Goal: Task Accomplishment & Management: Manage account settings

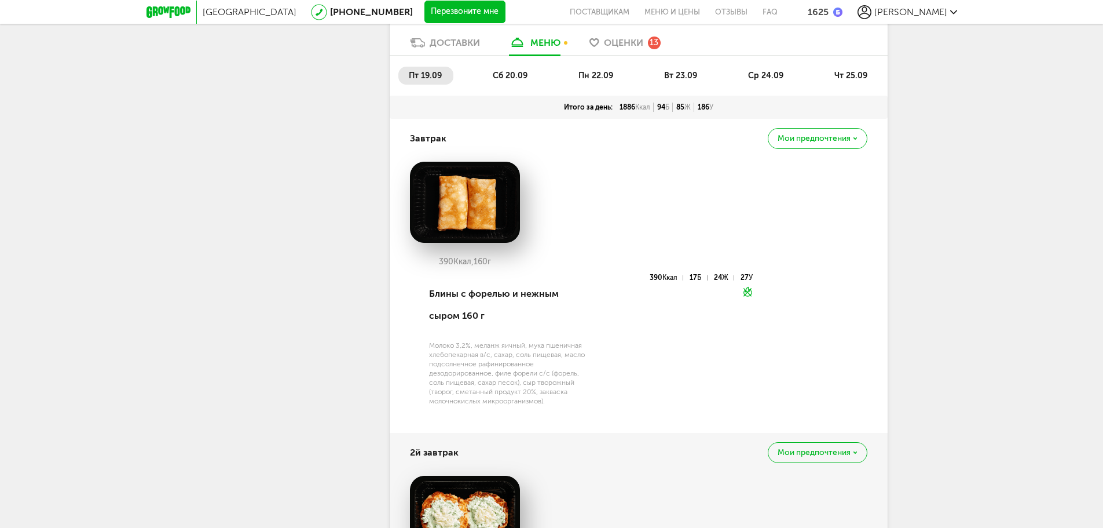
scroll to position [927, 0]
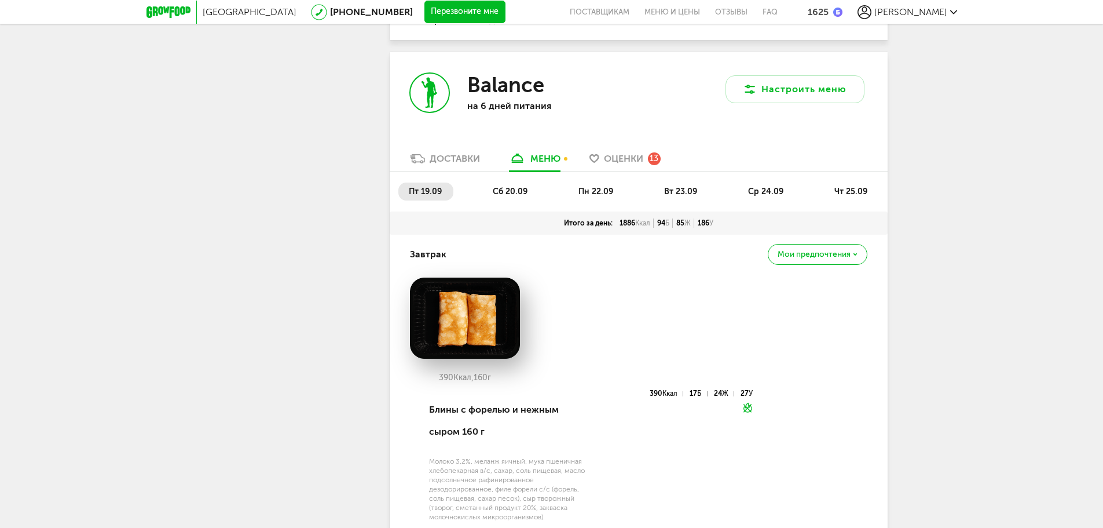
click at [498, 187] on span "сб 20.09" at bounding box center [510, 192] width 35 height 10
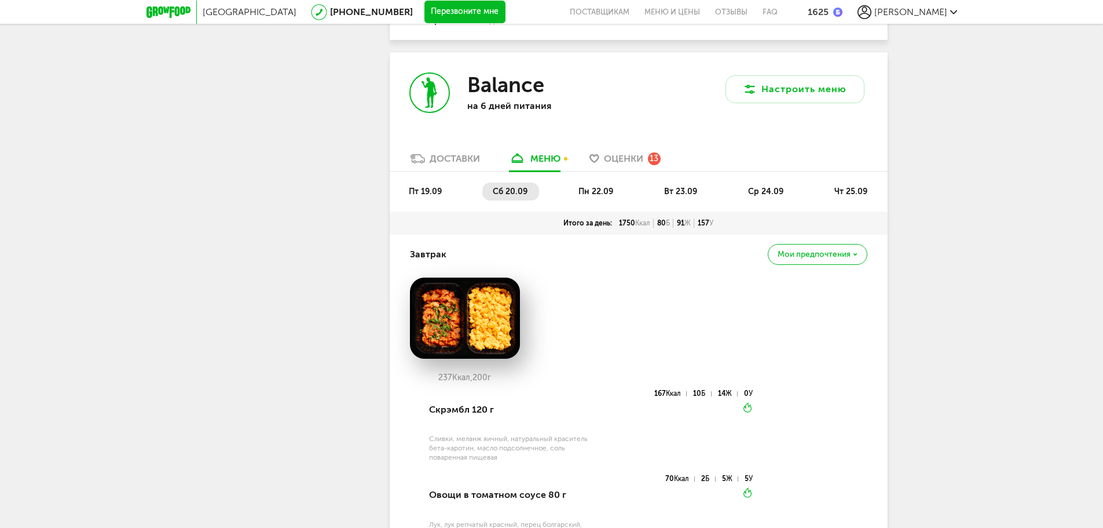
click at [609, 191] on span "пн 22.09" at bounding box center [596, 192] width 35 height 10
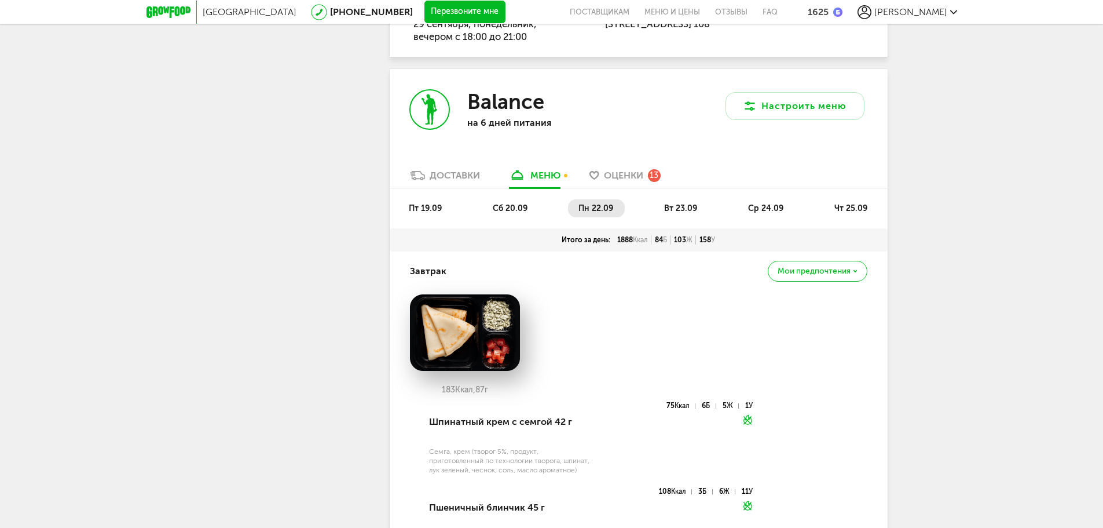
scroll to position [794, 0]
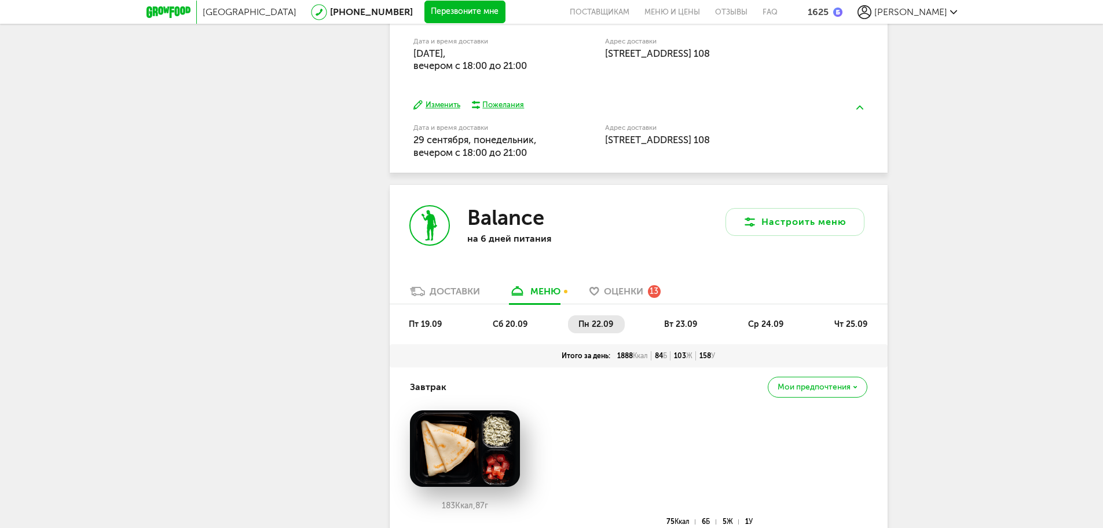
click at [674, 324] on span "вт 23.09" at bounding box center [680, 324] width 33 height 10
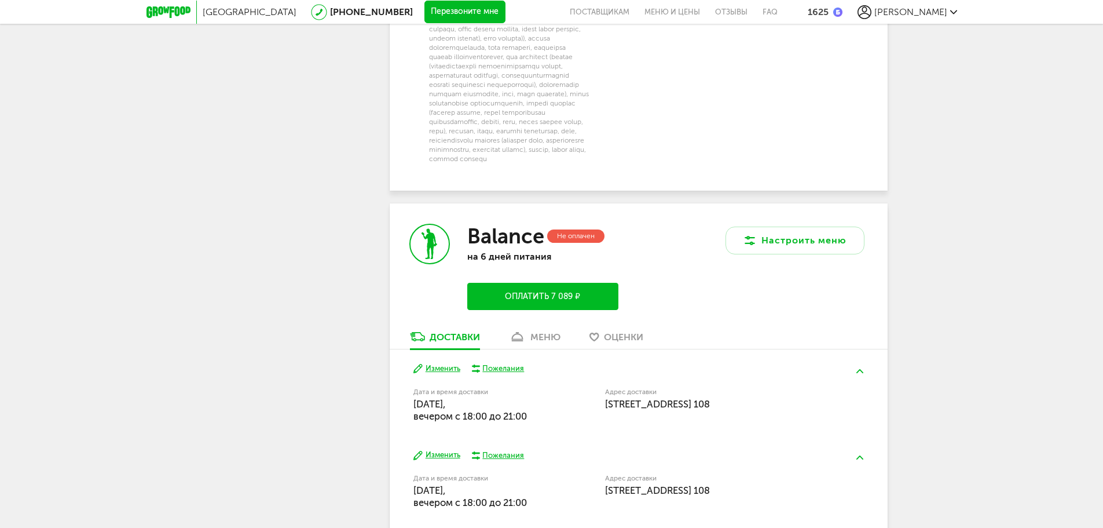
scroll to position [3053, 0]
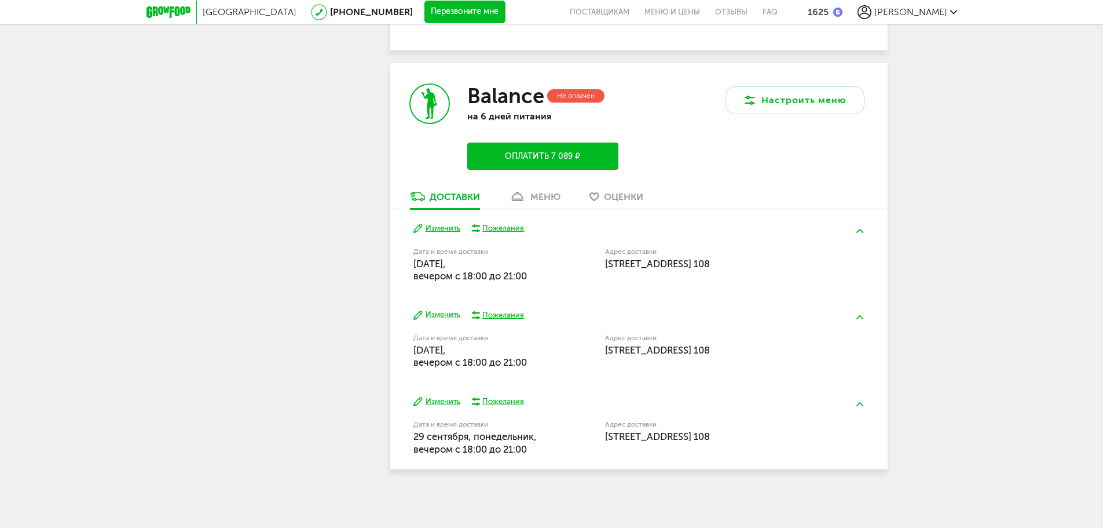
click at [540, 202] on div "меню" at bounding box center [546, 196] width 30 height 11
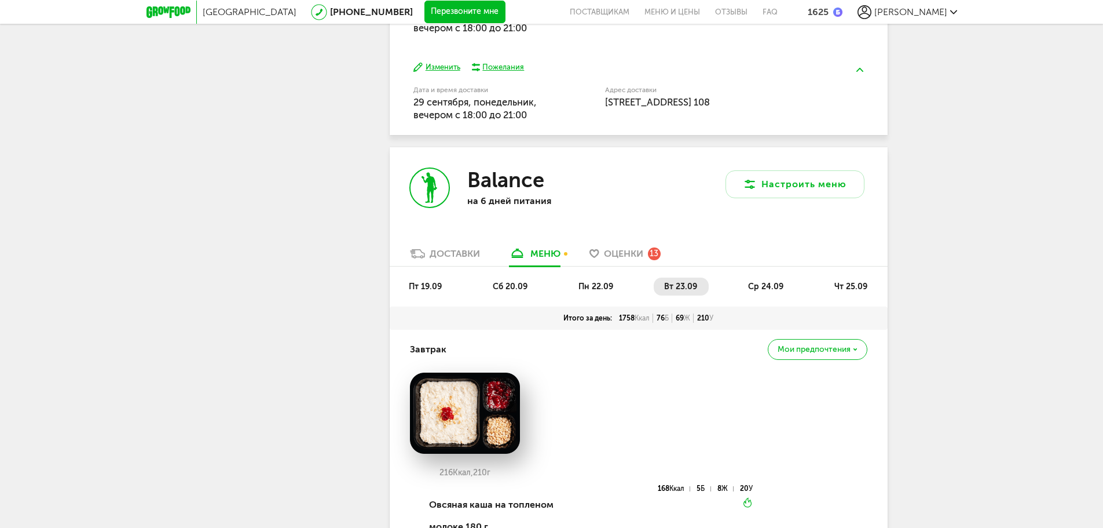
scroll to position [774, 0]
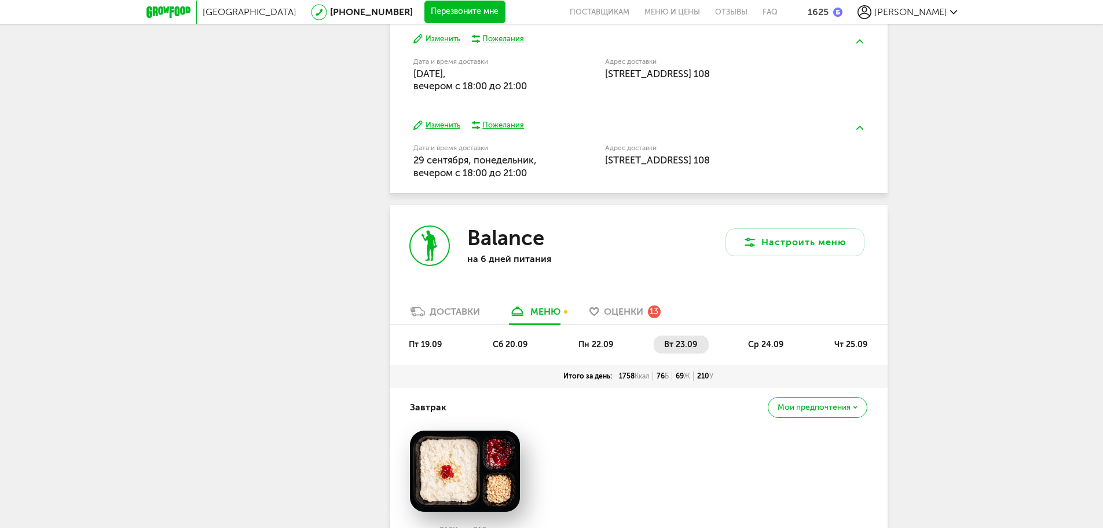
click at [776, 332] on div "пт 19.09 сб 20.09 пн 22.09 вт 23.09 ср 24.09 чт 25.09" at bounding box center [639, 344] width 498 height 40
click at [776, 342] on span "ср 24.09" at bounding box center [765, 344] width 35 height 10
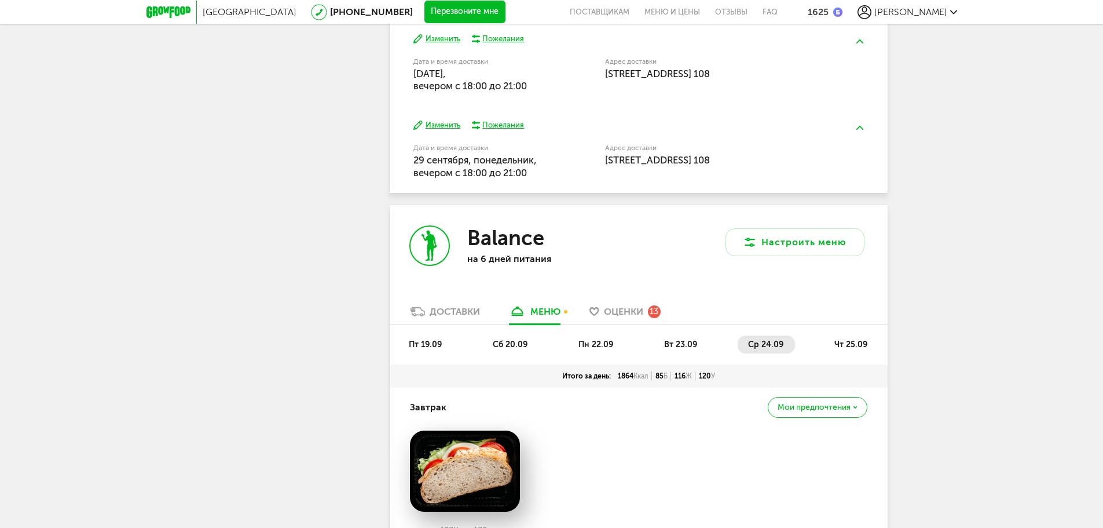
scroll to position [1063, 0]
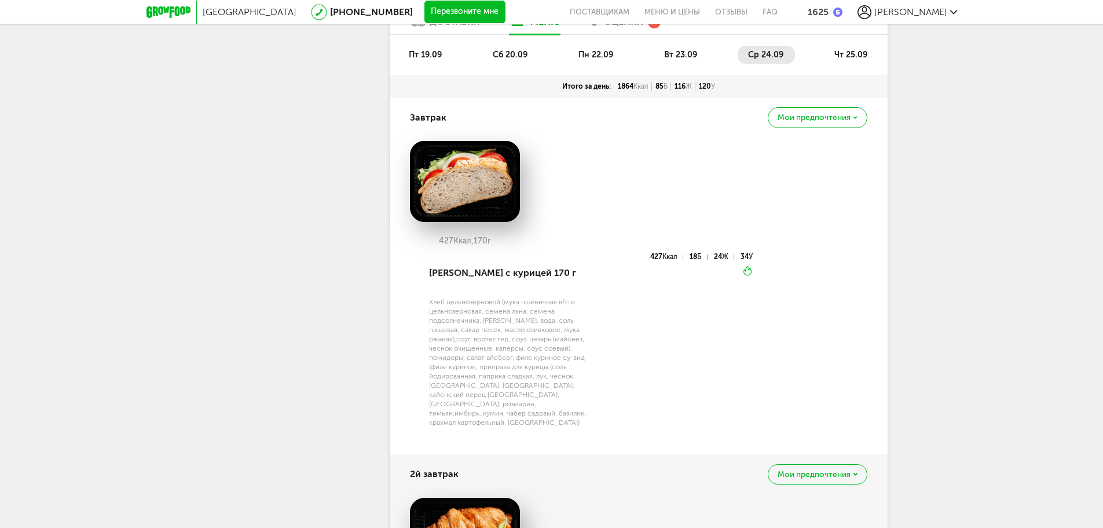
click at [846, 48] on li "чт 25.09" at bounding box center [851, 55] width 55 height 18
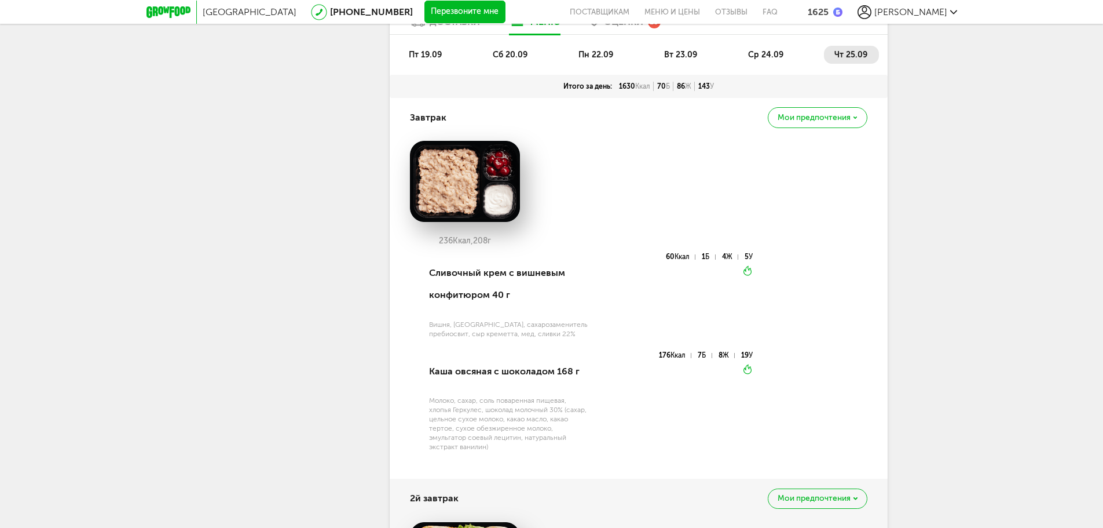
click at [665, 55] on span "вт 23.09" at bounding box center [680, 55] width 33 height 10
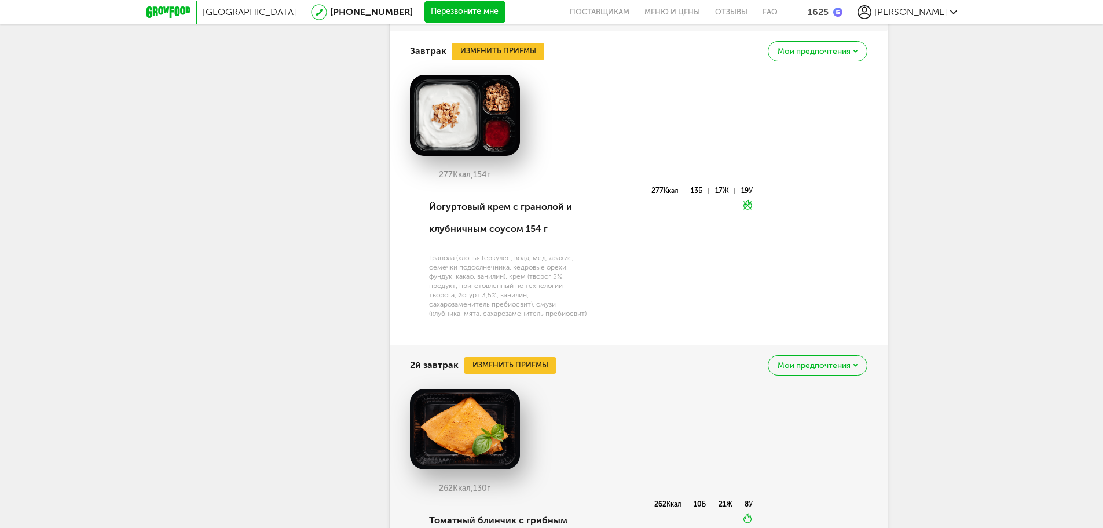
scroll to position [3335, 0]
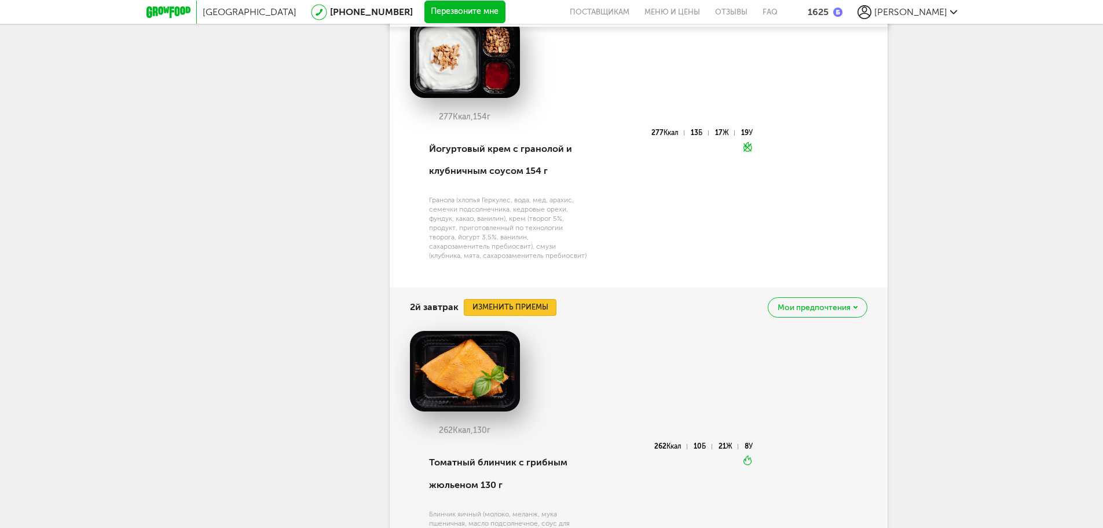
click at [495, 316] on button "Изменить приемы" at bounding box center [510, 307] width 93 height 17
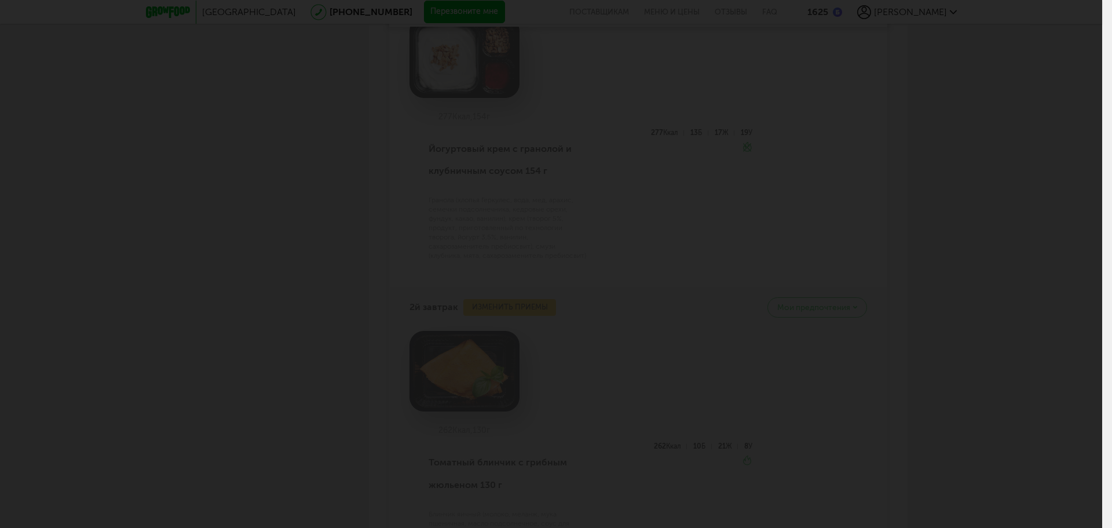
click at [631, 303] on div at bounding box center [551, 264] width 1102 height 528
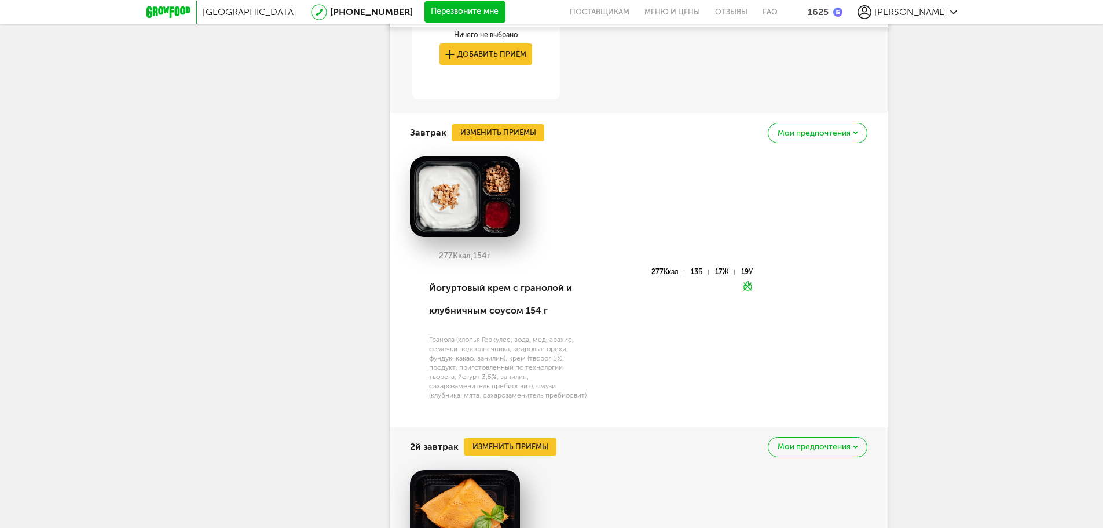
scroll to position [3799, 0]
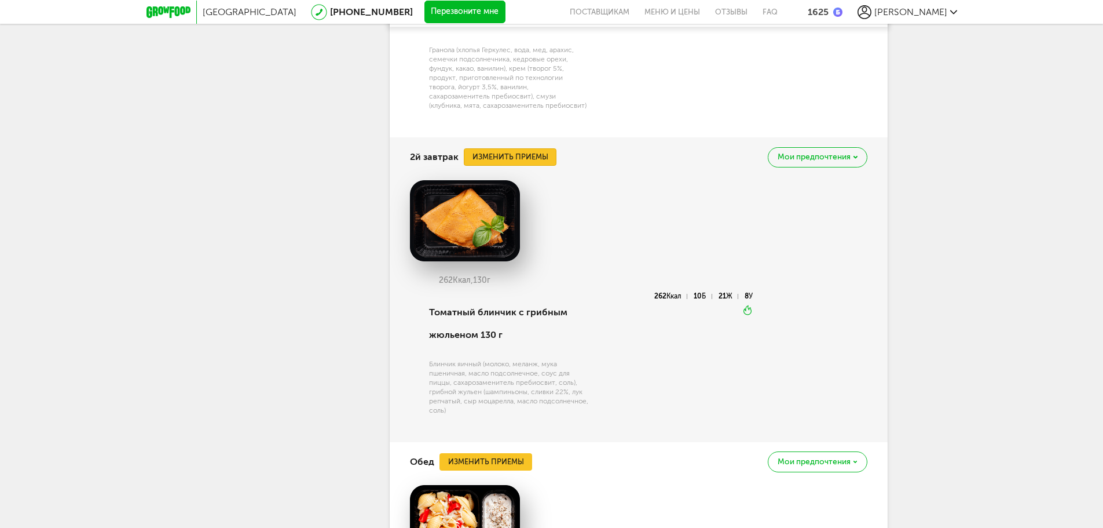
click at [525, 166] on button "Изменить приемы" at bounding box center [510, 156] width 93 height 17
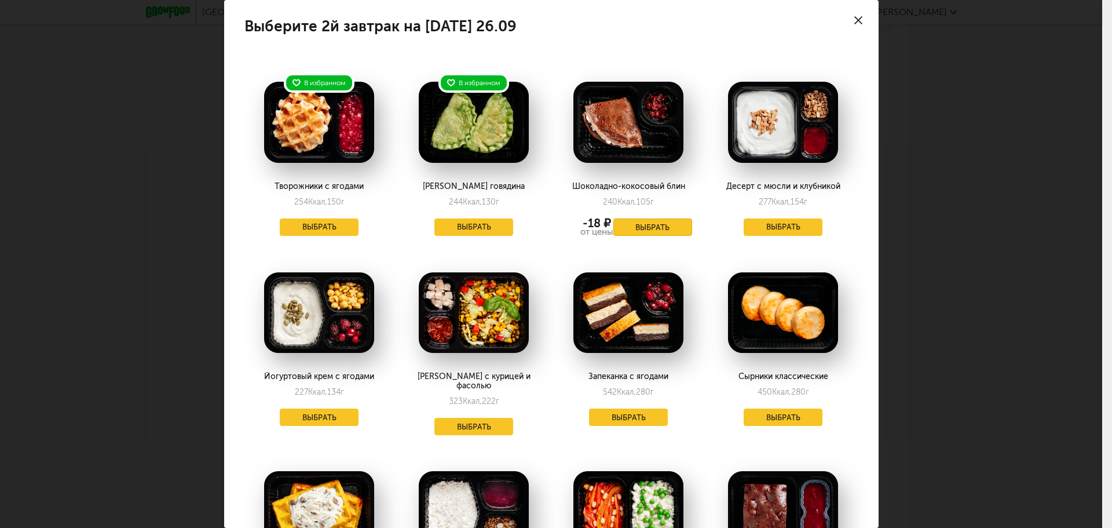
click at [626, 229] on button "Выбрать" at bounding box center [652, 226] width 79 height 17
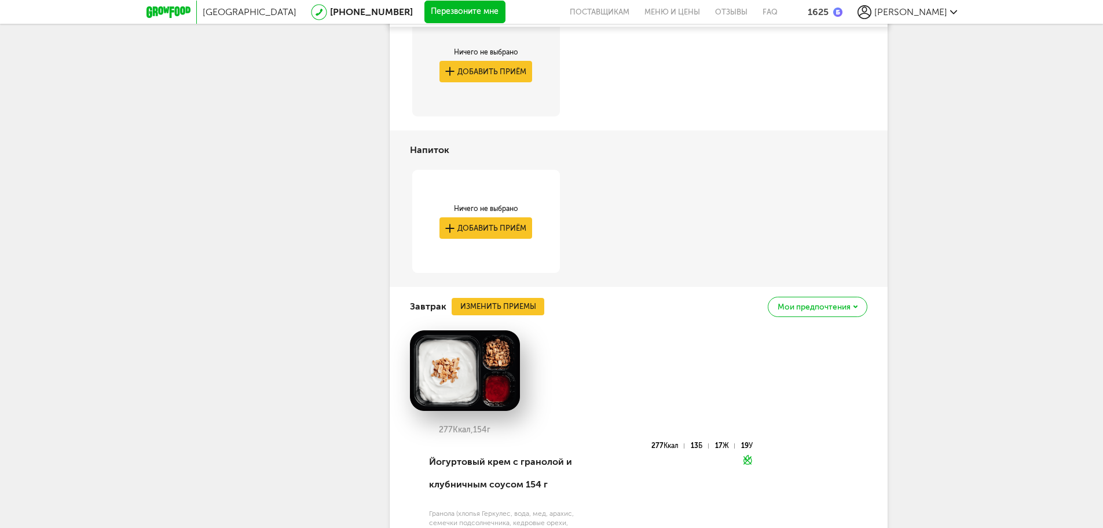
scroll to position [3219, 0]
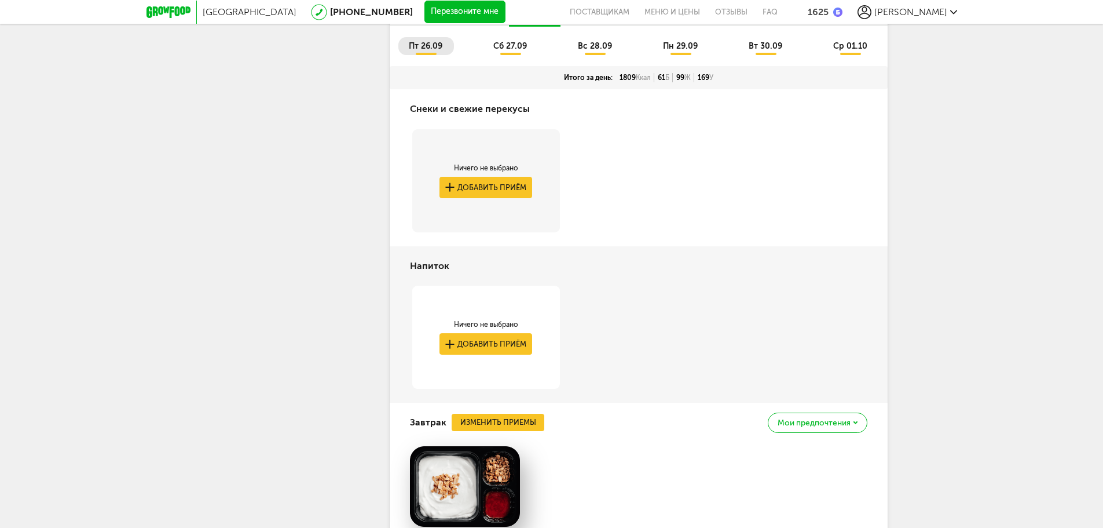
click at [516, 51] on span "сб 27.09" at bounding box center [510, 46] width 34 height 10
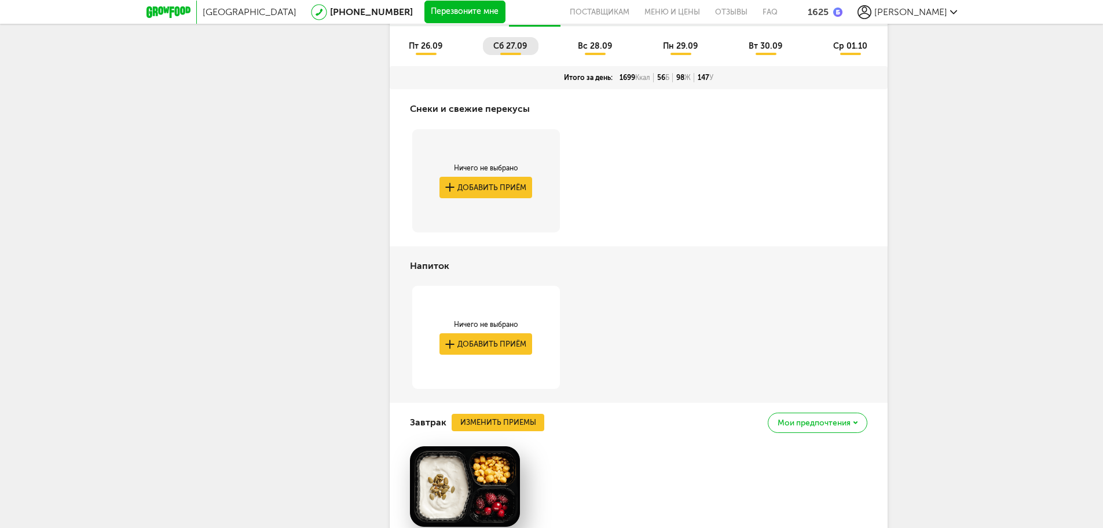
click at [420, 51] on span "пт 26.09" at bounding box center [426, 46] width 34 height 10
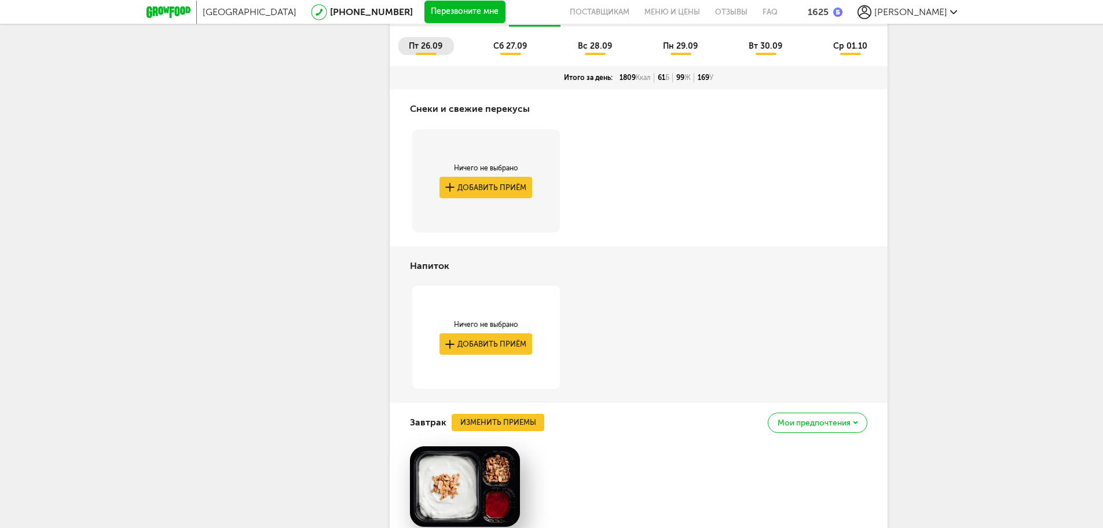
click at [490, 55] on li "сб 27.09" at bounding box center [511, 46] width 56 height 18
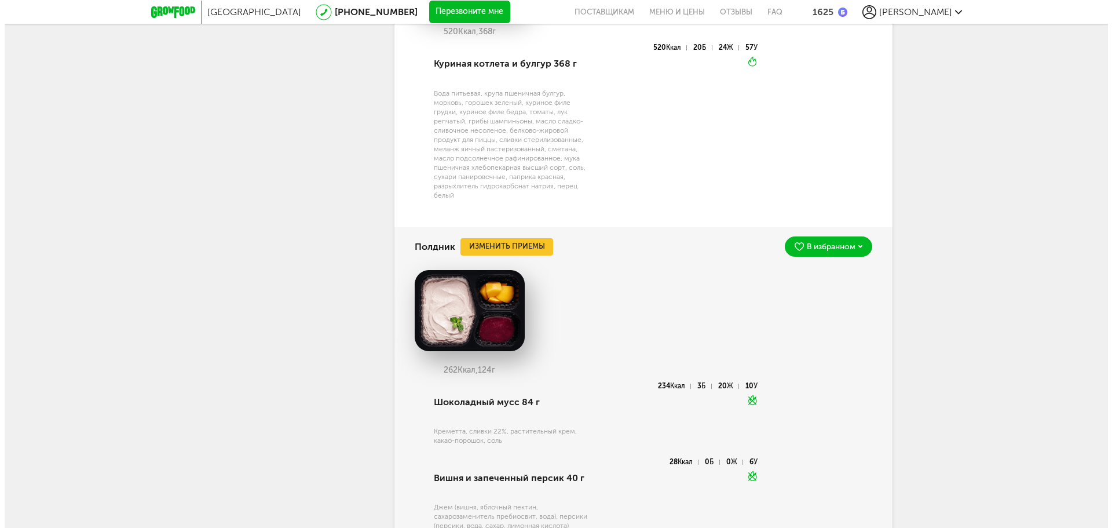
scroll to position [4436, 0]
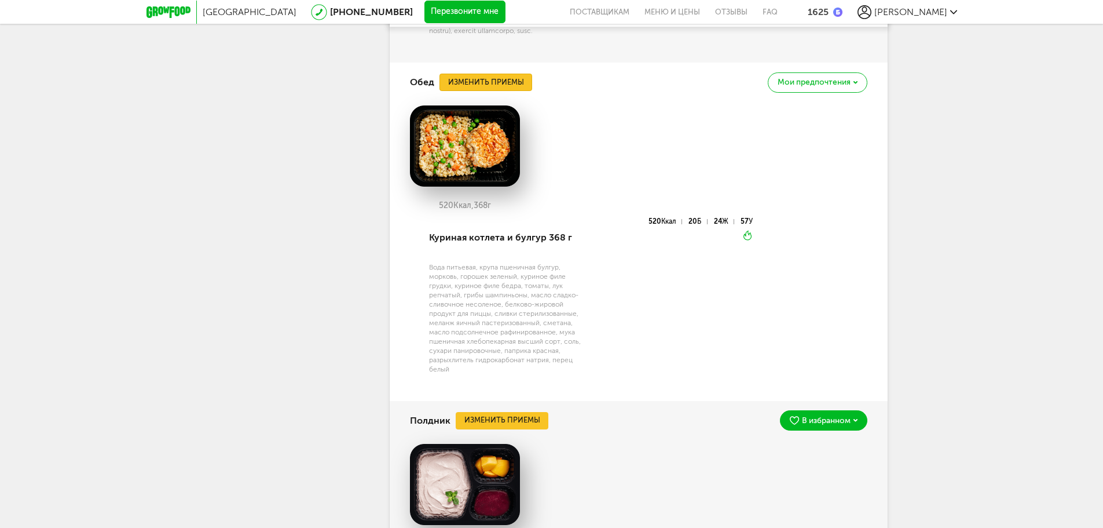
click at [486, 91] on button "Изменить приемы" at bounding box center [486, 82] width 93 height 17
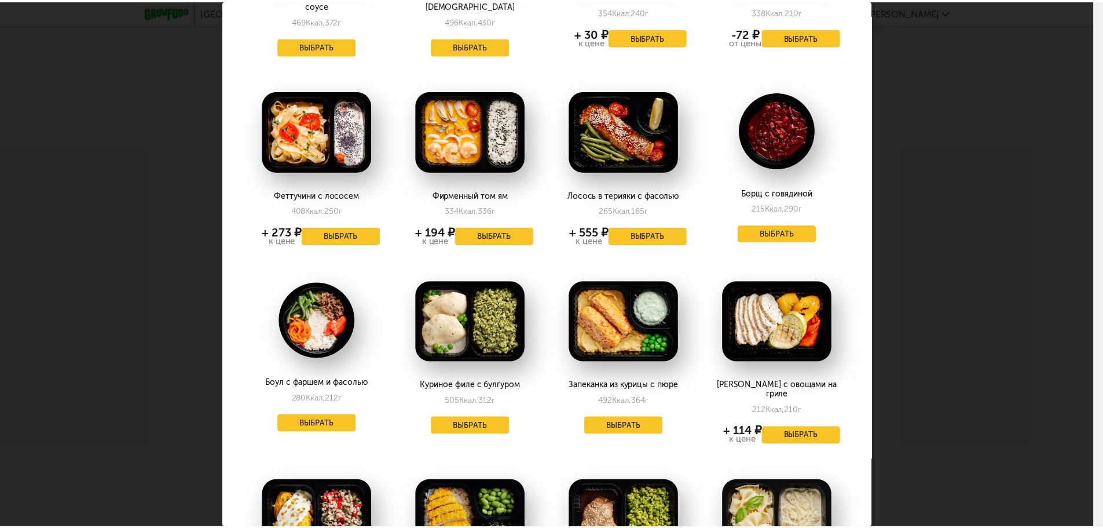
scroll to position [405, 0]
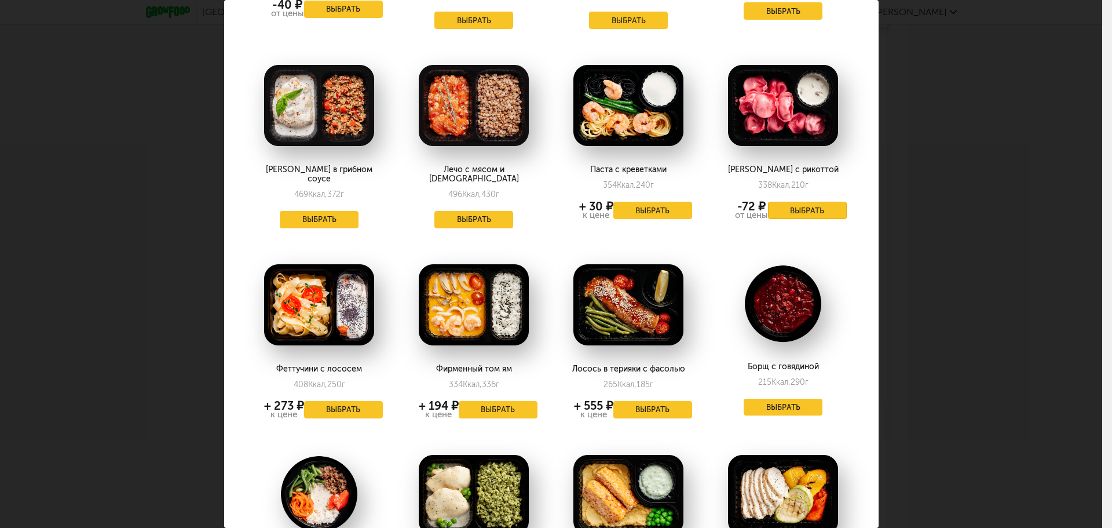
click at [817, 203] on button "Выбрать" at bounding box center [807, 210] width 79 height 17
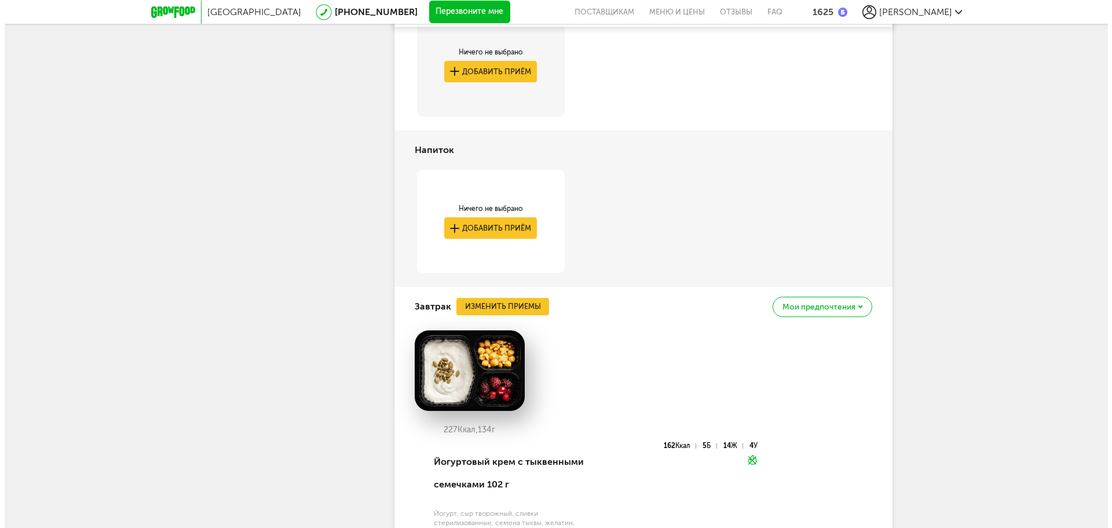
scroll to position [3509, 0]
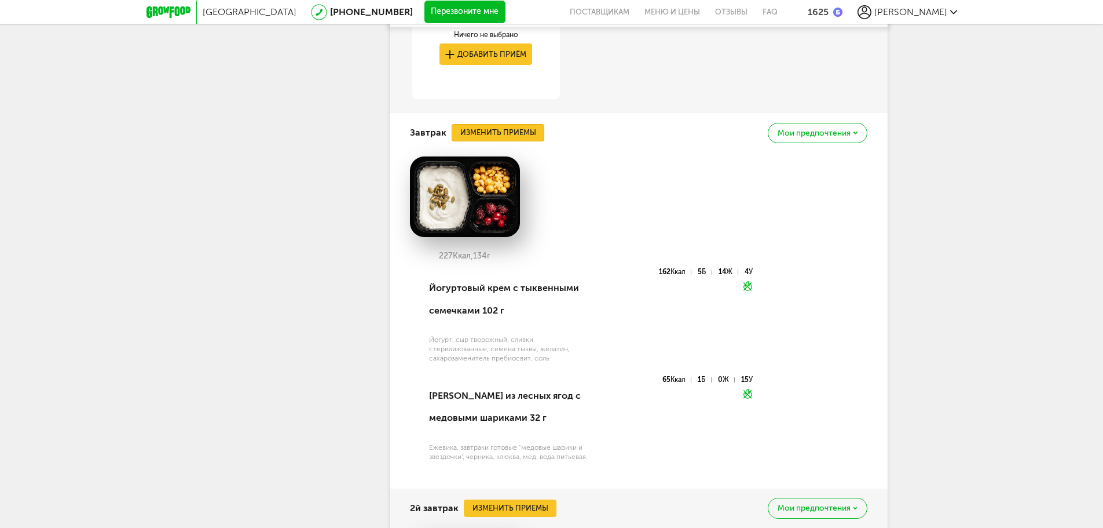
click at [498, 141] on button "Изменить приемы" at bounding box center [498, 132] width 93 height 17
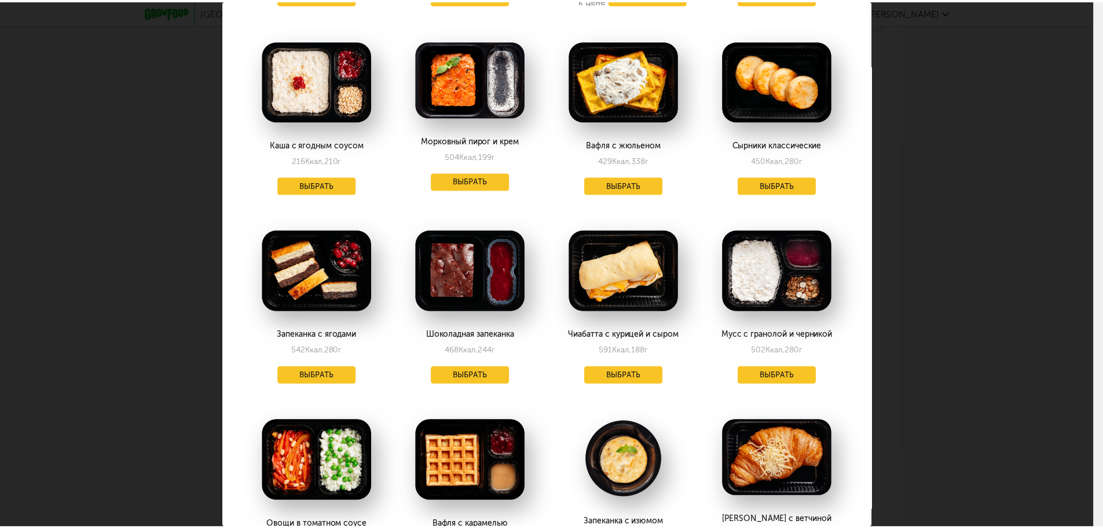
scroll to position [405, 0]
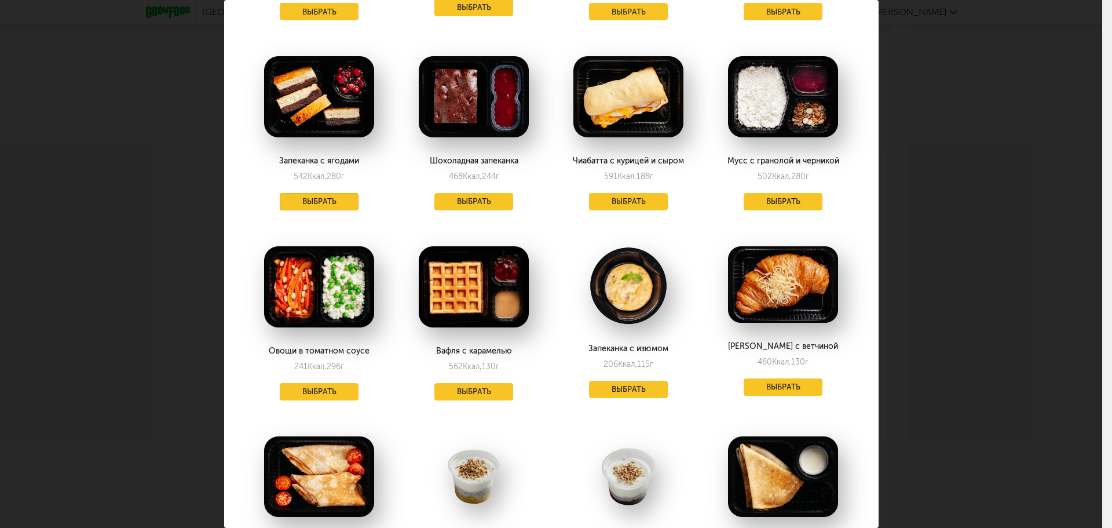
click at [318, 199] on button "Выбрать" at bounding box center [319, 201] width 79 height 17
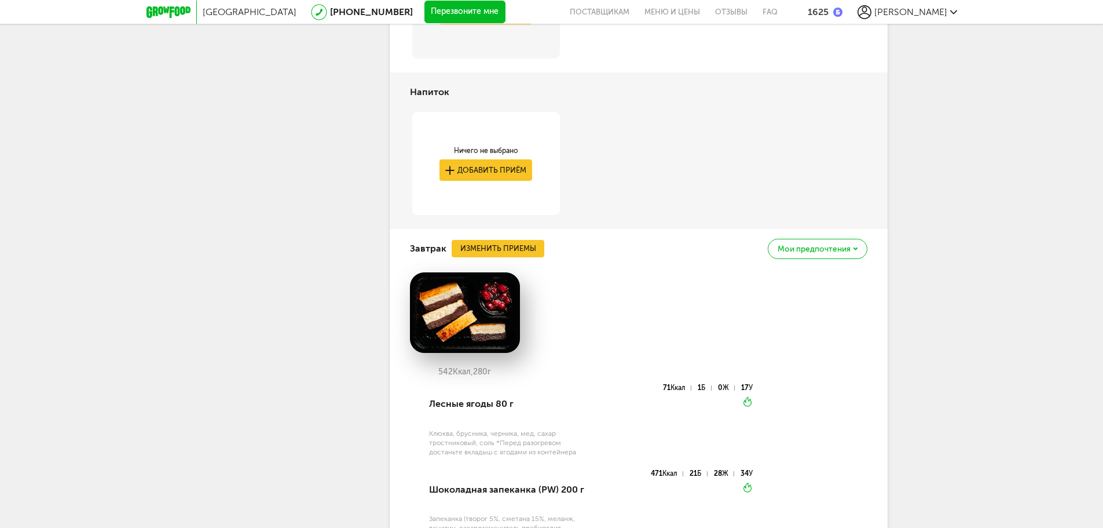
scroll to position [3161, 0]
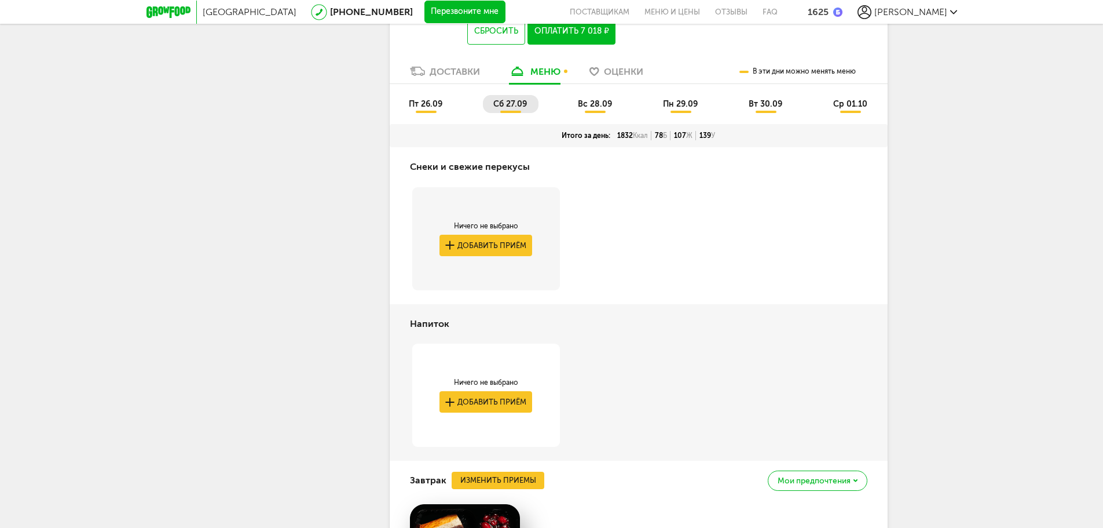
click at [591, 109] on span "вс 28.09" at bounding box center [595, 104] width 34 height 10
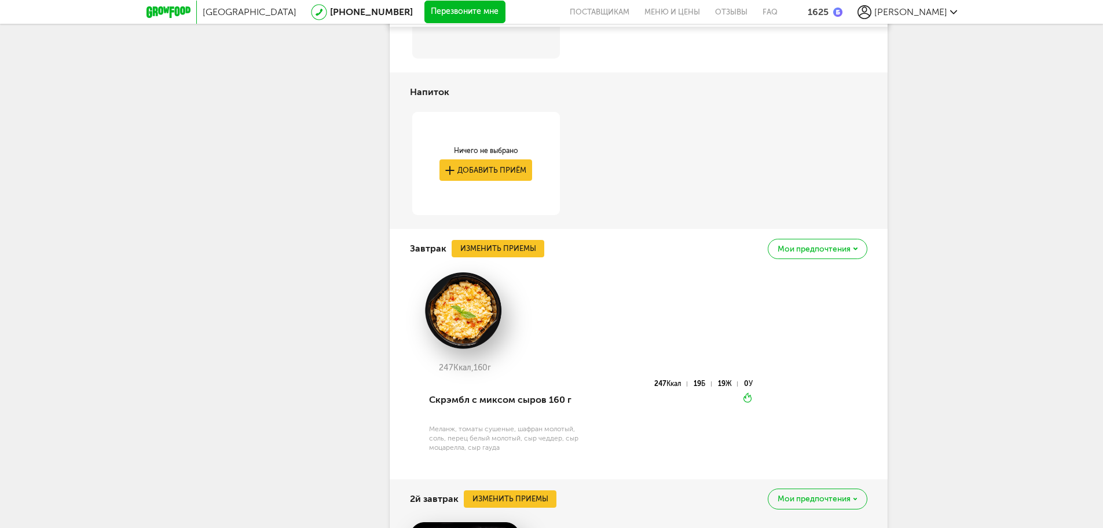
scroll to position [3103, 0]
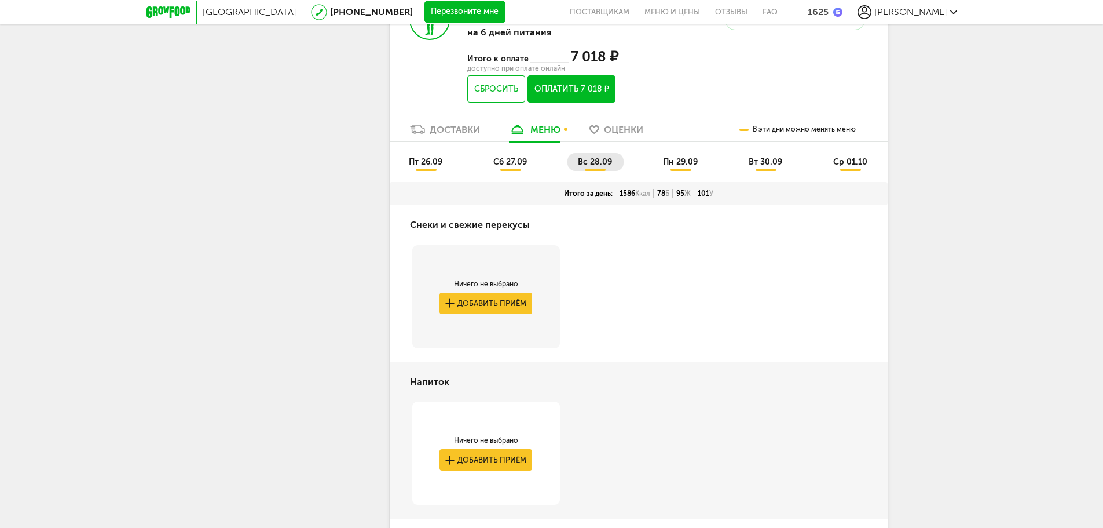
click at [672, 167] on span "пн 29.09" at bounding box center [680, 162] width 35 height 10
click at [615, 171] on li "вс 28.09" at bounding box center [596, 162] width 56 height 18
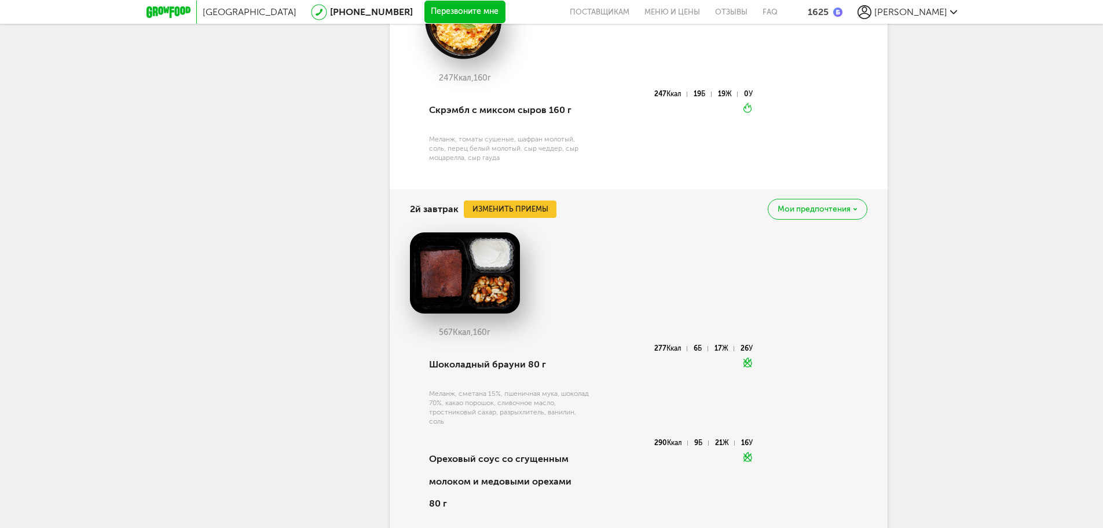
scroll to position [3509, 0]
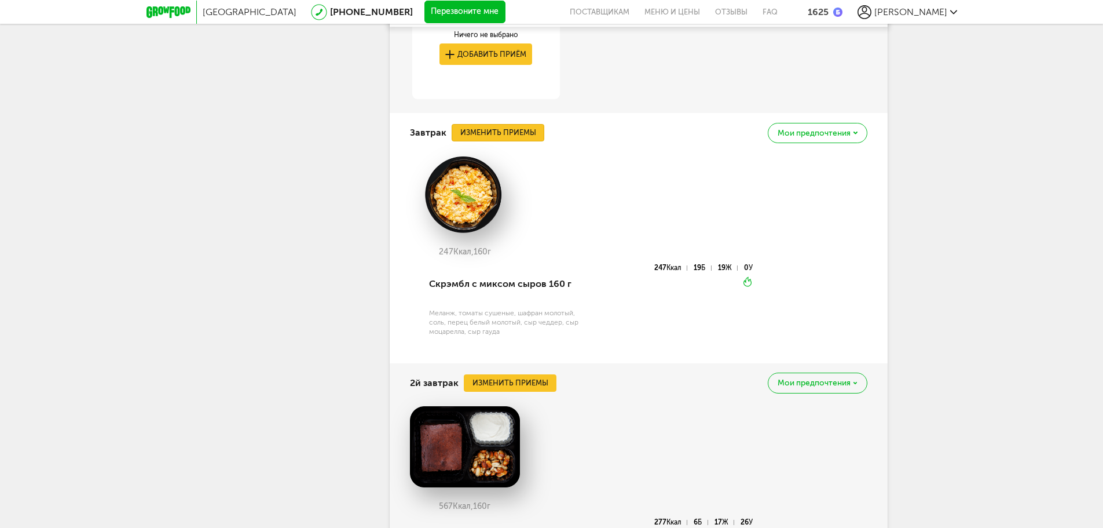
click at [518, 141] on button "Изменить приемы" at bounding box center [498, 132] width 93 height 17
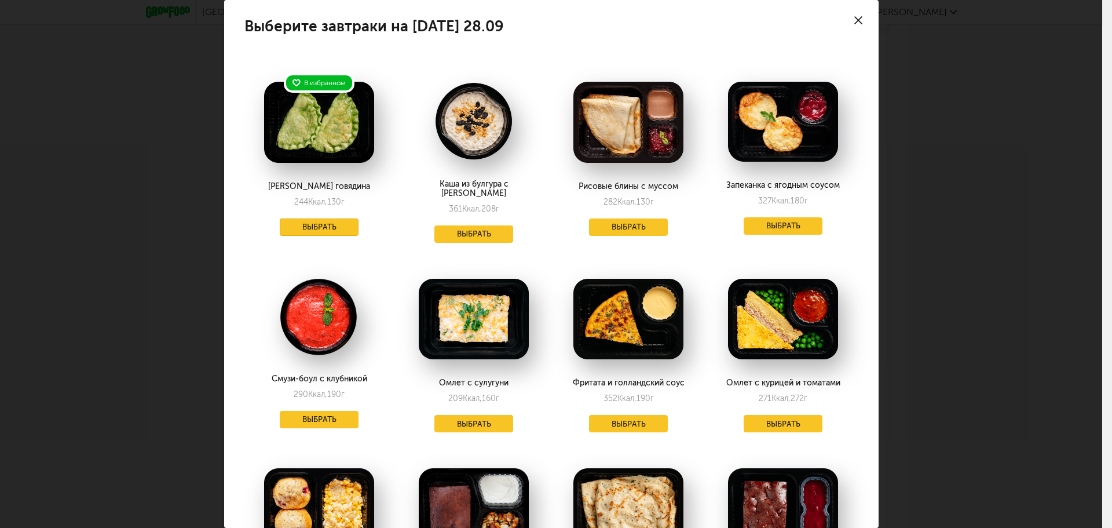
click at [308, 229] on button "Выбрать" at bounding box center [319, 226] width 79 height 17
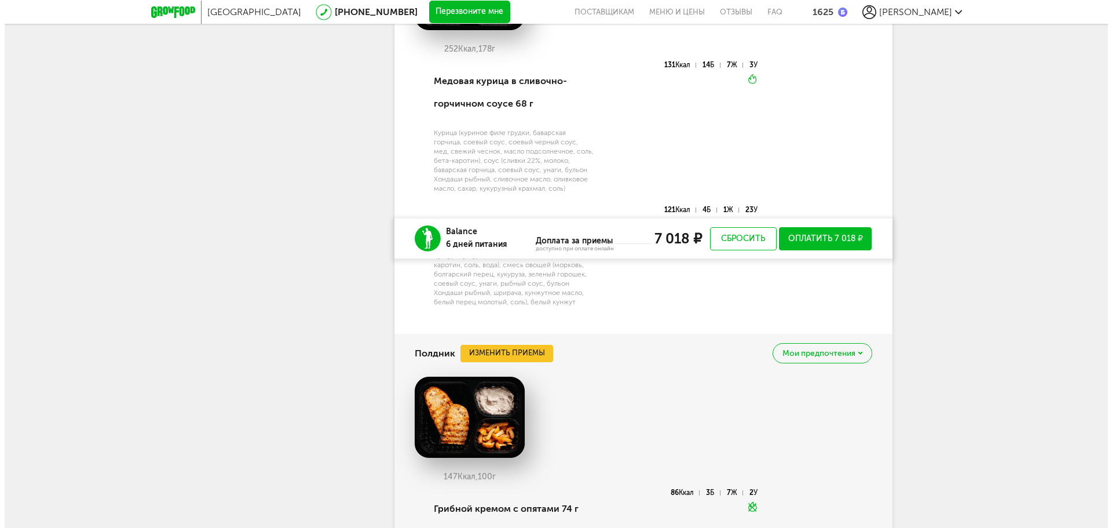
scroll to position [4725, 0]
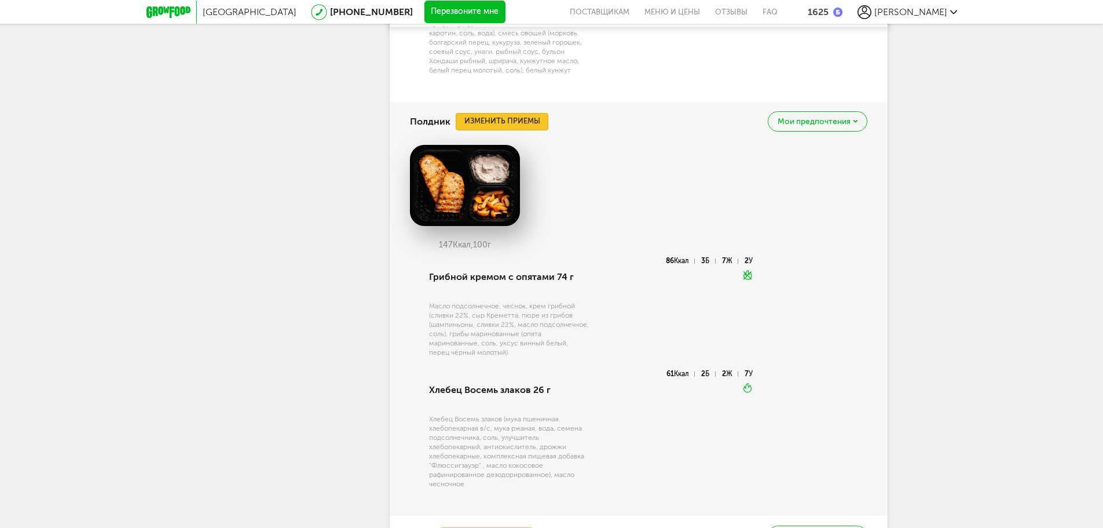
click at [502, 130] on button "Изменить приемы" at bounding box center [502, 121] width 93 height 17
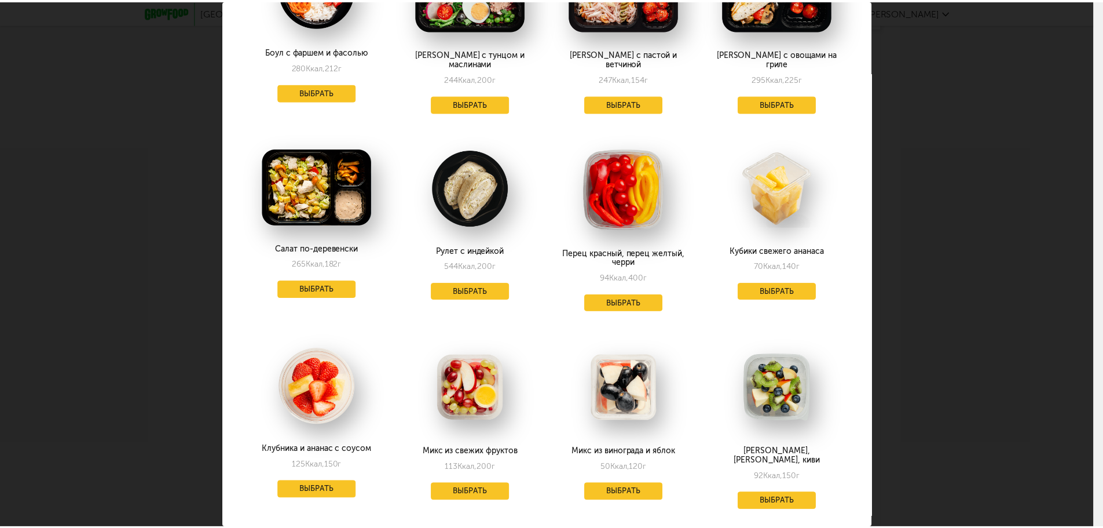
scroll to position [348, 0]
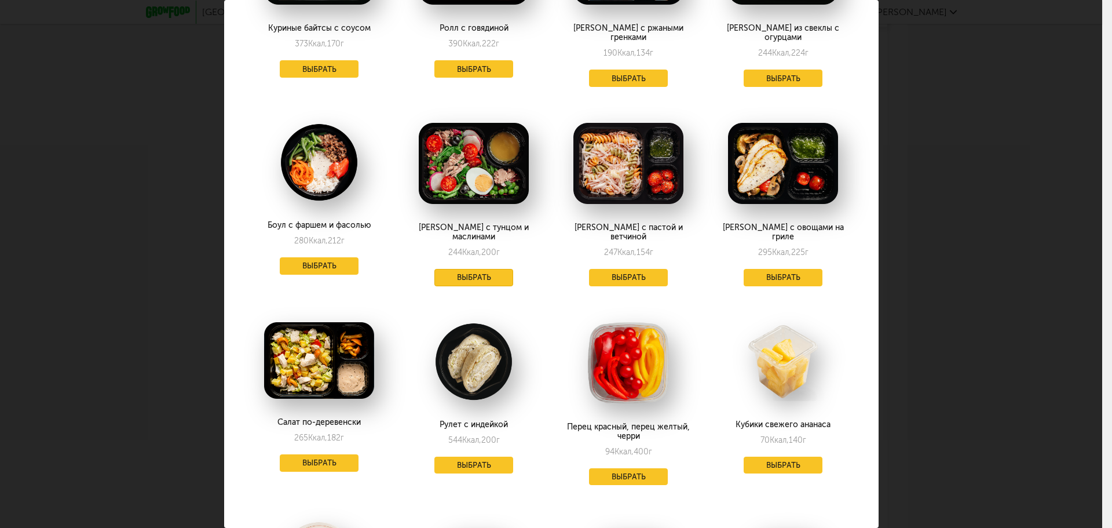
click at [439, 269] on button "Выбрать" at bounding box center [473, 277] width 79 height 17
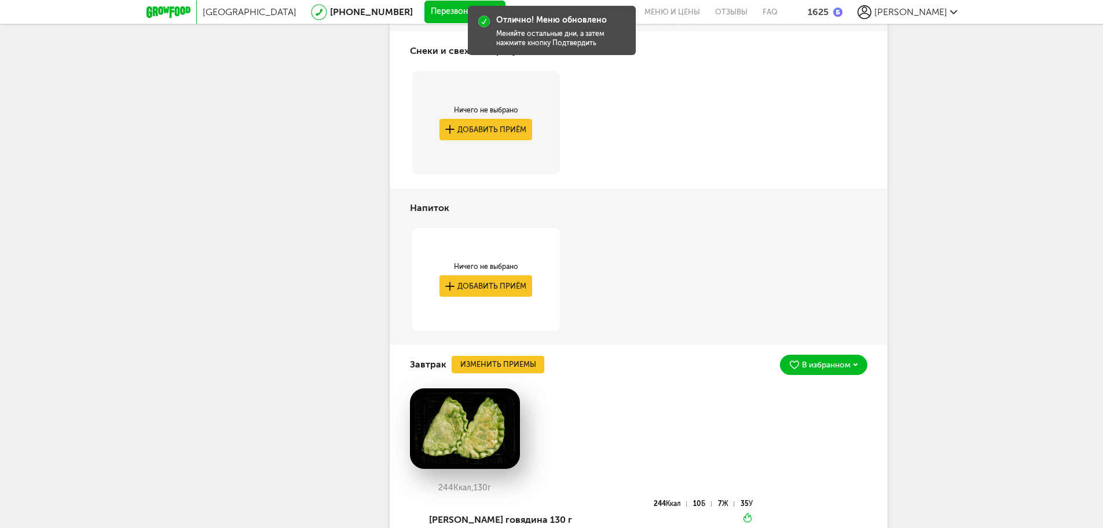
scroll to position [3103, 0]
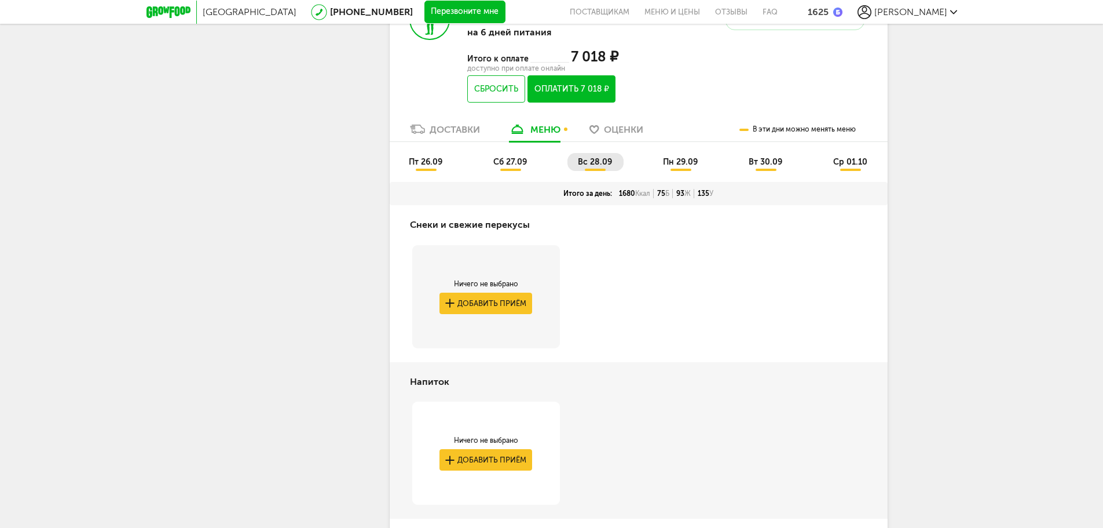
click at [686, 167] on span "пн 29.09" at bounding box center [680, 162] width 35 height 10
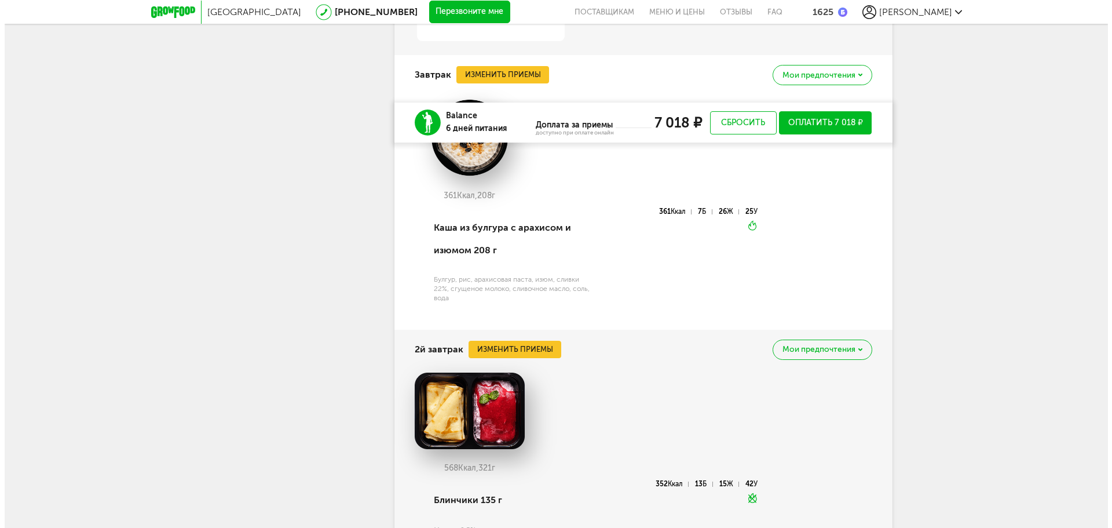
scroll to position [3683, 0]
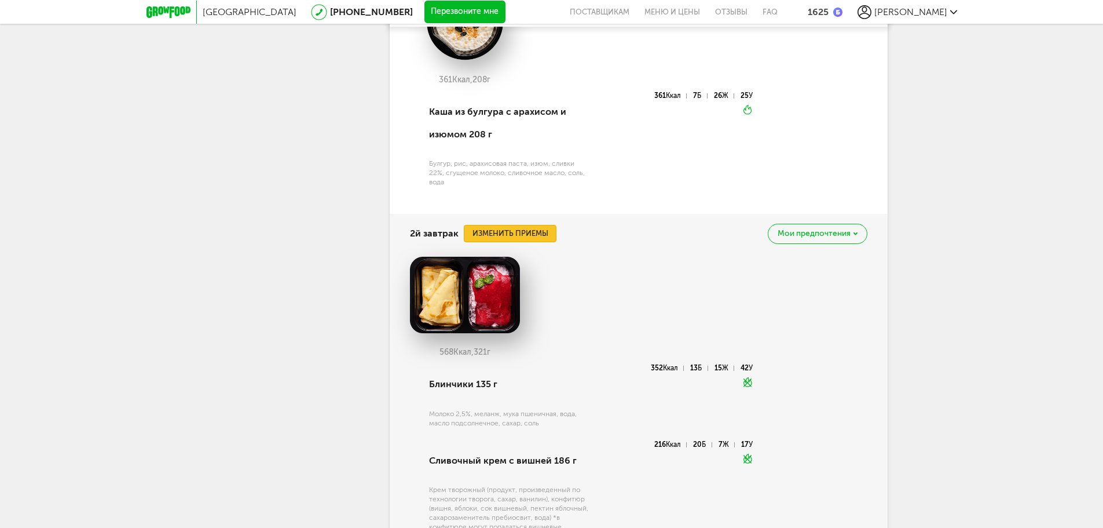
click at [522, 242] on button "Изменить приемы" at bounding box center [510, 233] width 93 height 17
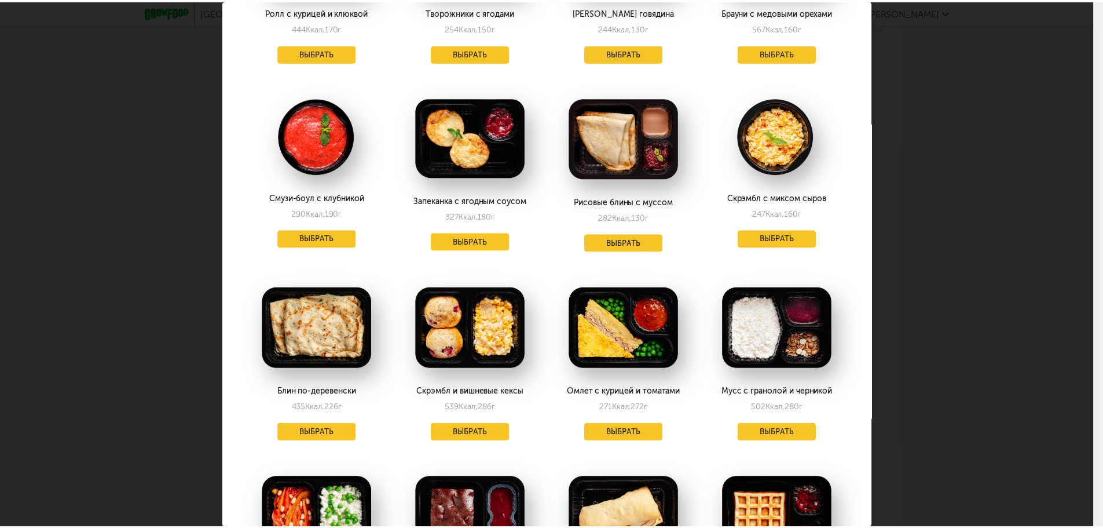
scroll to position [348, 0]
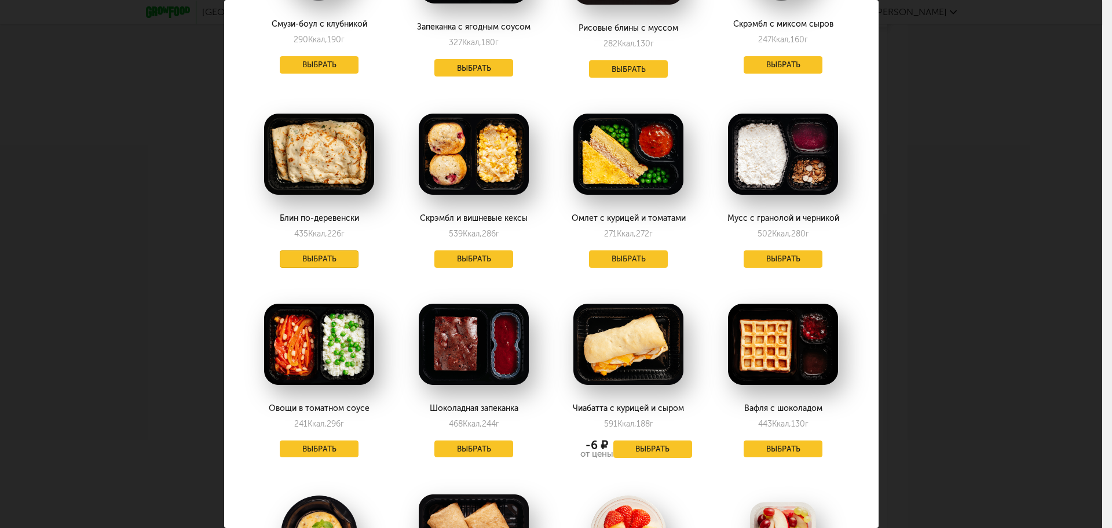
click at [311, 260] on button "Выбрать" at bounding box center [319, 258] width 79 height 17
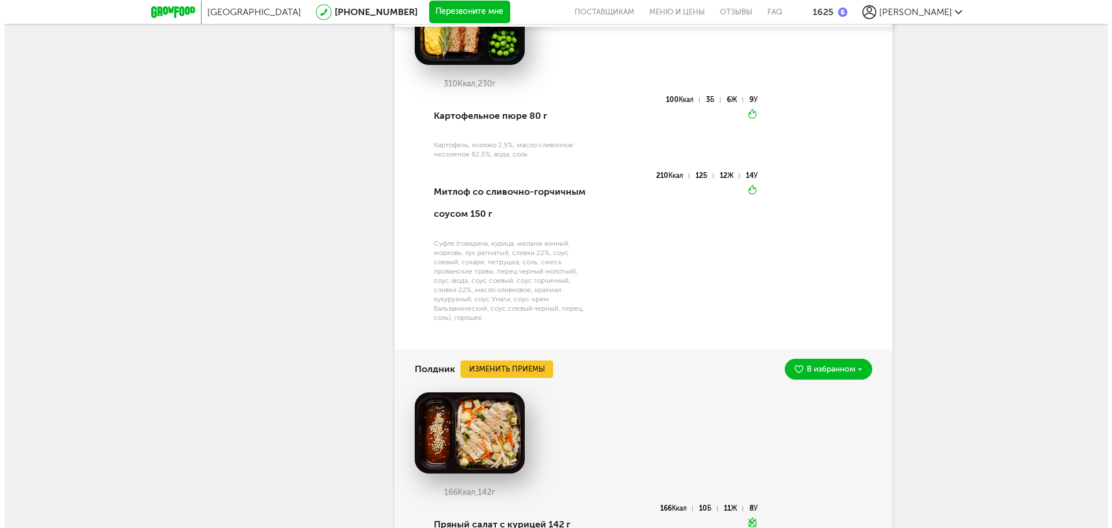
scroll to position [4078, 0]
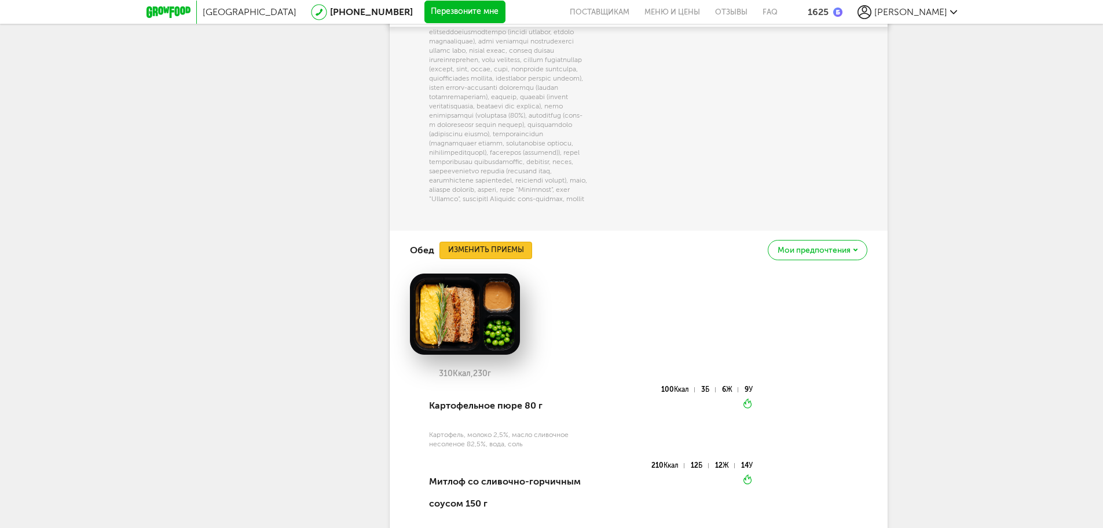
click at [510, 259] on button "Изменить приемы" at bounding box center [486, 250] width 93 height 17
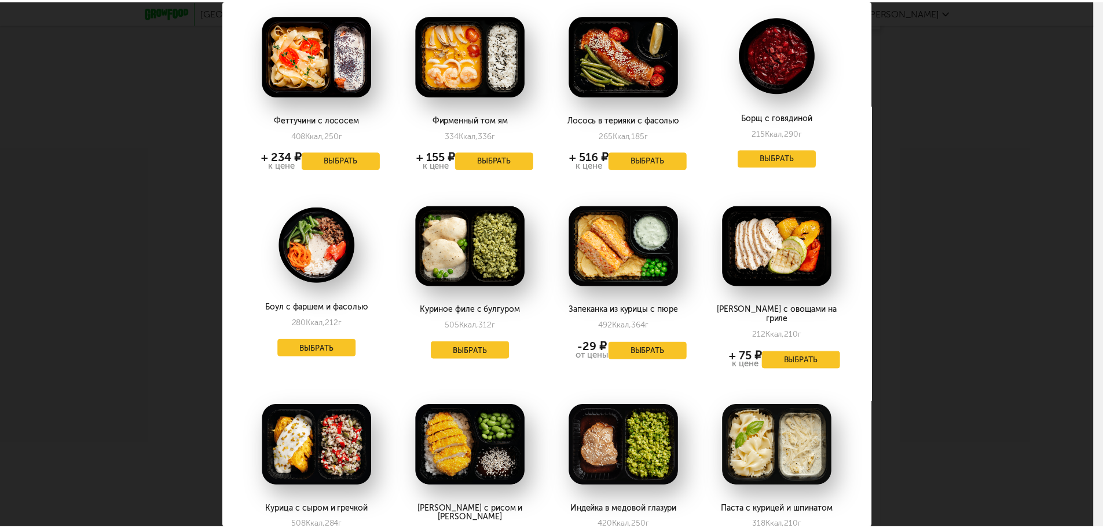
scroll to position [753, 0]
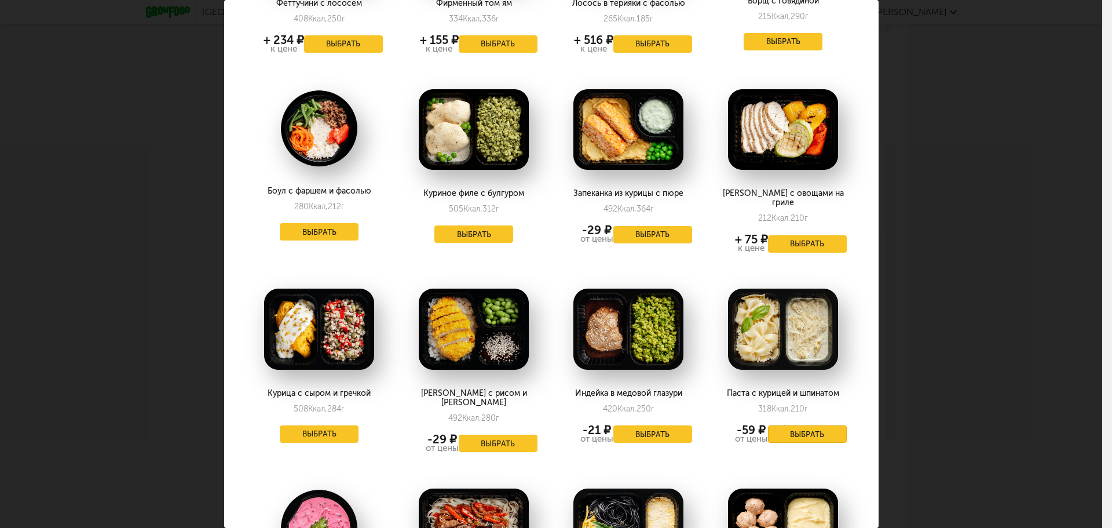
click at [788, 426] on button "Выбрать" at bounding box center [807, 433] width 79 height 17
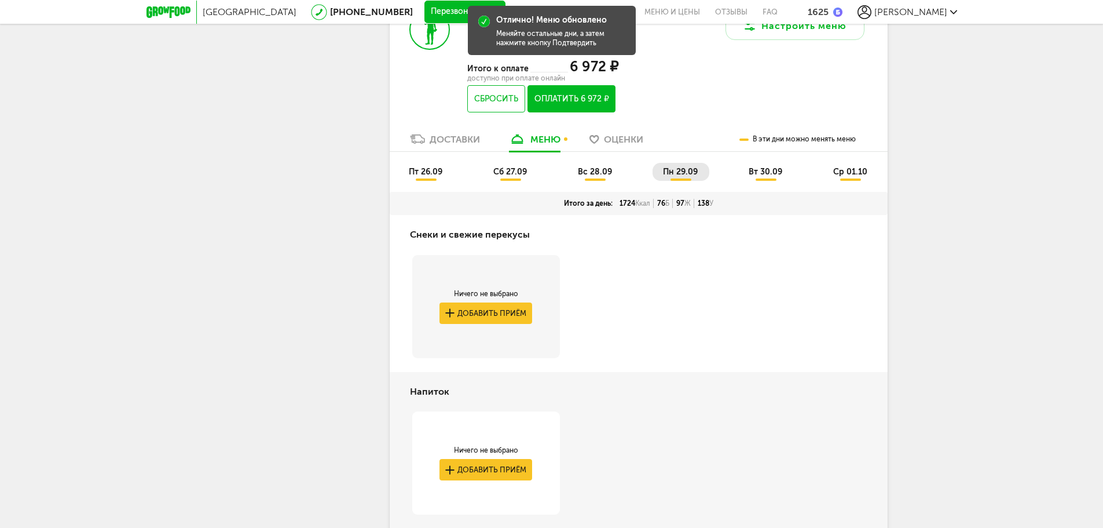
scroll to position [2978, 0]
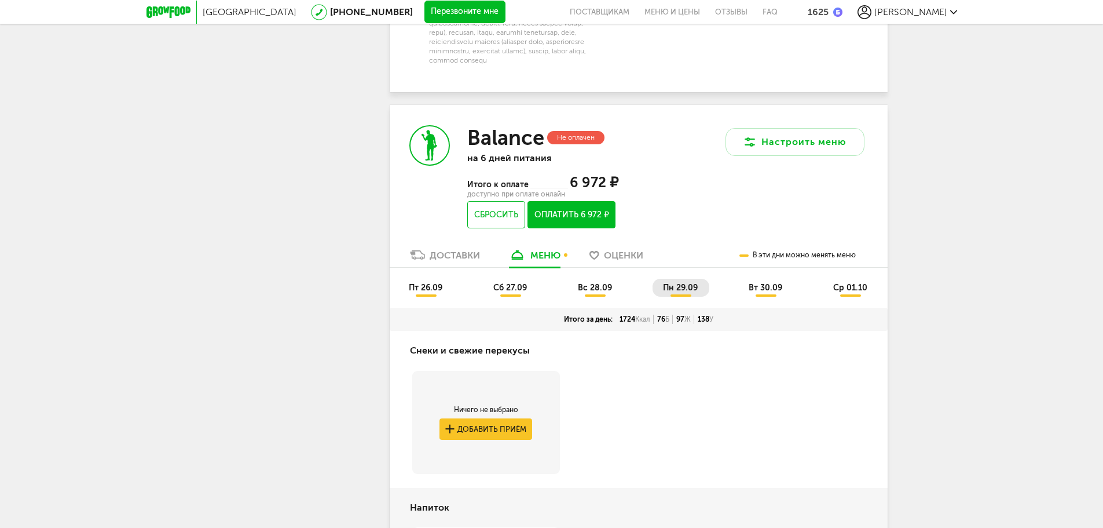
click at [763, 293] on span "вт 30.09" at bounding box center [766, 288] width 34 height 10
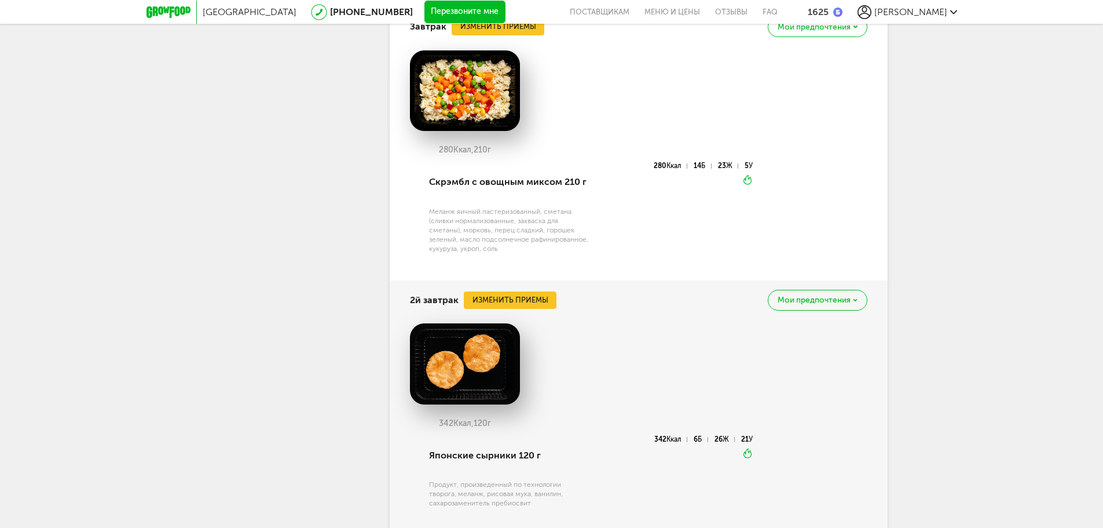
scroll to position [3499, 0]
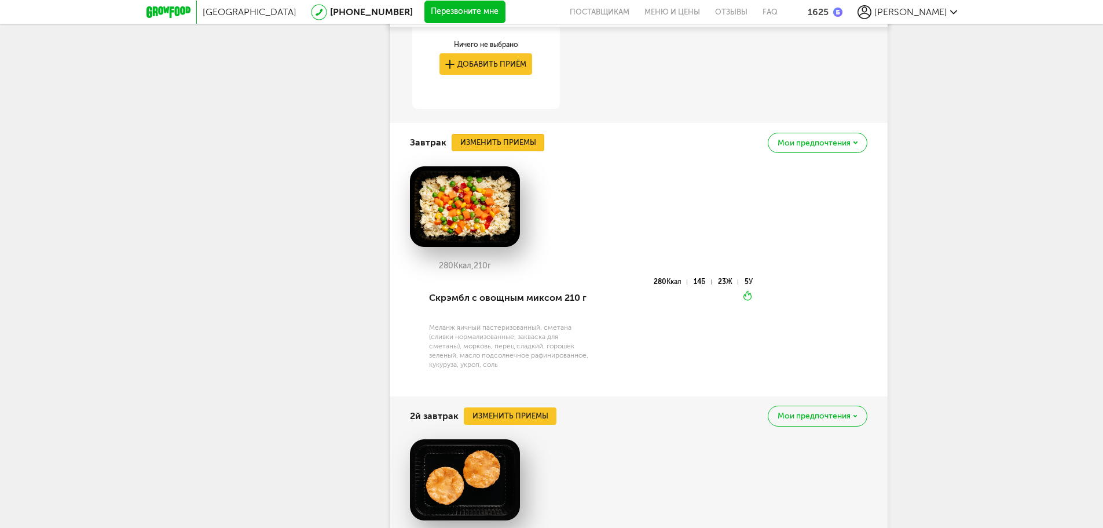
click at [510, 151] on button "Изменить приемы" at bounding box center [498, 142] width 93 height 17
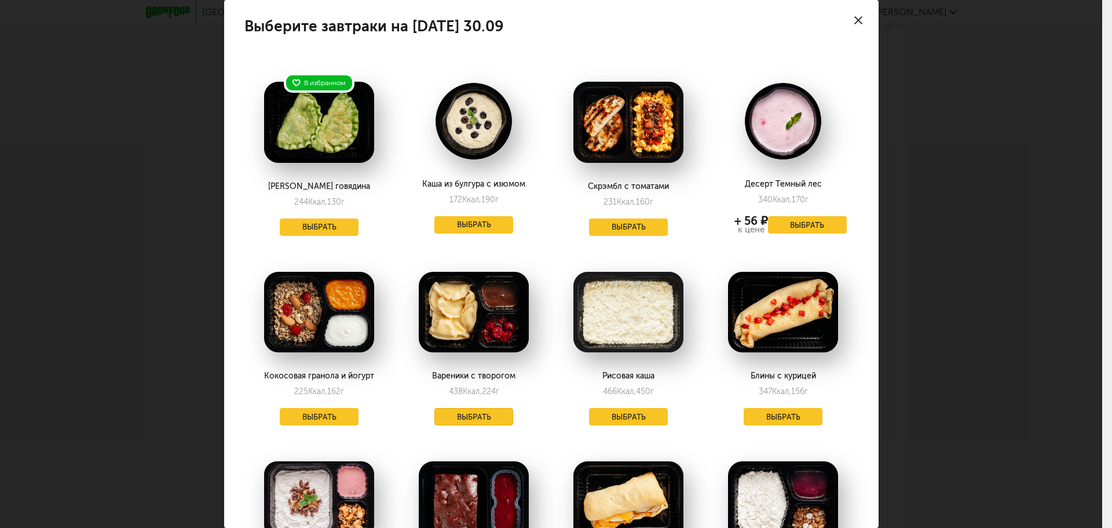
click at [479, 421] on button "Выбрать" at bounding box center [473, 416] width 79 height 17
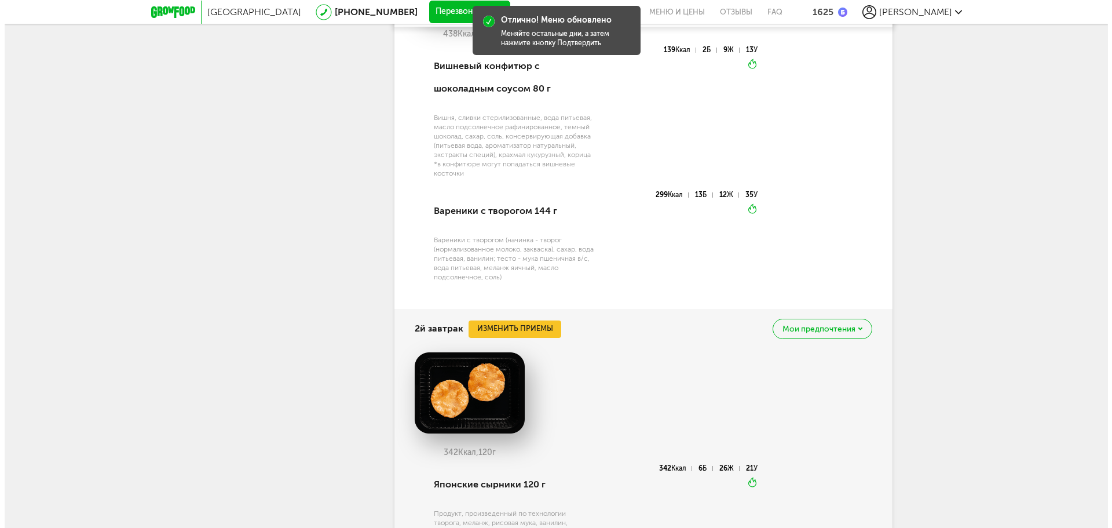
scroll to position [3789, 0]
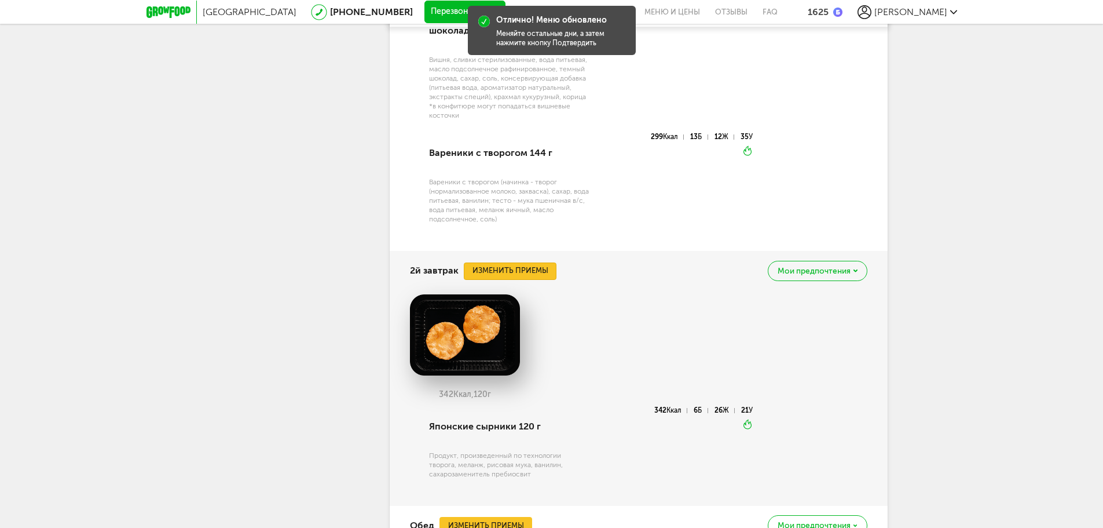
click at [503, 280] on button "Изменить приемы" at bounding box center [510, 270] width 93 height 17
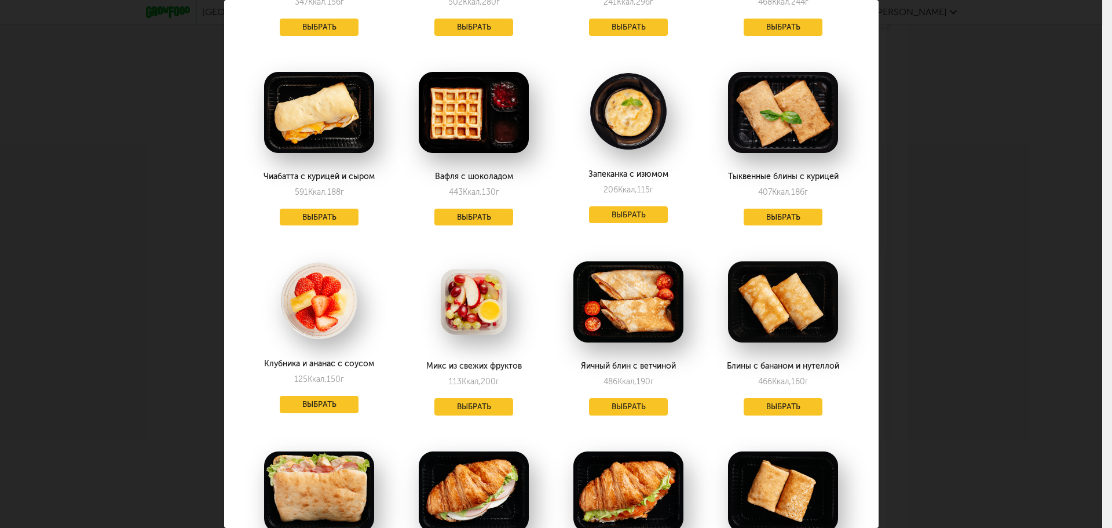
scroll to position [637, 0]
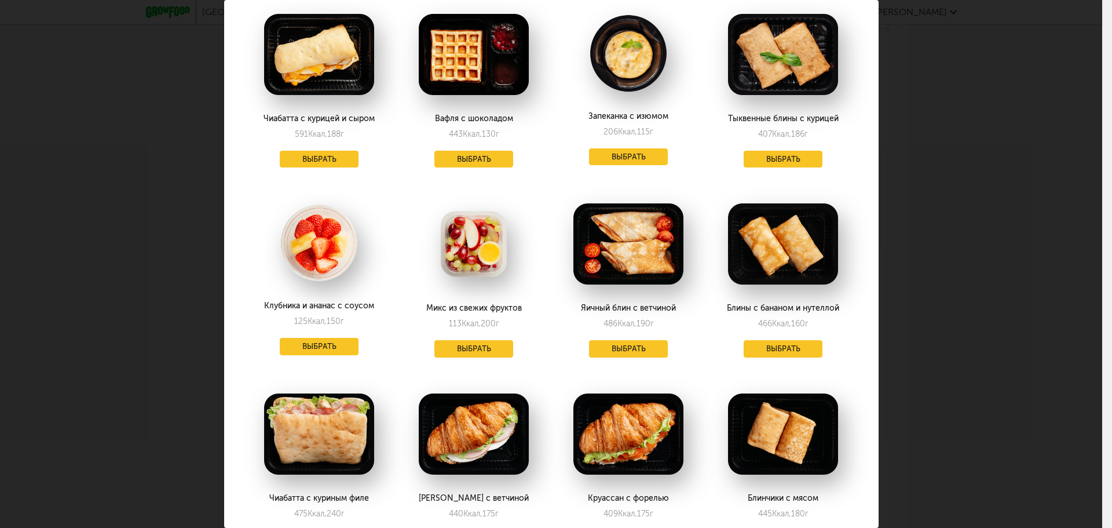
click at [867, 291] on div "Выберите 2й завтрак на [DATE] 30.09 В избранном Творожники с ягодами 254 Ккал, …" at bounding box center [551, 87] width 655 height 1449
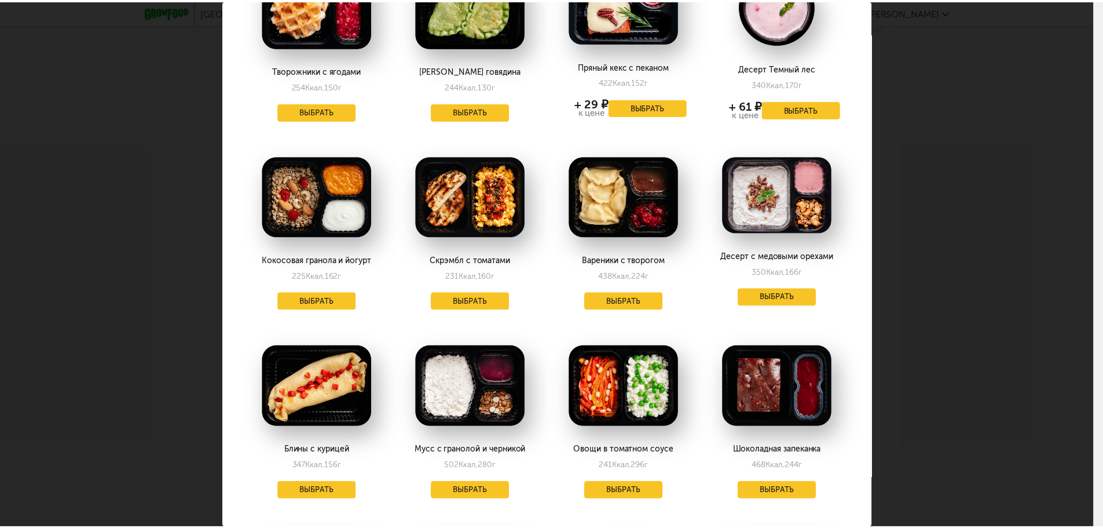
scroll to position [0, 0]
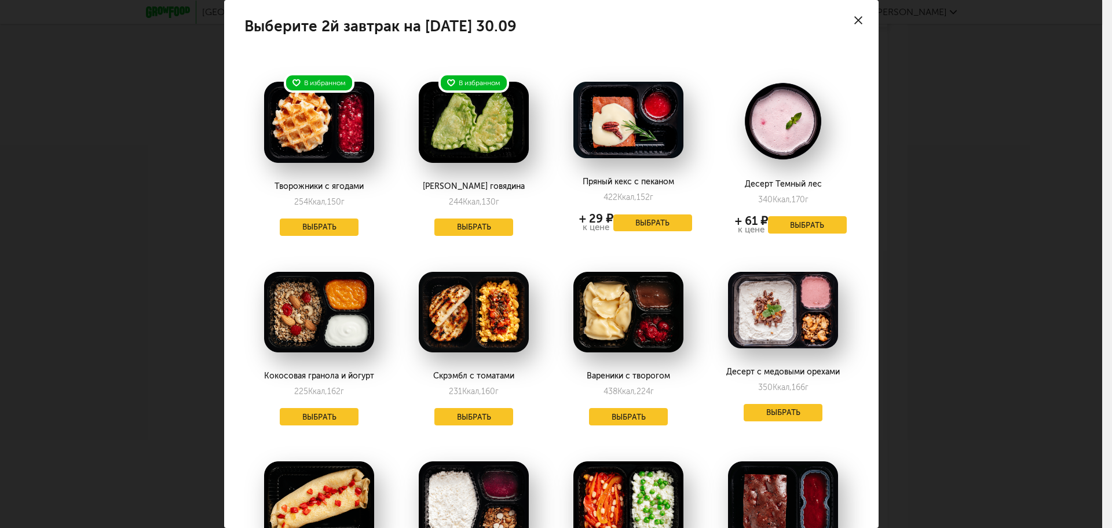
click at [854, 19] on icon at bounding box center [858, 20] width 8 height 8
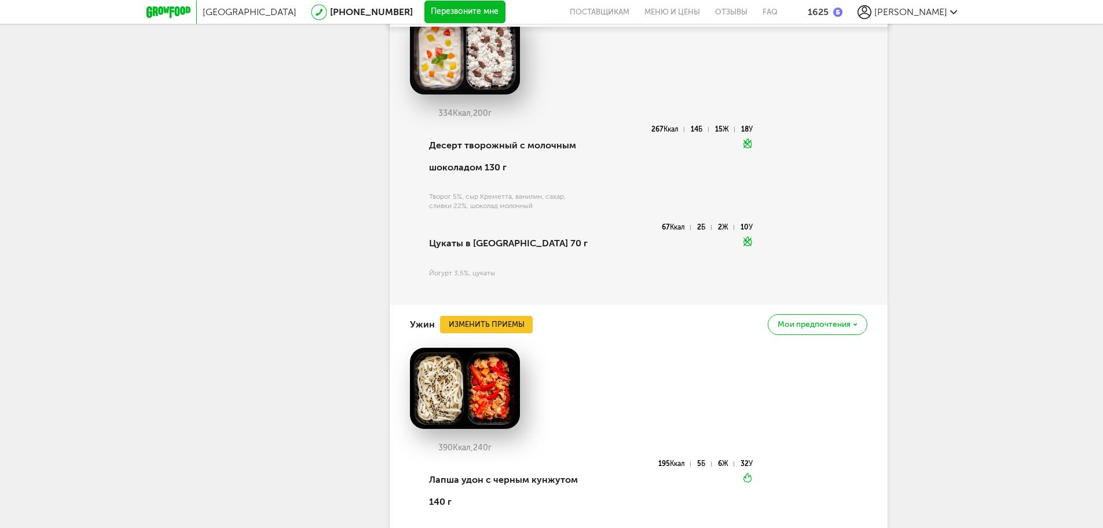
scroll to position [4831, 0]
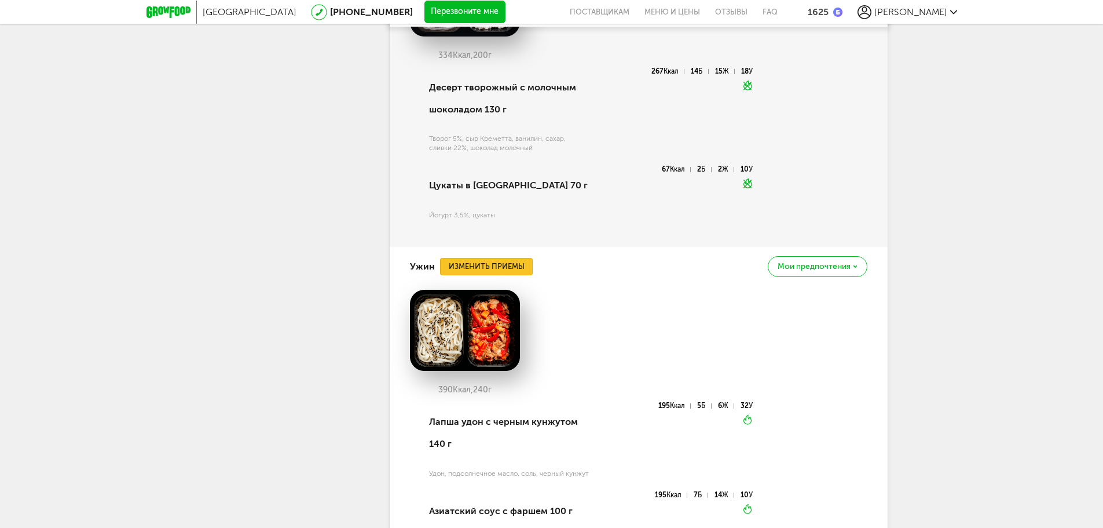
click at [488, 275] on button "Изменить приемы" at bounding box center [486, 266] width 93 height 17
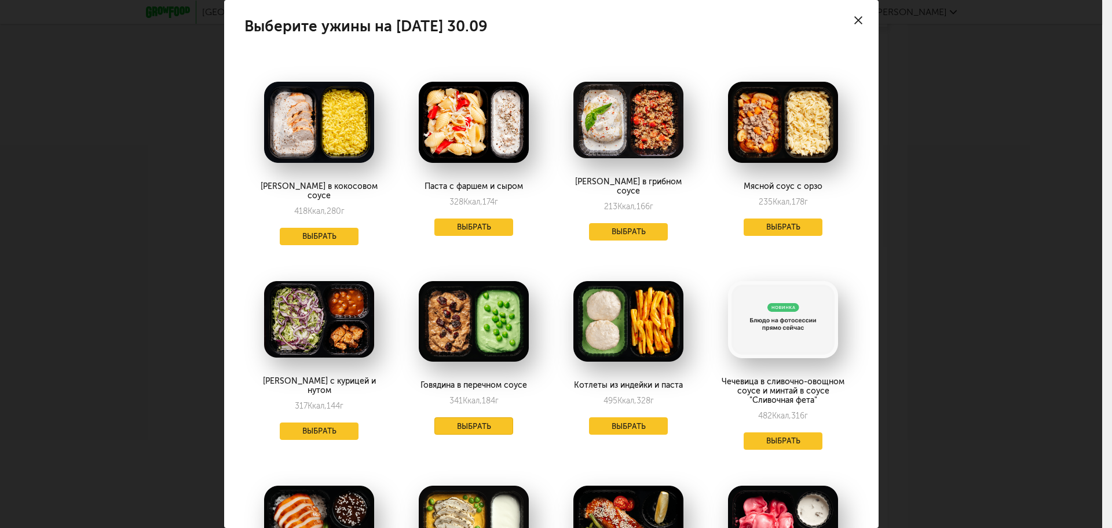
click at [482, 417] on button "Выбрать" at bounding box center [473, 425] width 79 height 17
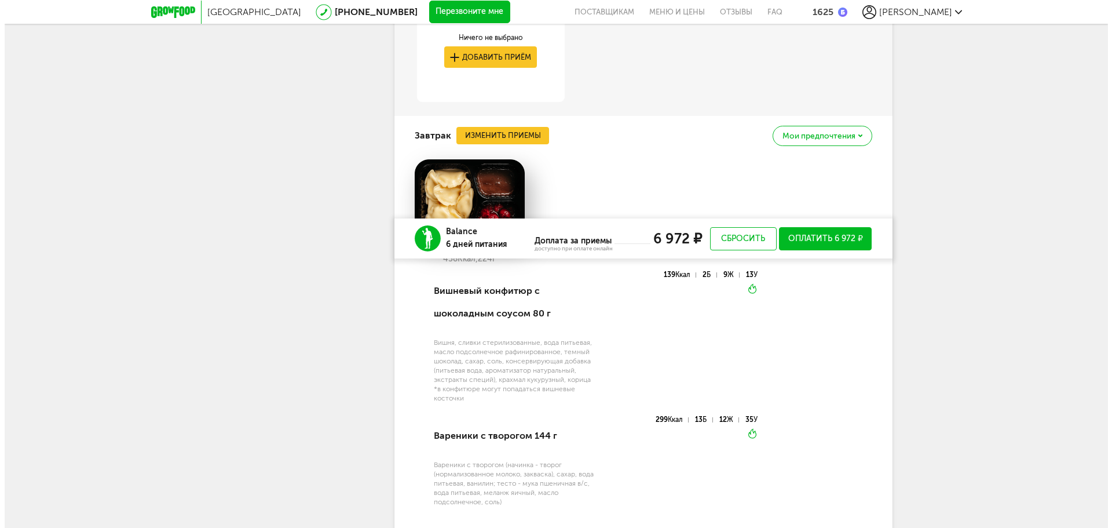
scroll to position [3738, 0]
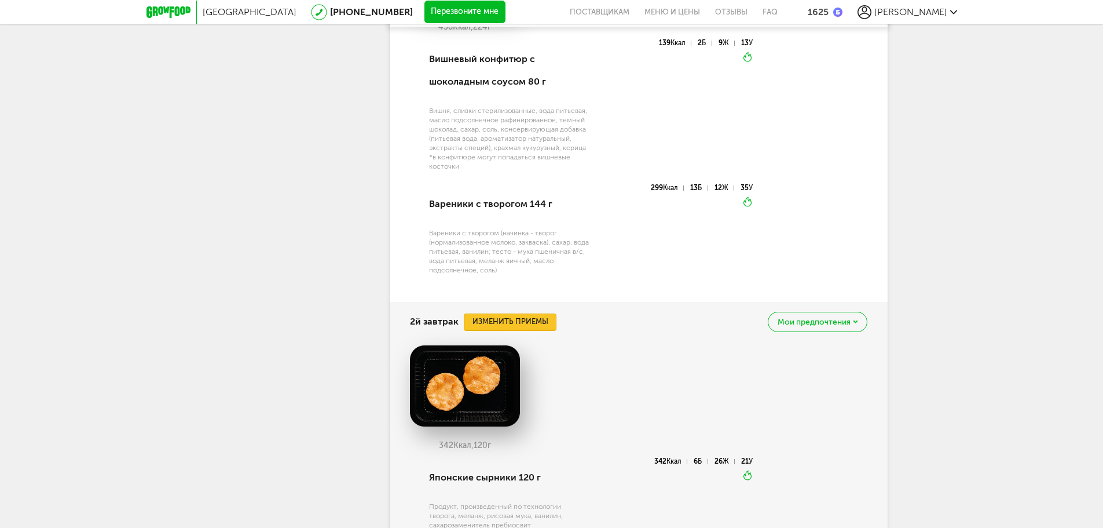
click at [515, 331] on button "Изменить приемы" at bounding box center [510, 321] width 93 height 17
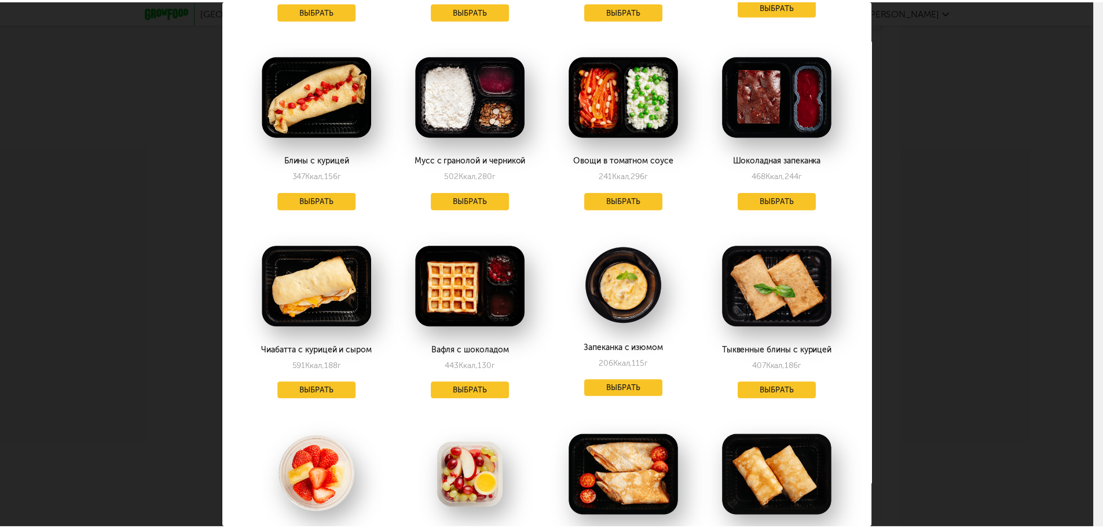
scroll to position [579, 0]
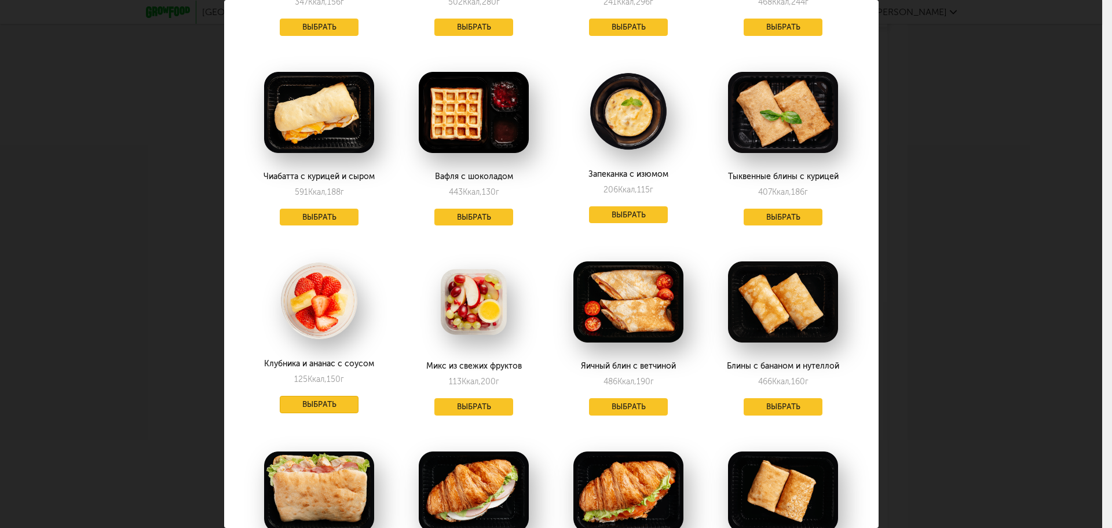
click at [311, 408] on button "Выбрать" at bounding box center [319, 404] width 79 height 17
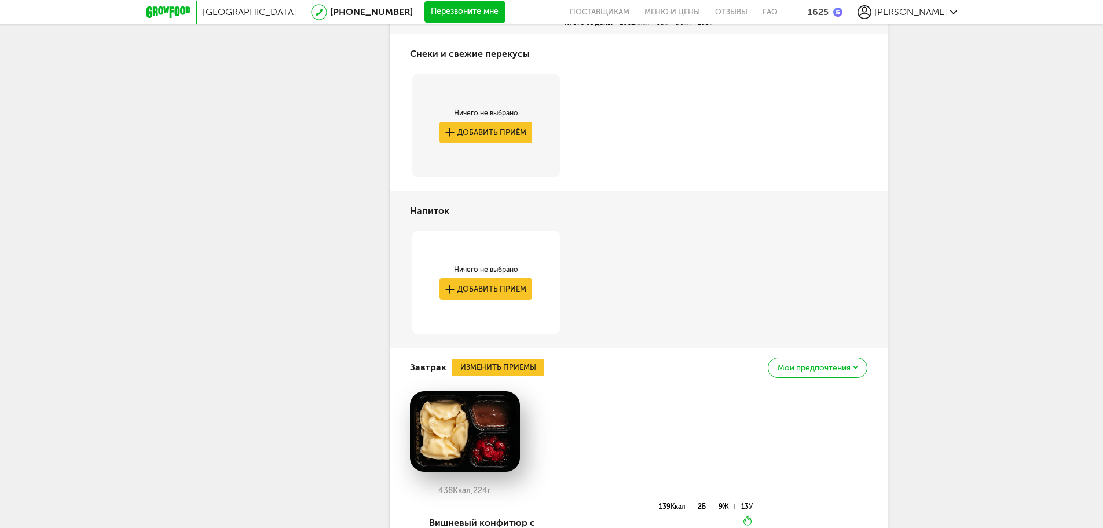
scroll to position [2985, 0]
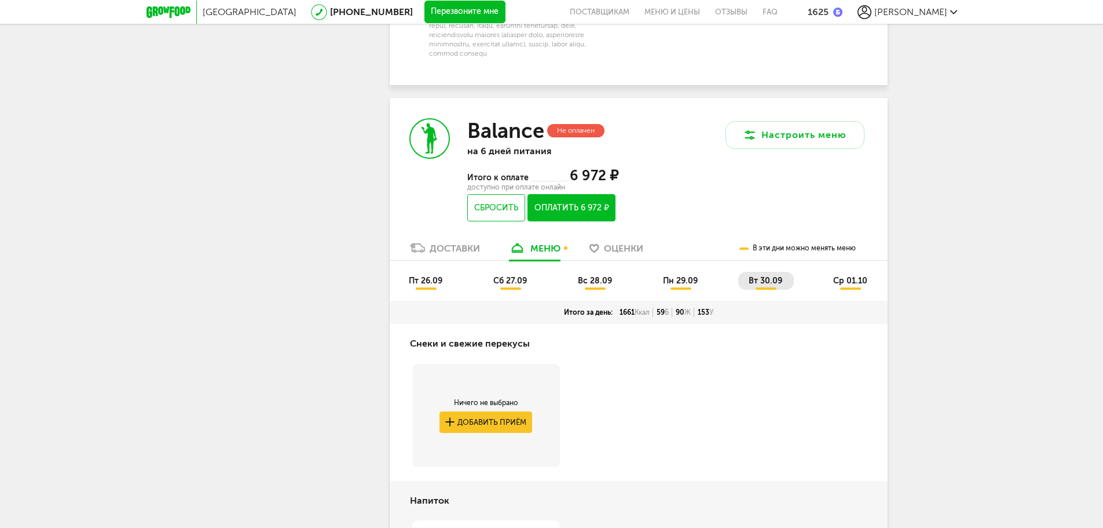
click at [842, 286] on span "ср 01.10" at bounding box center [850, 281] width 34 height 10
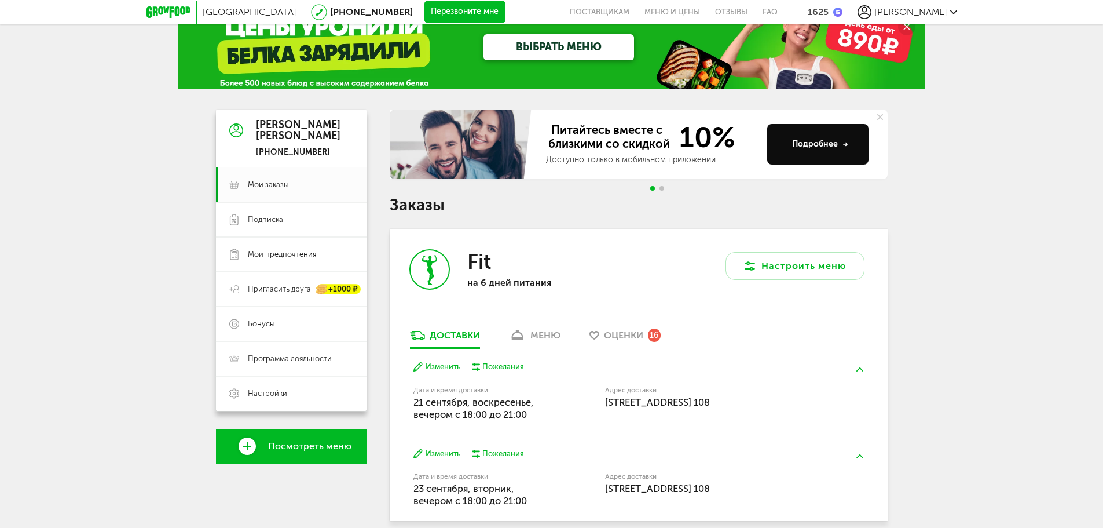
scroll to position [0, 0]
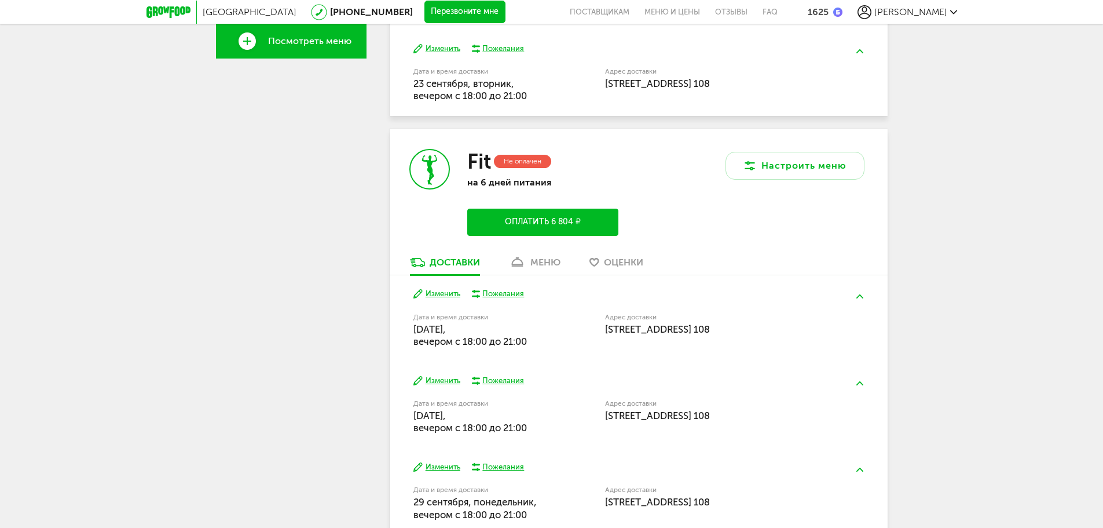
click at [523, 260] on icon at bounding box center [517, 262] width 17 height 10
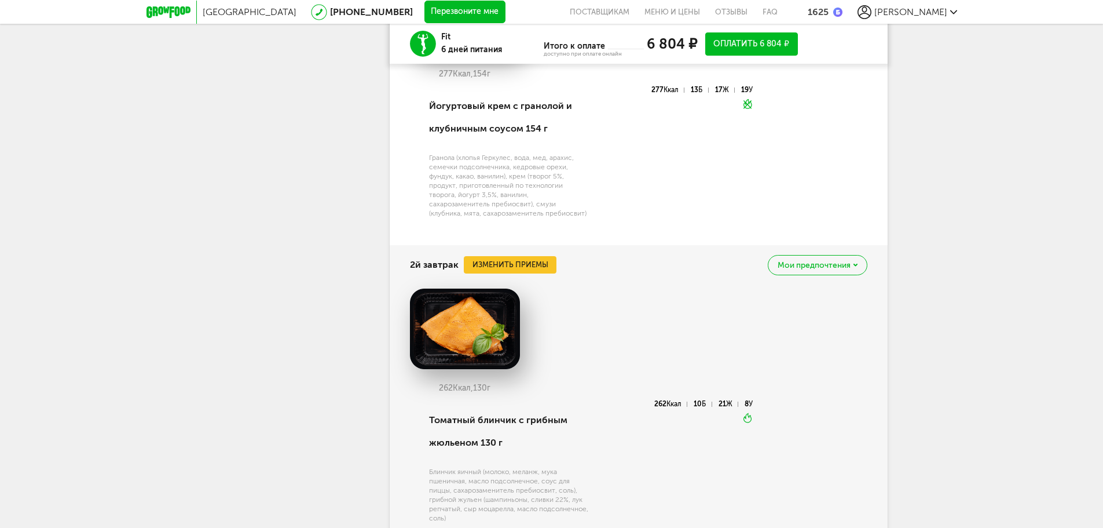
scroll to position [879, 0]
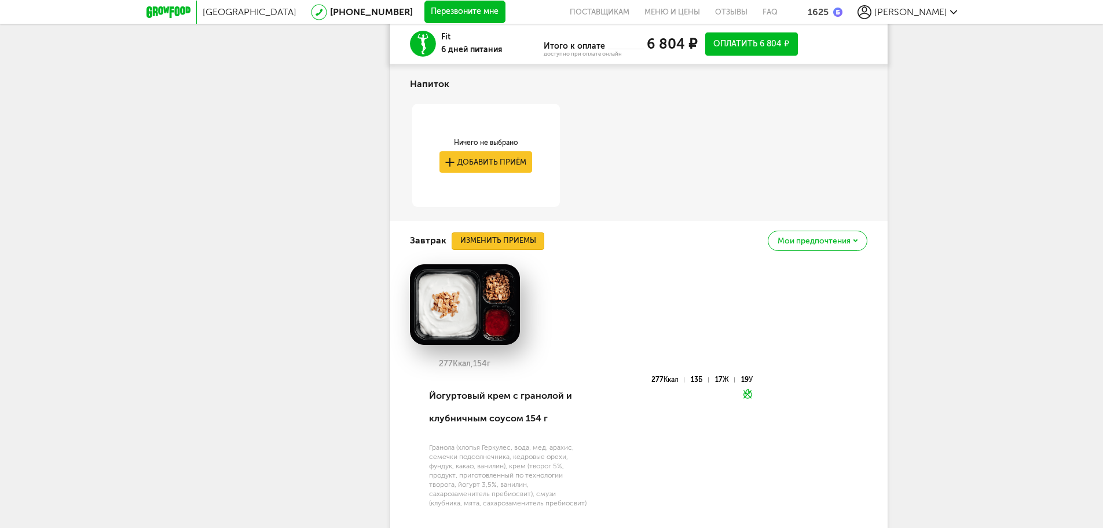
click at [519, 237] on button "Изменить приемы" at bounding box center [498, 240] width 93 height 17
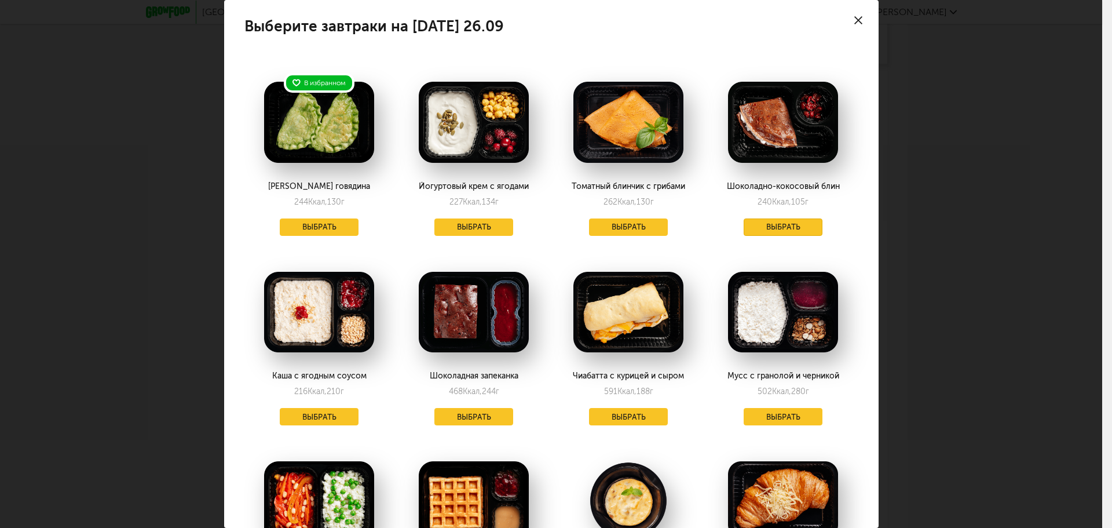
click at [778, 221] on button "Выбрать" at bounding box center [783, 226] width 79 height 17
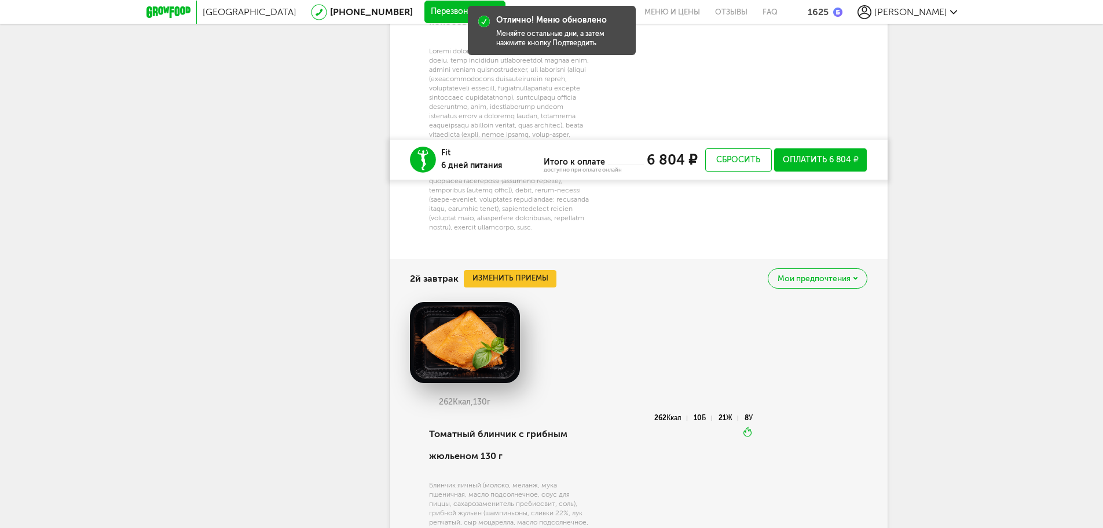
scroll to position [1458, 0]
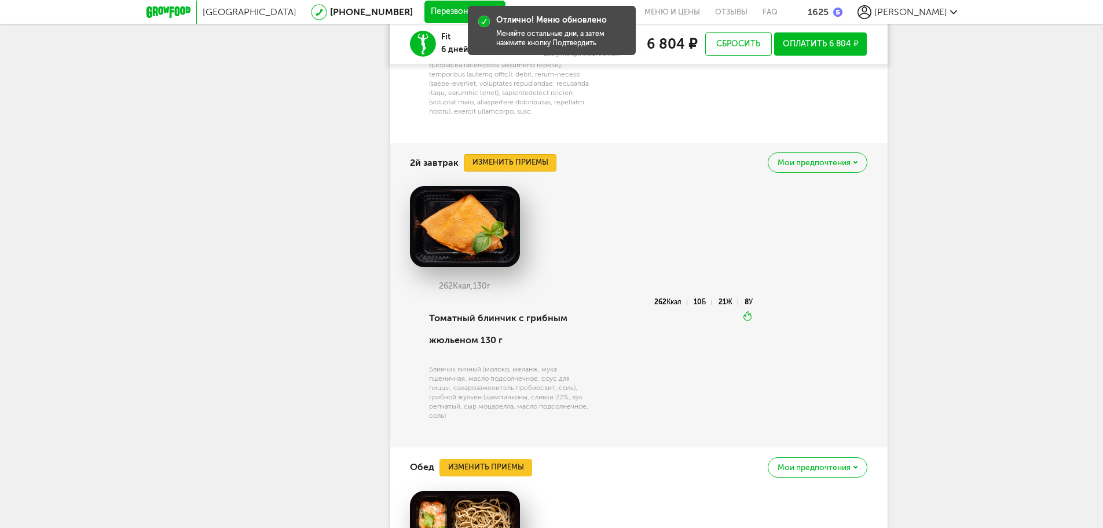
click at [520, 171] on button "Изменить приемы" at bounding box center [510, 162] width 93 height 17
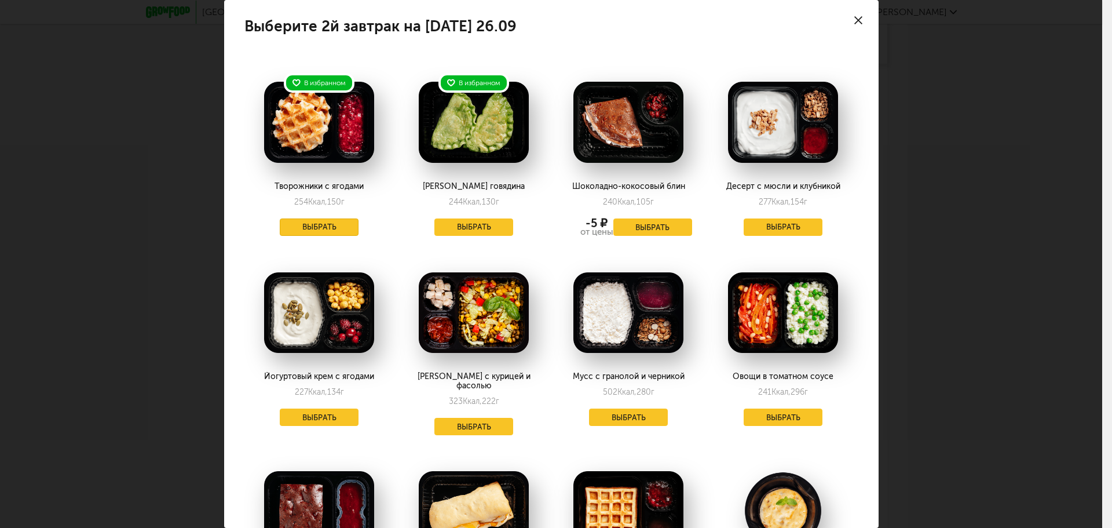
click at [312, 224] on button "Выбрать" at bounding box center [319, 226] width 79 height 17
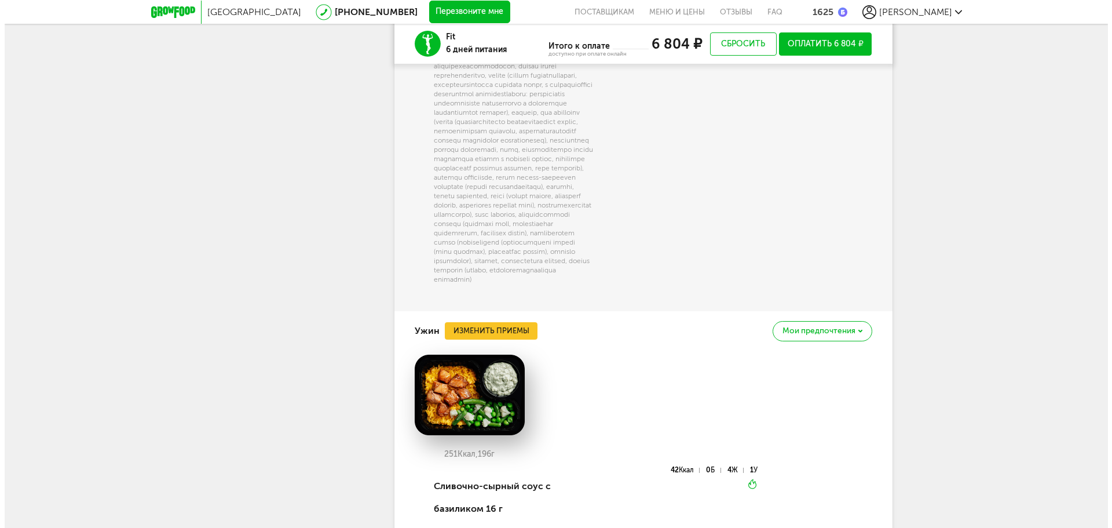
scroll to position [2154, 0]
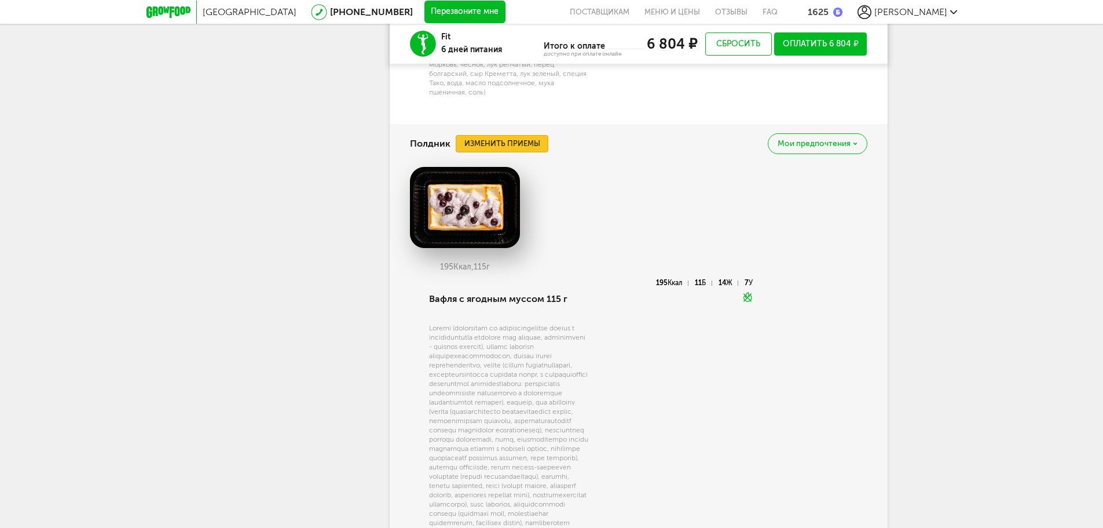
click at [522, 152] on button "Изменить приемы" at bounding box center [502, 143] width 93 height 17
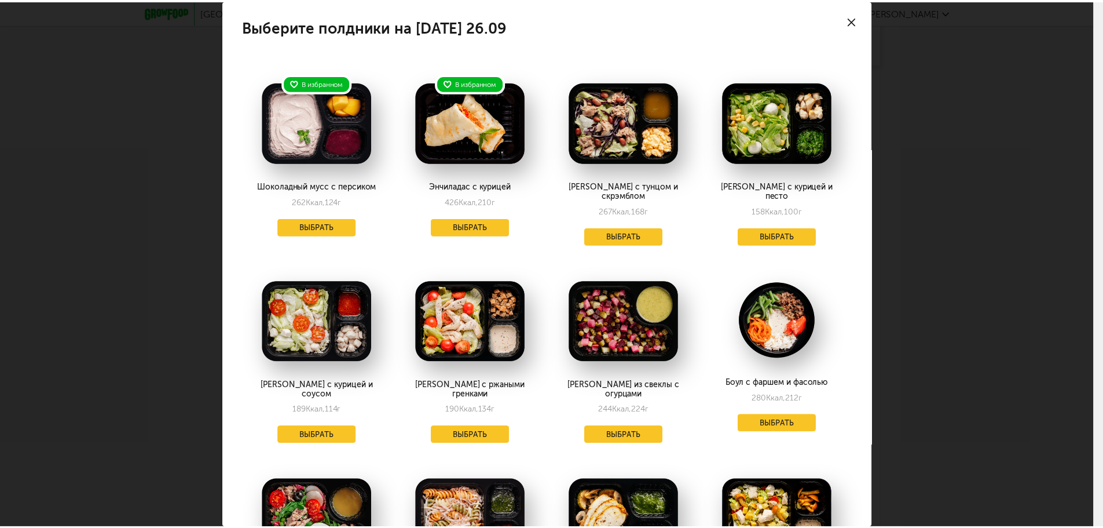
scroll to position [58, 0]
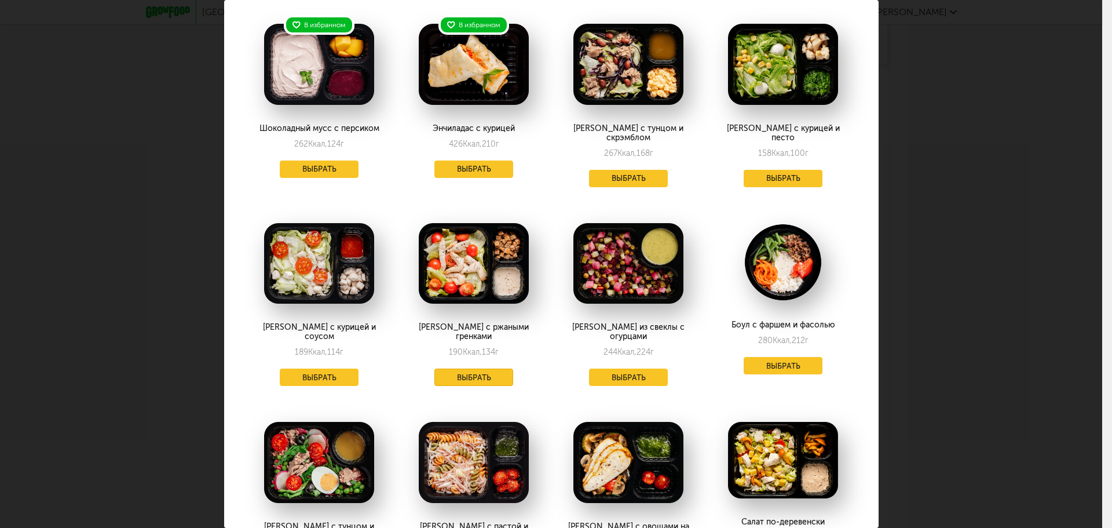
click at [470, 368] on button "Выбрать" at bounding box center [473, 376] width 79 height 17
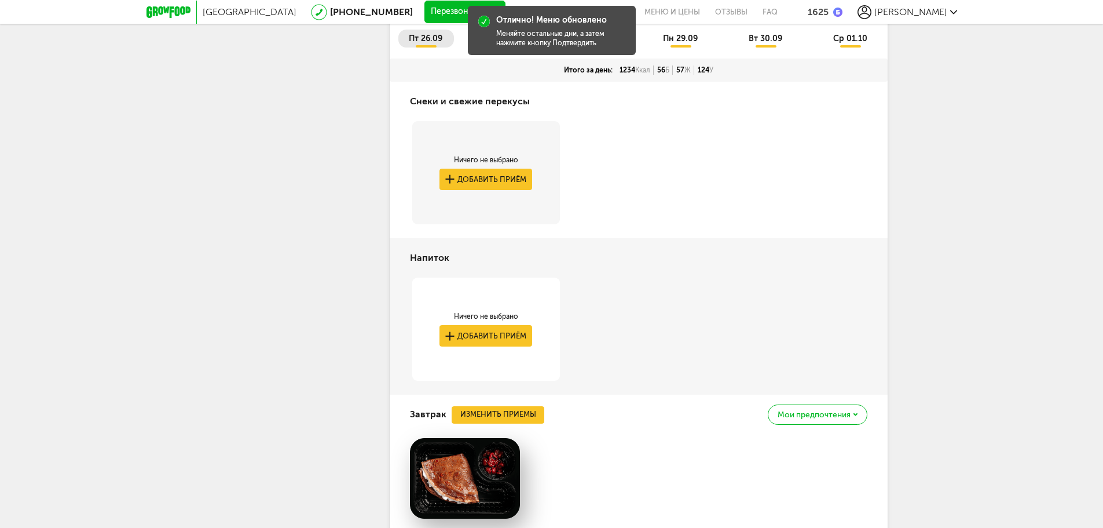
scroll to position [474, 0]
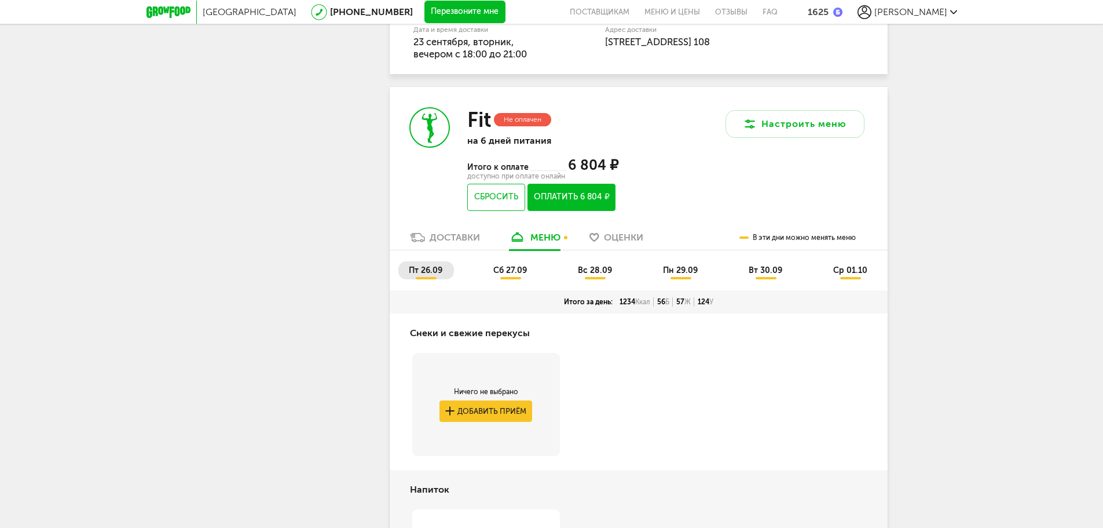
click at [512, 273] on span "сб 27.09" at bounding box center [510, 270] width 34 height 10
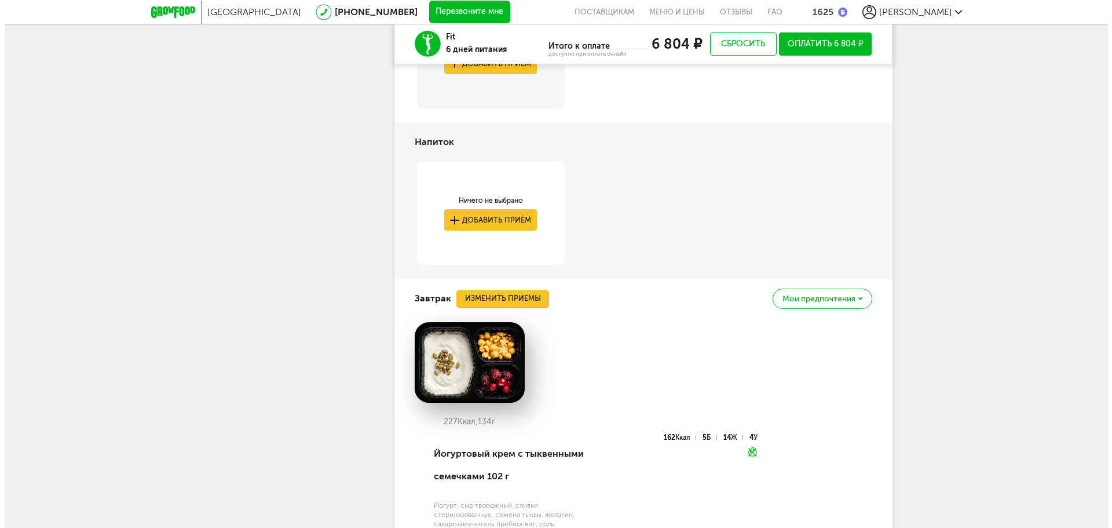
scroll to position [879, 0]
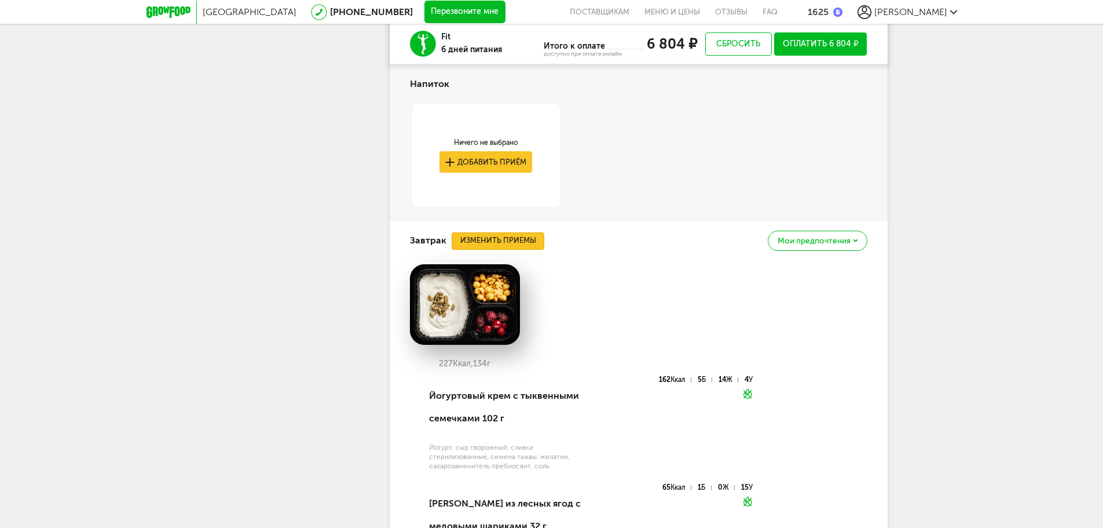
click at [520, 240] on button "Изменить приемы" at bounding box center [498, 240] width 93 height 17
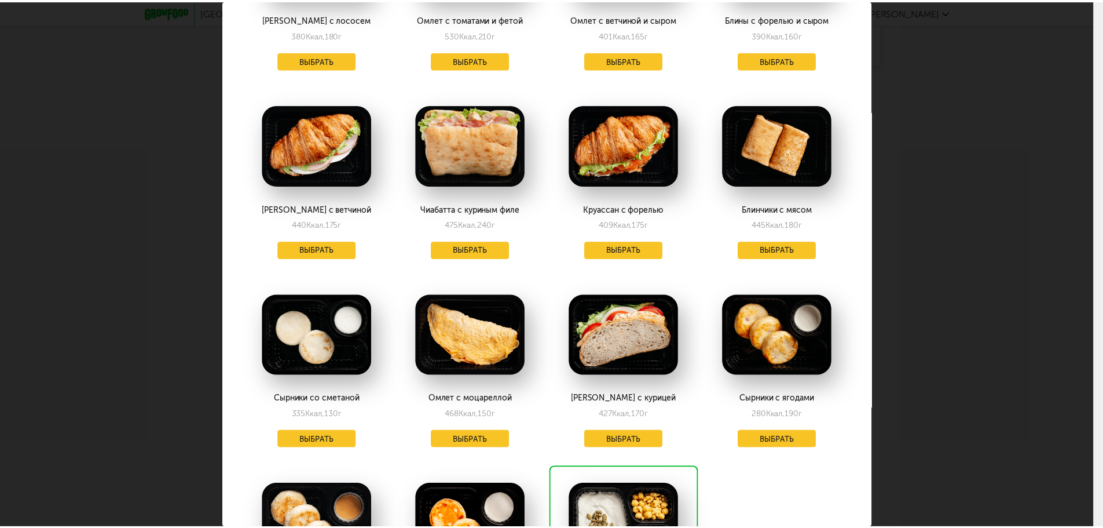
scroll to position [1101, 0]
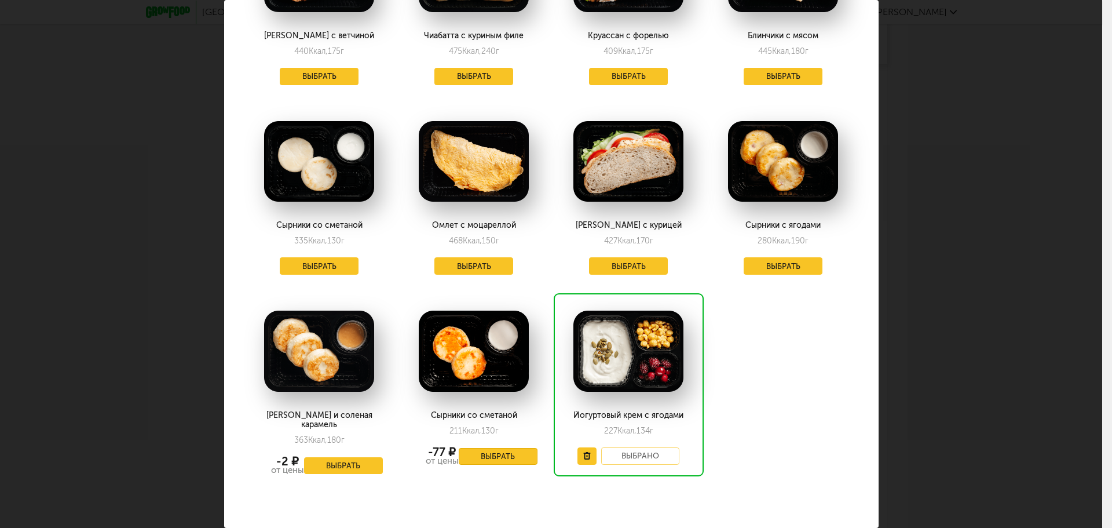
click at [478, 458] on button "Выбрать" at bounding box center [498, 456] width 79 height 17
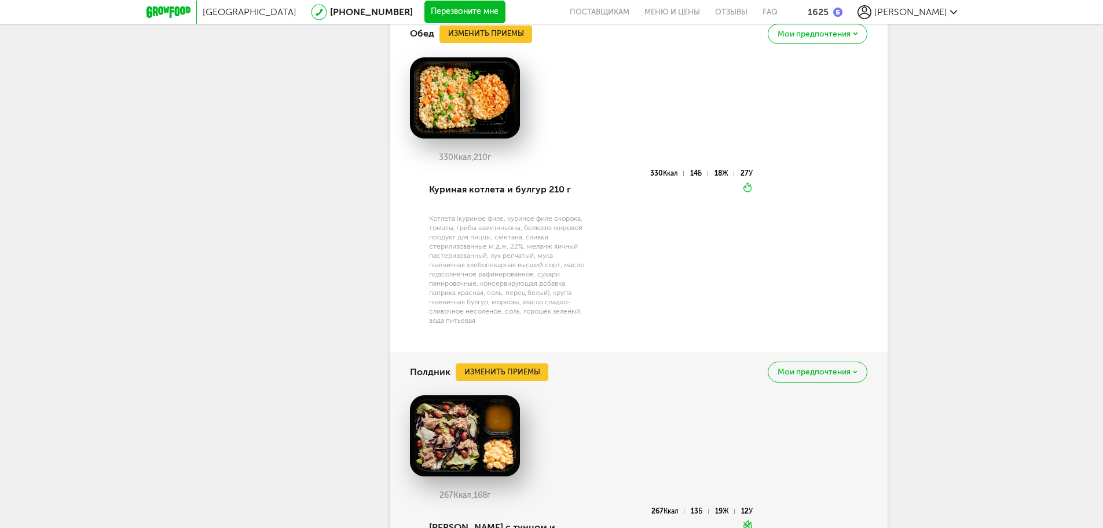
scroll to position [1632, 0]
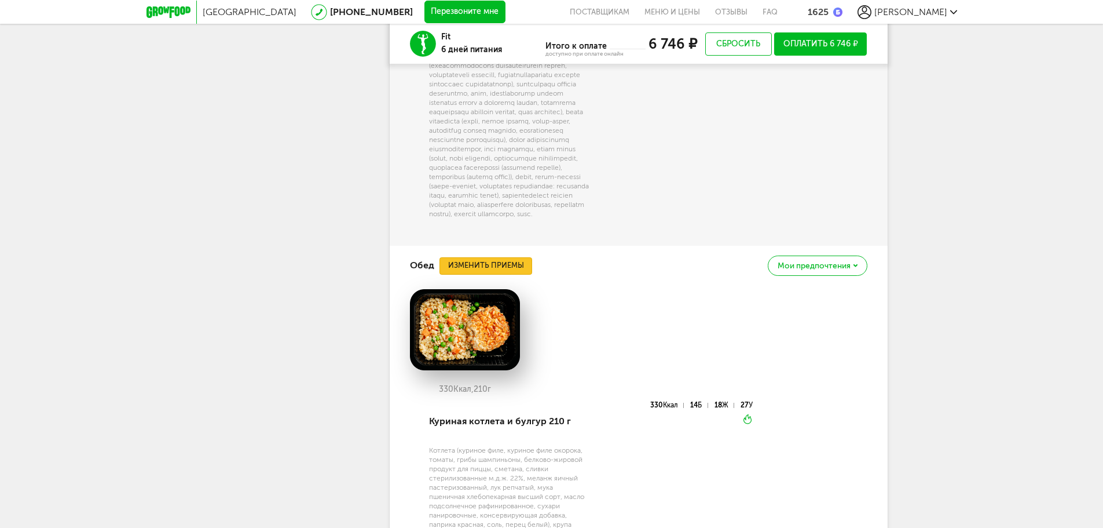
click at [507, 275] on button "Изменить приемы" at bounding box center [486, 265] width 93 height 17
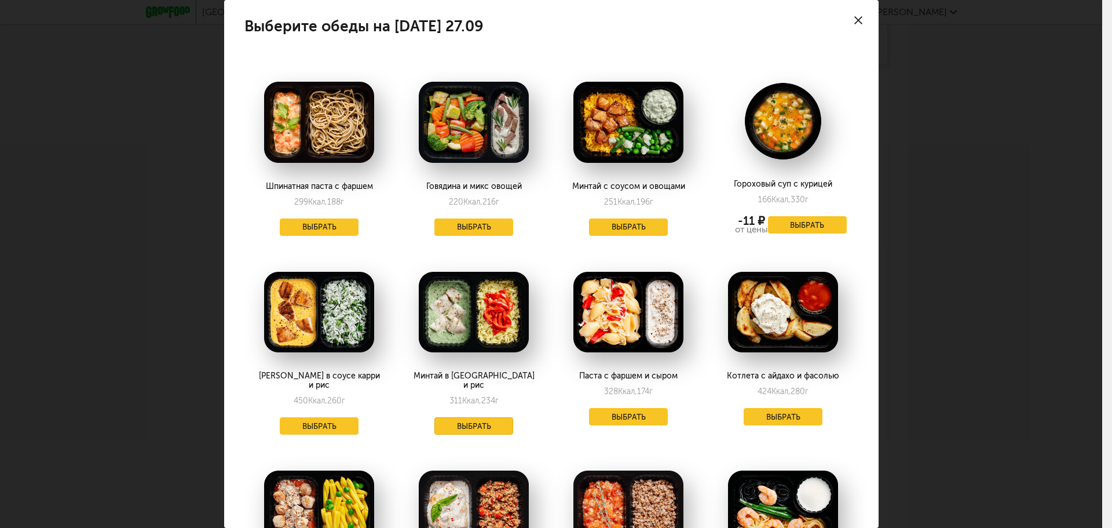
click at [473, 417] on button "Выбрать" at bounding box center [473, 425] width 79 height 17
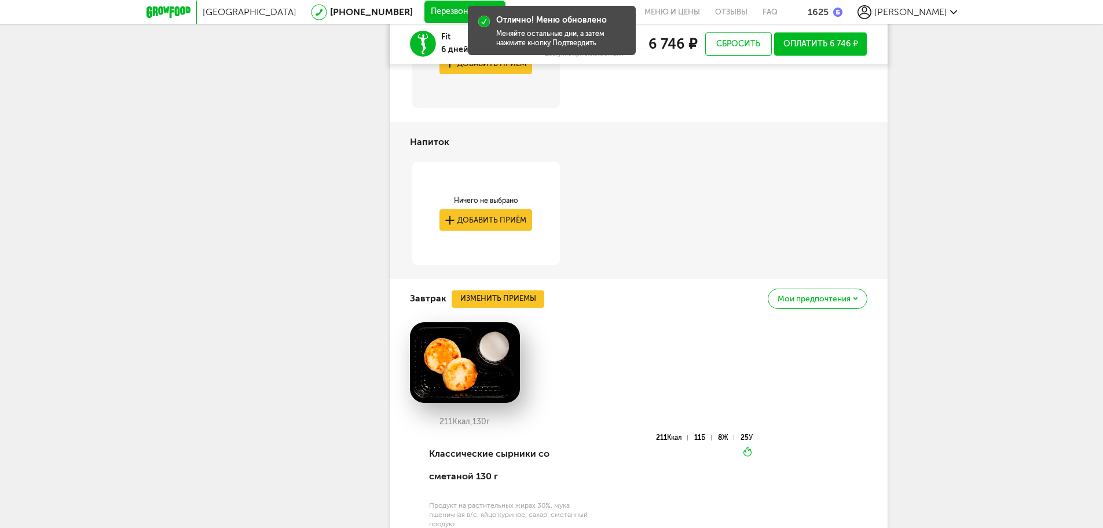
scroll to position [590, 0]
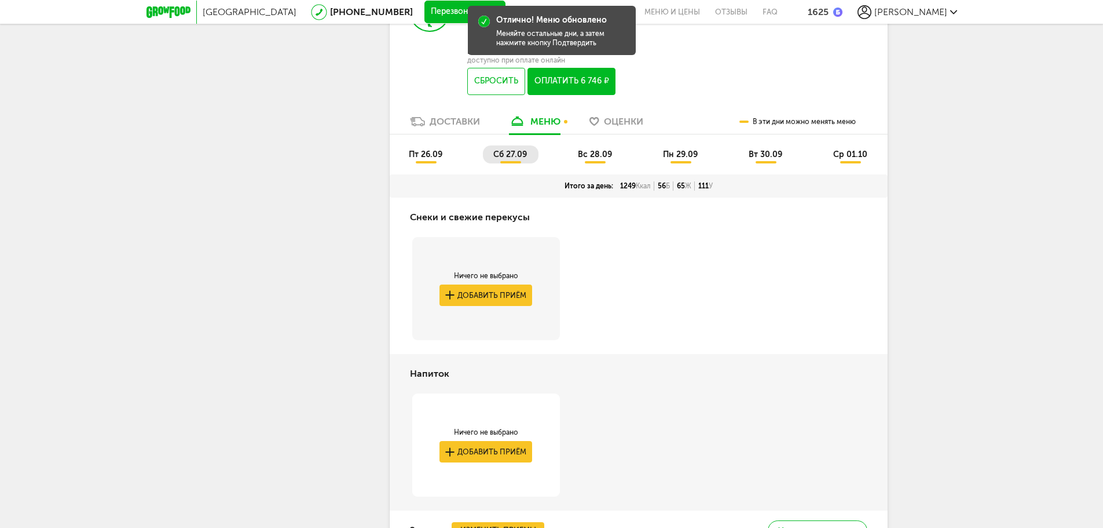
click at [602, 147] on li "вс 28.09" at bounding box center [596, 154] width 56 height 18
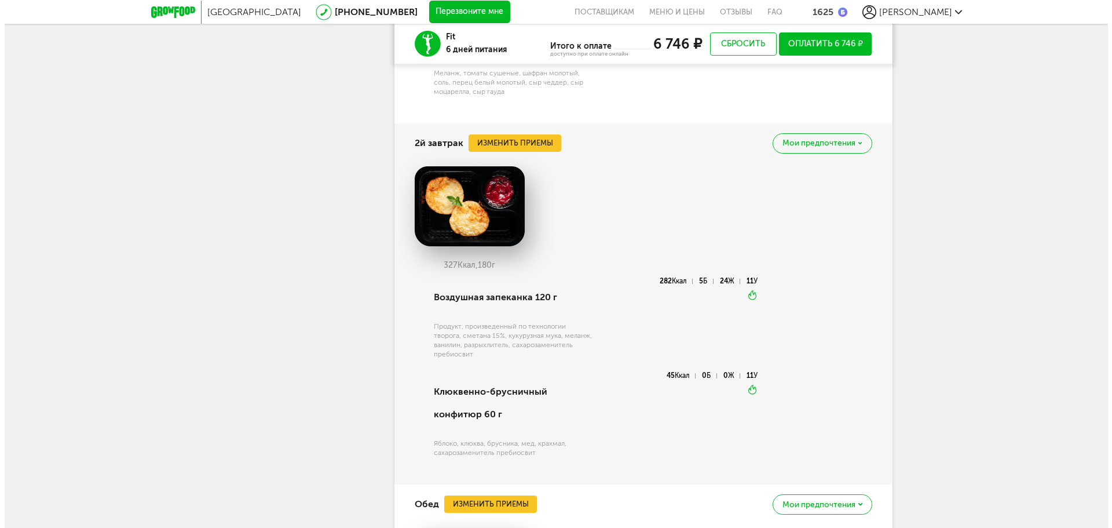
scroll to position [995, 0]
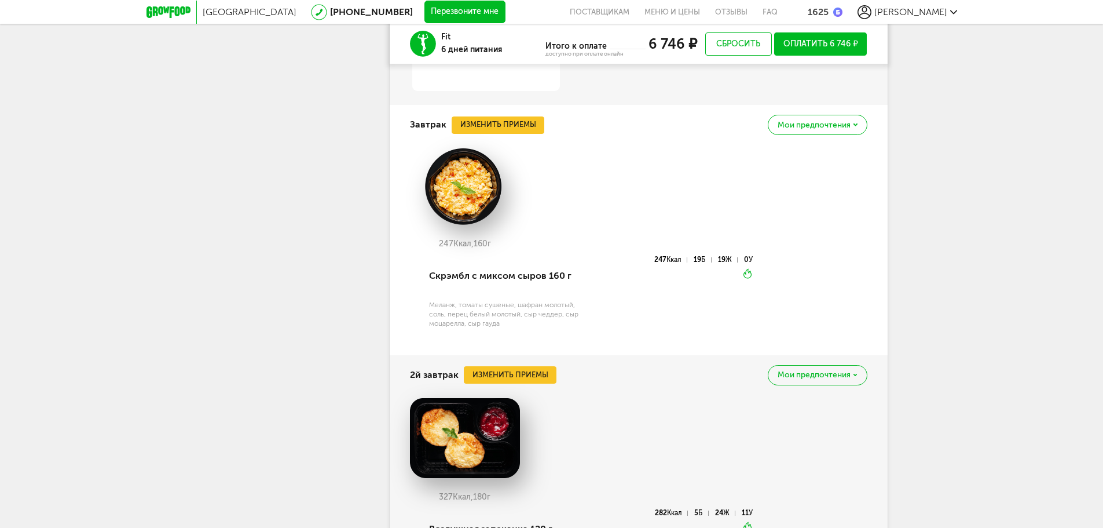
click at [859, 123] on div "Мои предпочтения" at bounding box center [817, 125] width 99 height 20
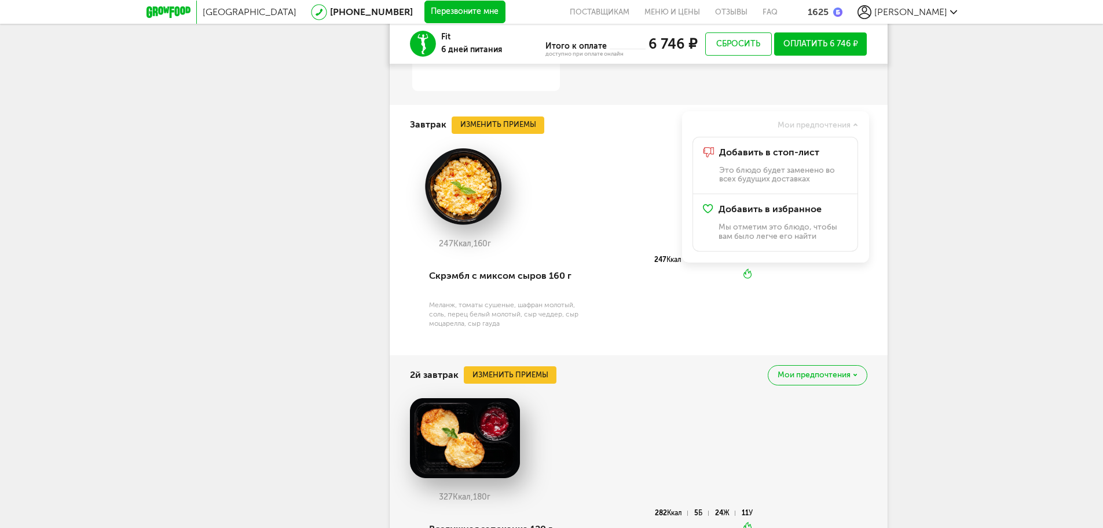
click at [861, 128] on div "Мои предпочтения" at bounding box center [774, 125] width 185 height 20
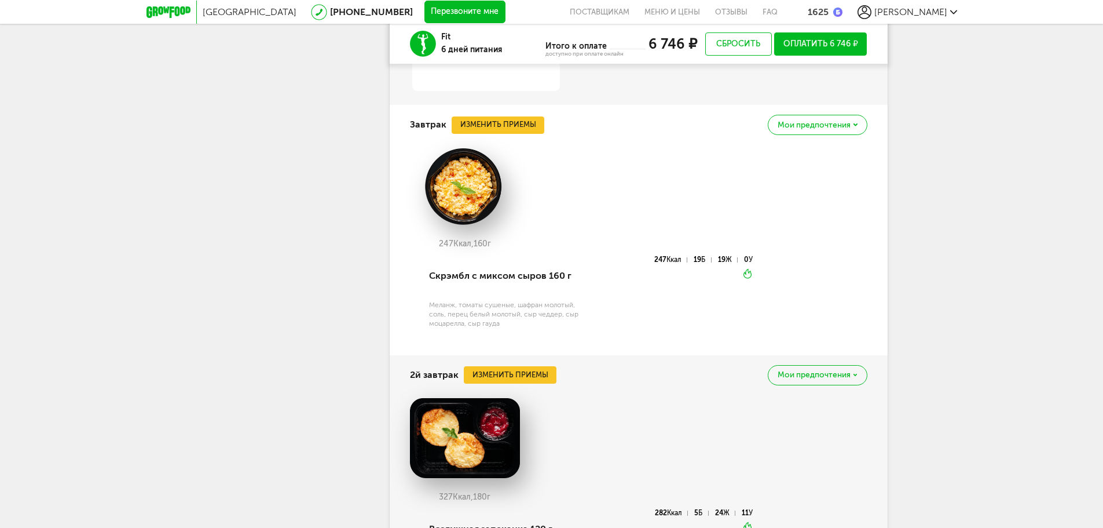
click at [857, 126] on div "Мои предпочтения" at bounding box center [817, 125] width 99 height 20
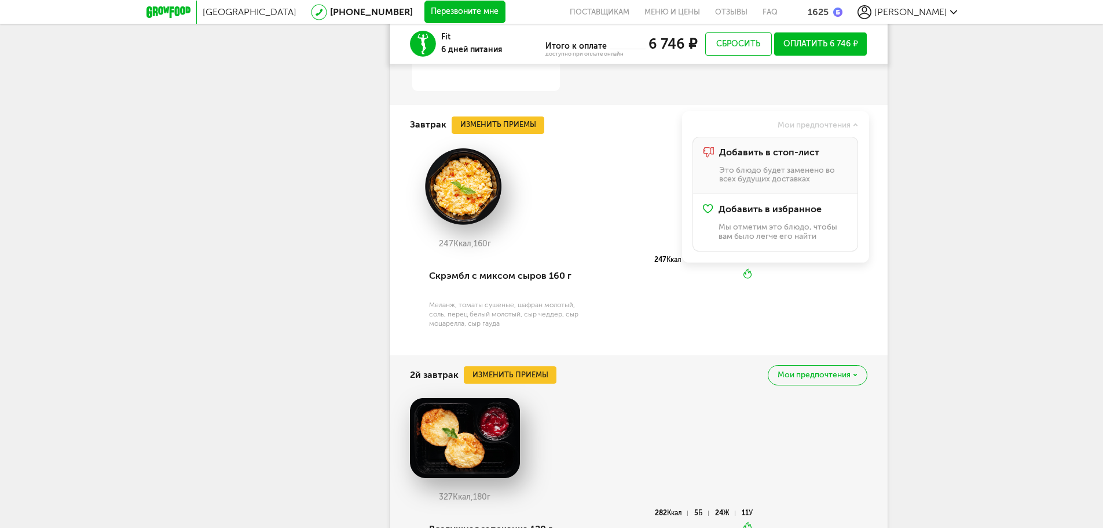
click at [812, 158] on div "Добавить в стоп-лист Это блюдо будет заменено во всех будущих доставках" at bounding box center [783, 165] width 128 height 36
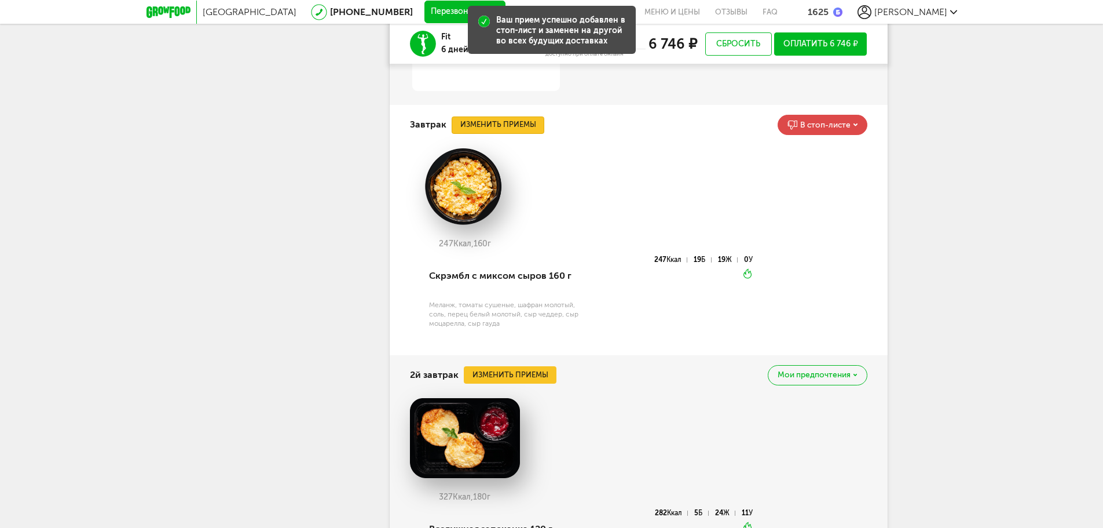
click at [516, 121] on button "Изменить приемы" at bounding box center [498, 124] width 93 height 17
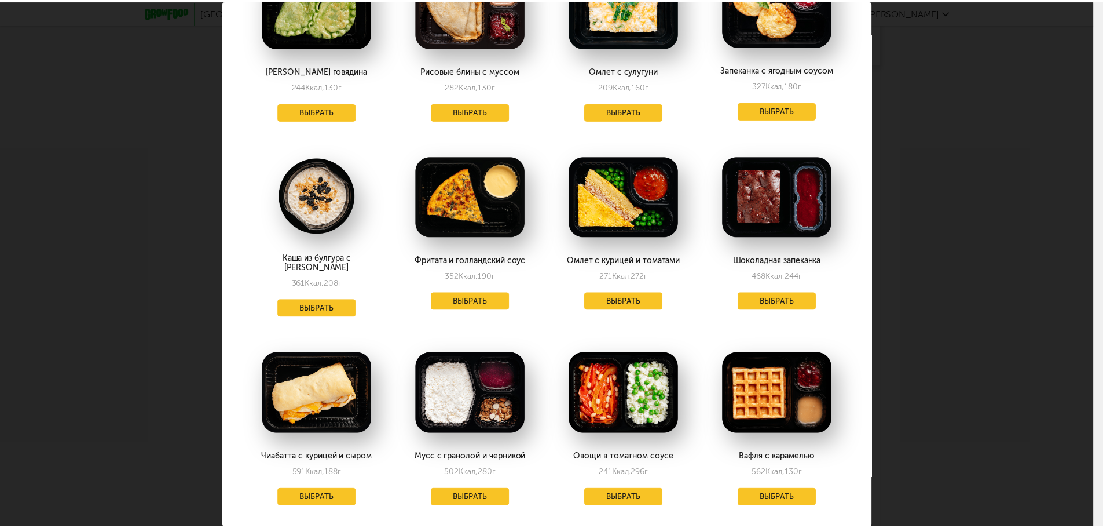
scroll to position [0, 0]
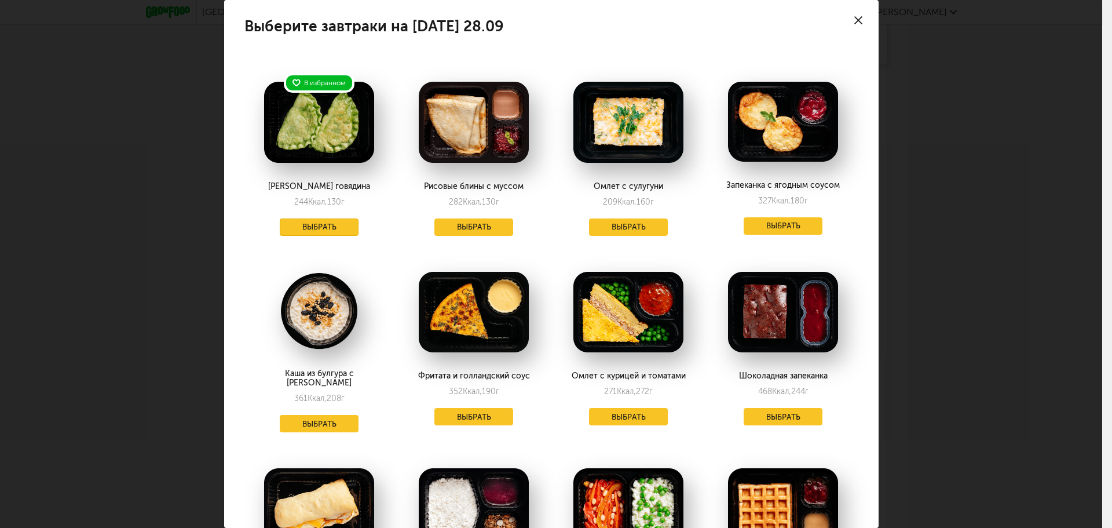
click at [316, 223] on button "Выбрать" at bounding box center [319, 226] width 79 height 17
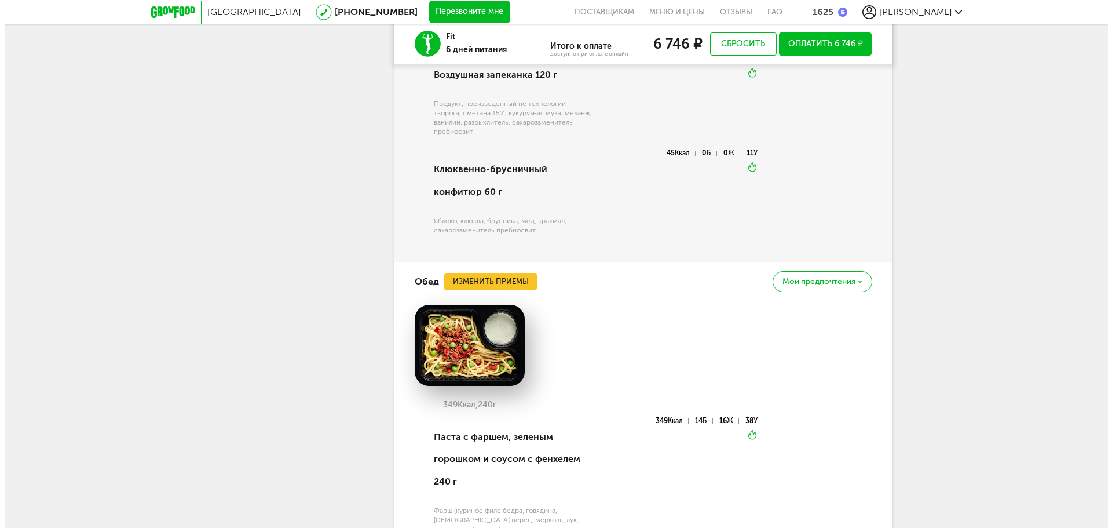
scroll to position [1690, 0]
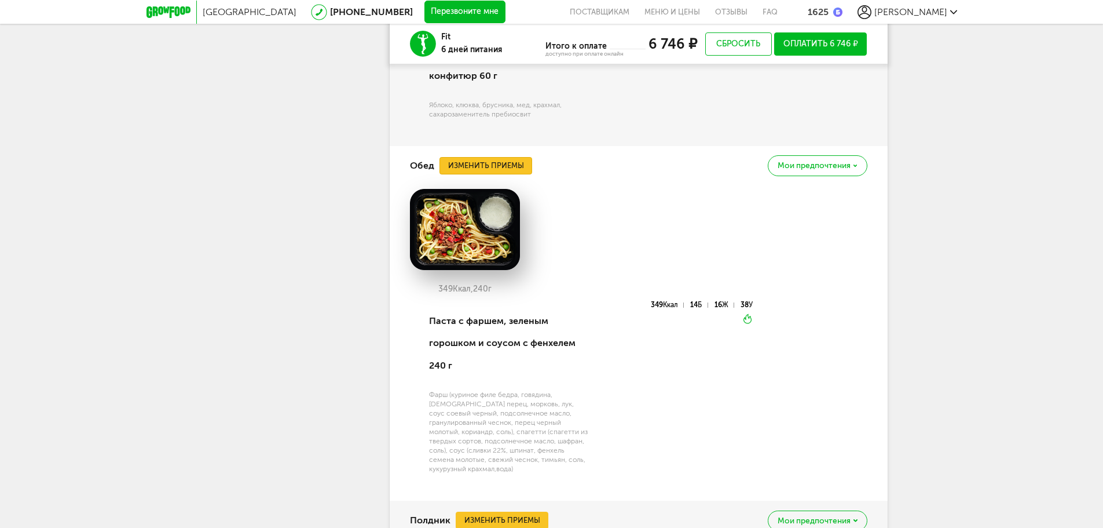
click at [501, 174] on button "Изменить приемы" at bounding box center [486, 165] width 93 height 17
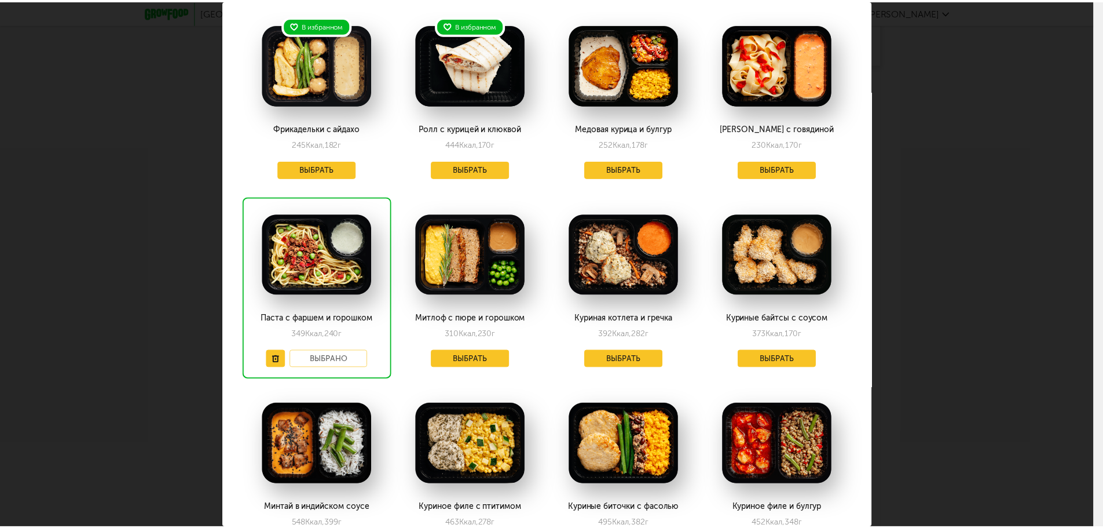
scroll to position [0, 0]
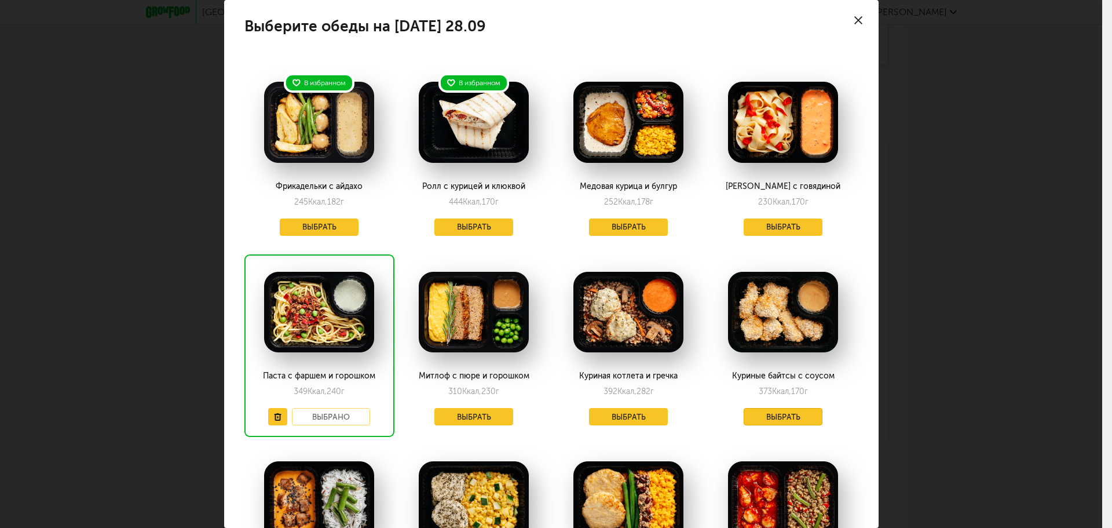
click at [795, 415] on button "Выбрать" at bounding box center [783, 416] width 79 height 17
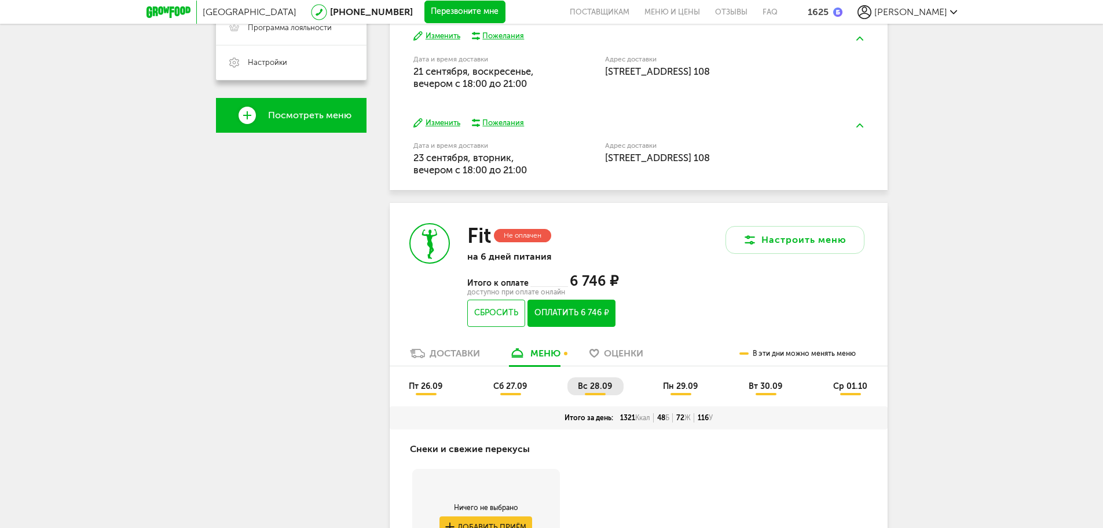
scroll to position [532, 0]
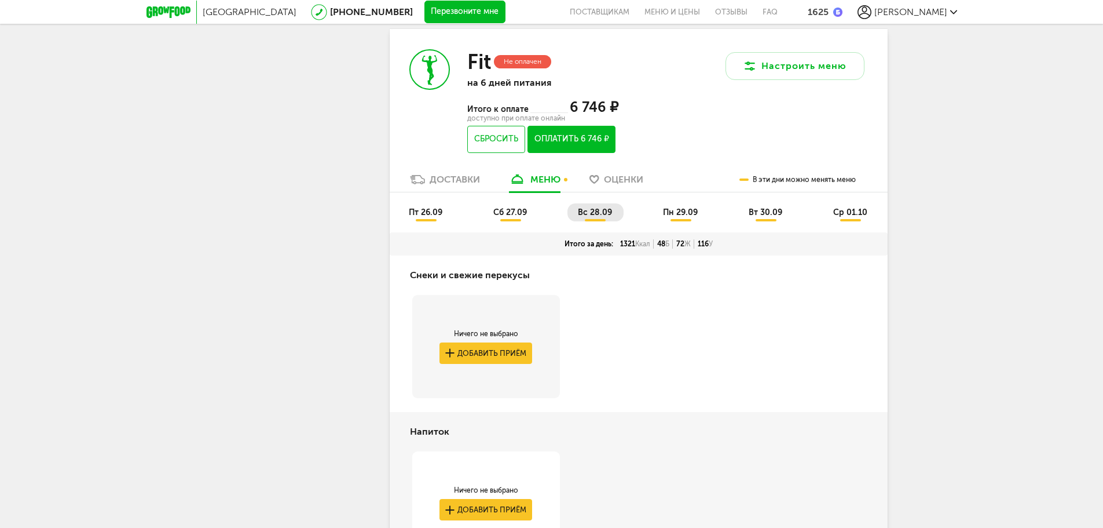
click at [697, 217] on li "пн 29.09" at bounding box center [681, 212] width 57 height 18
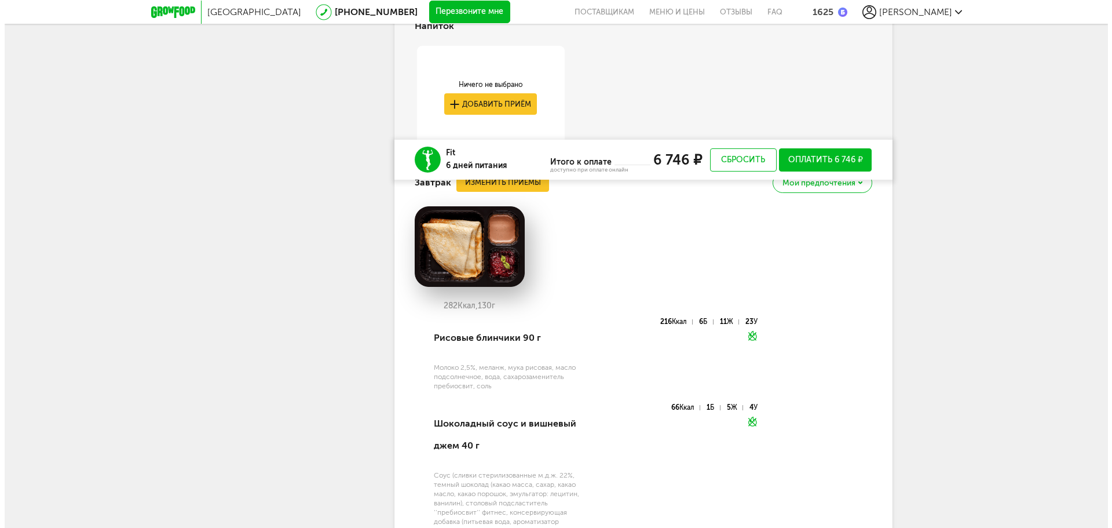
scroll to position [1285, 0]
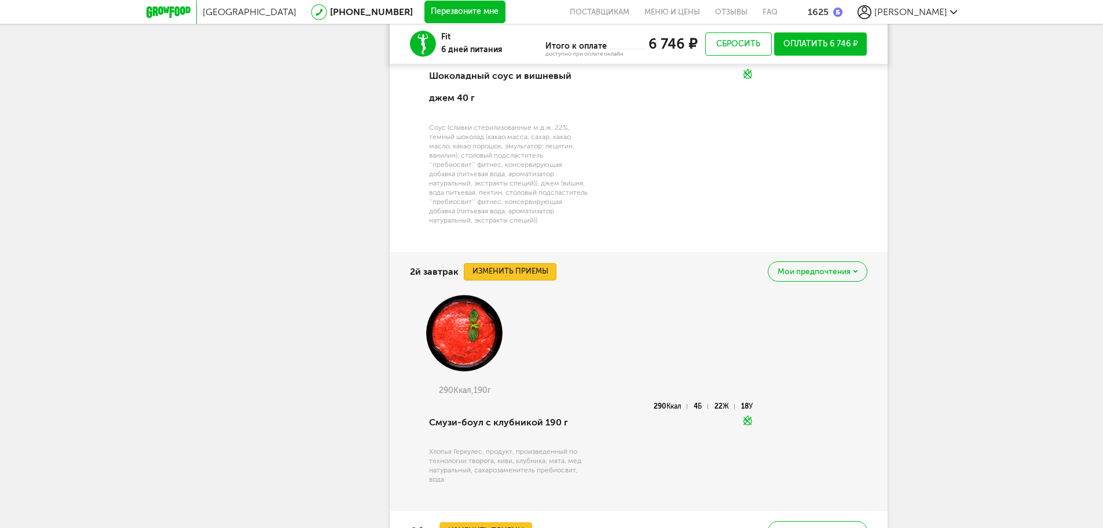
click at [535, 268] on button "Изменить приемы" at bounding box center [510, 271] width 93 height 17
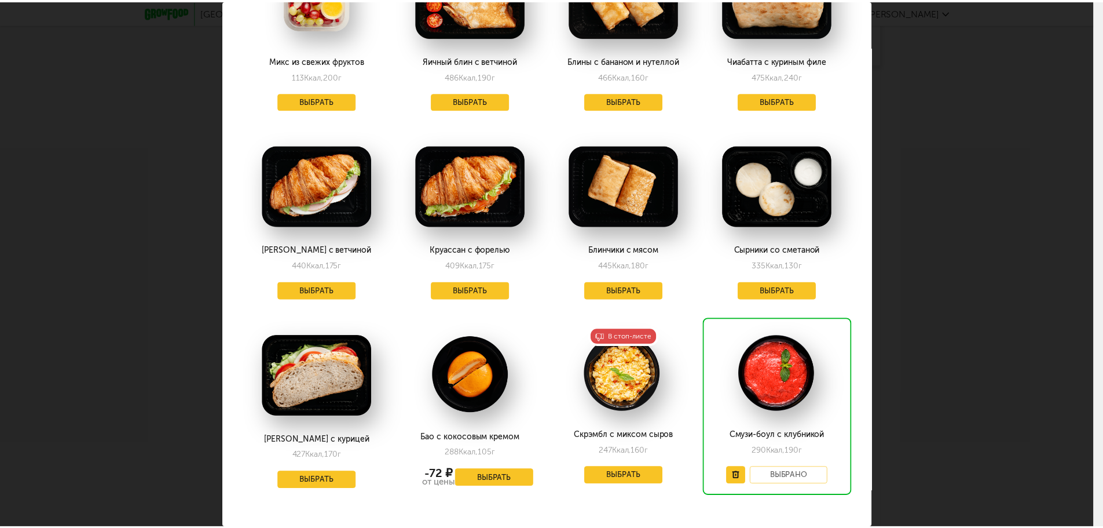
scroll to position [740, 0]
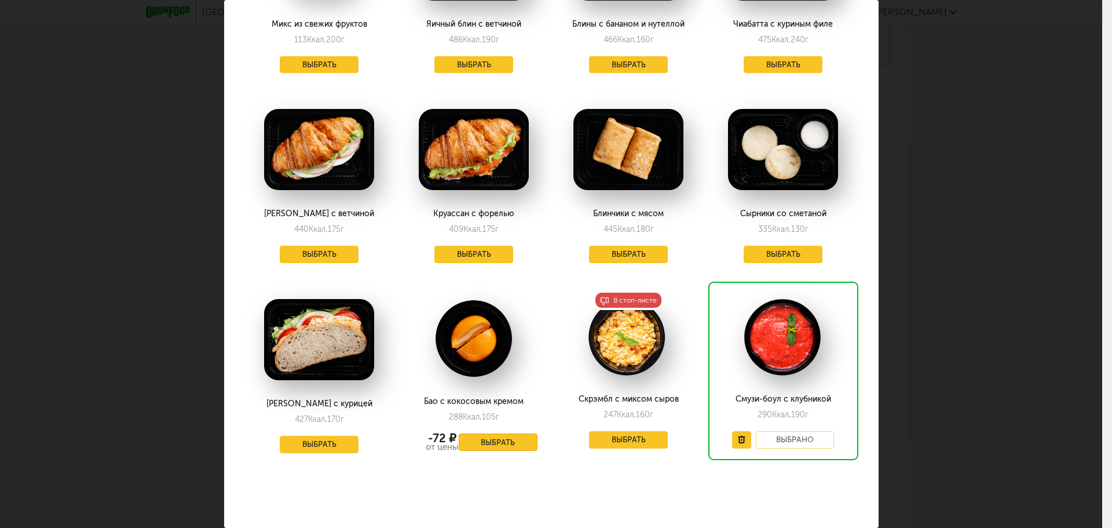
click at [501, 434] on button "Выбрать" at bounding box center [498, 441] width 79 height 17
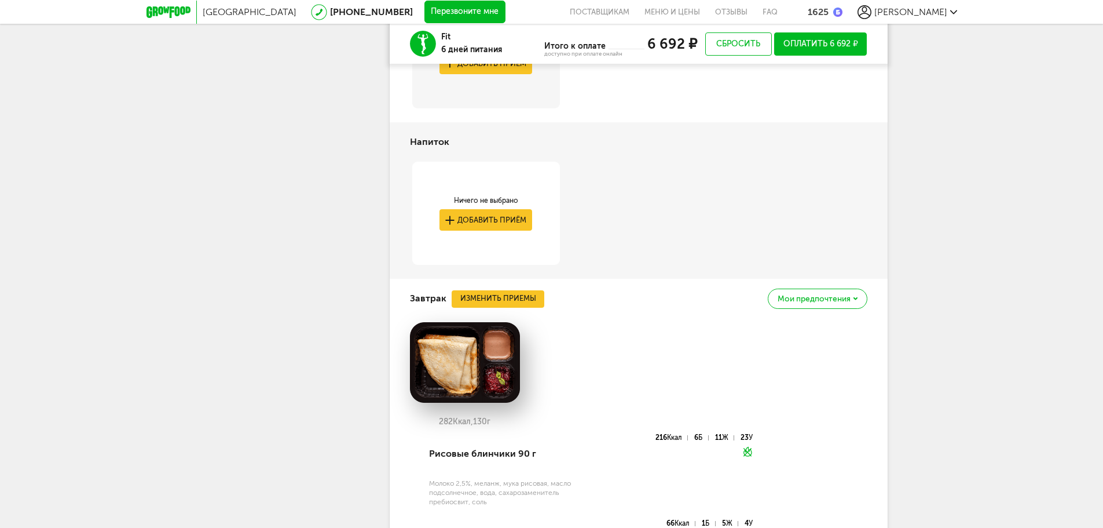
scroll to position [590, 0]
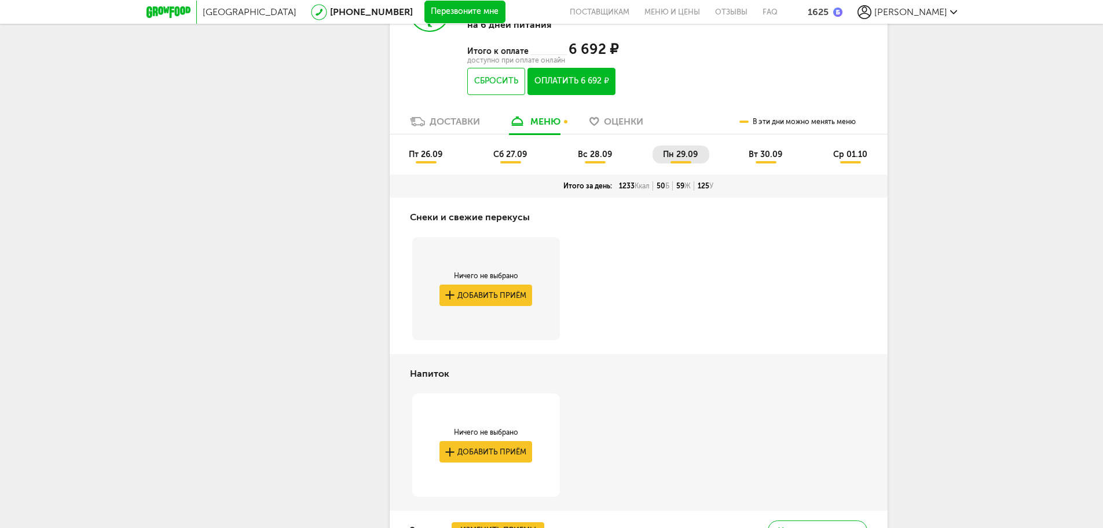
click at [775, 155] on span "вт 30.09" at bounding box center [766, 154] width 34 height 10
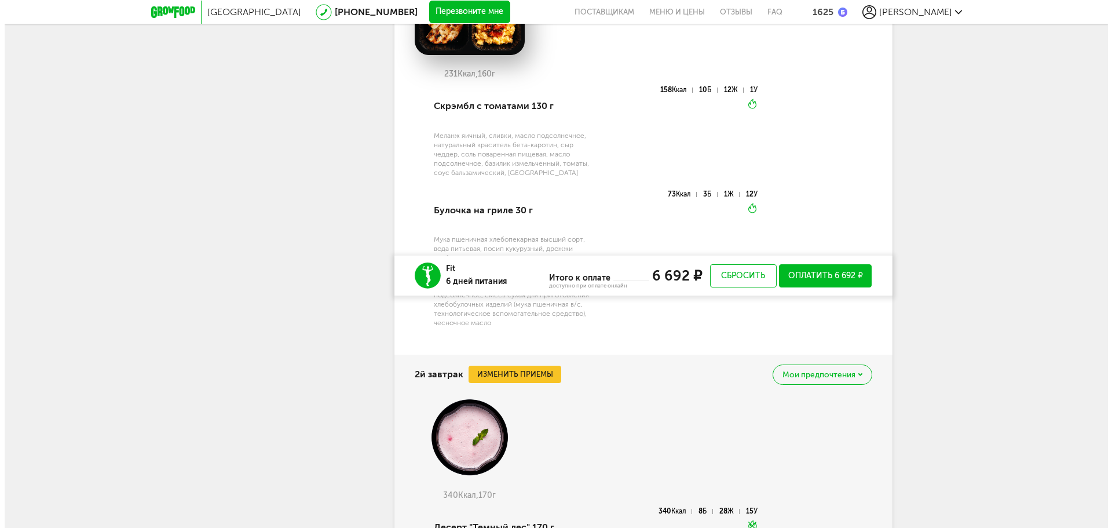
scroll to position [1401, 0]
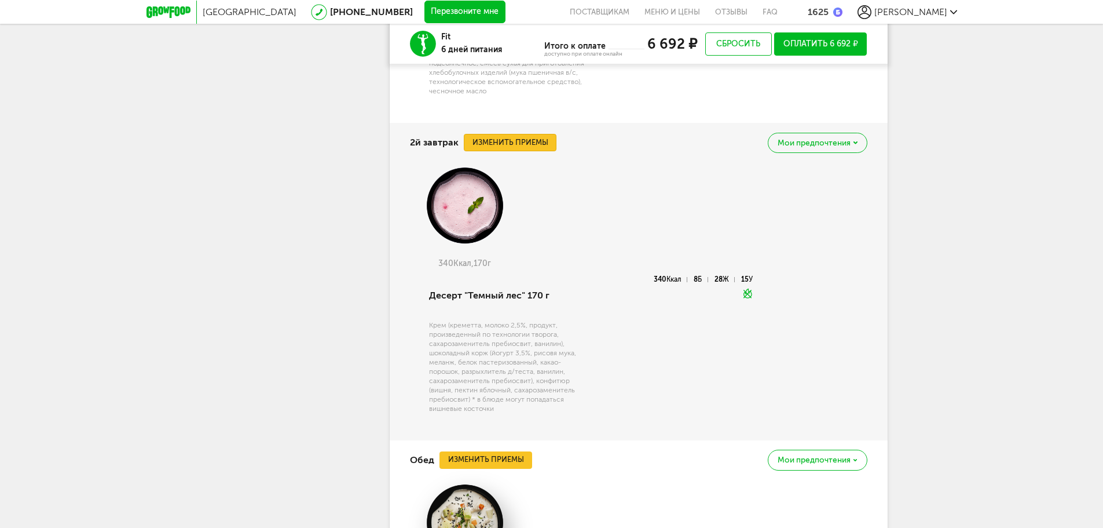
click at [539, 136] on button "Изменить приемы" at bounding box center [510, 142] width 93 height 17
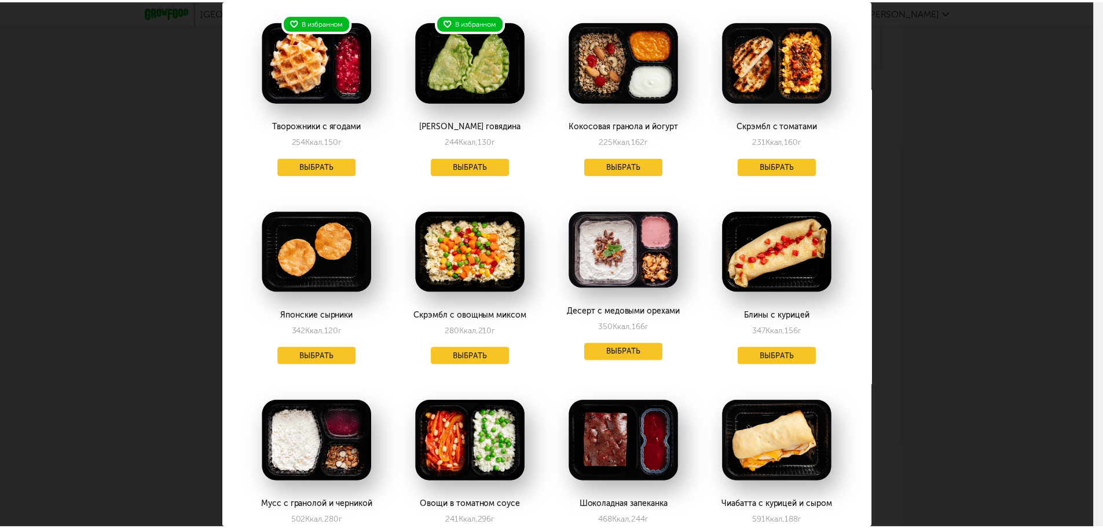
scroll to position [0, 0]
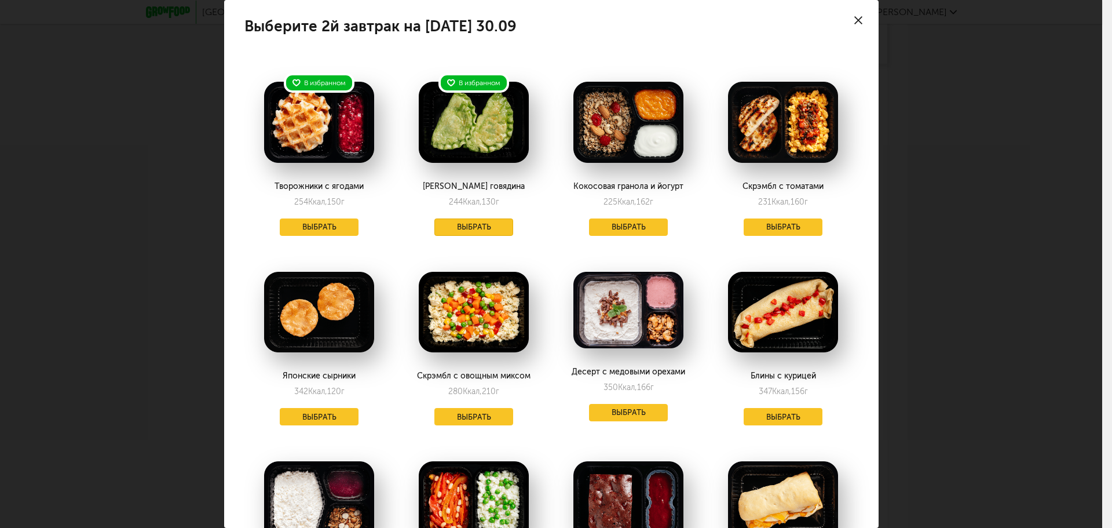
click at [458, 231] on button "Выбрать" at bounding box center [473, 226] width 79 height 17
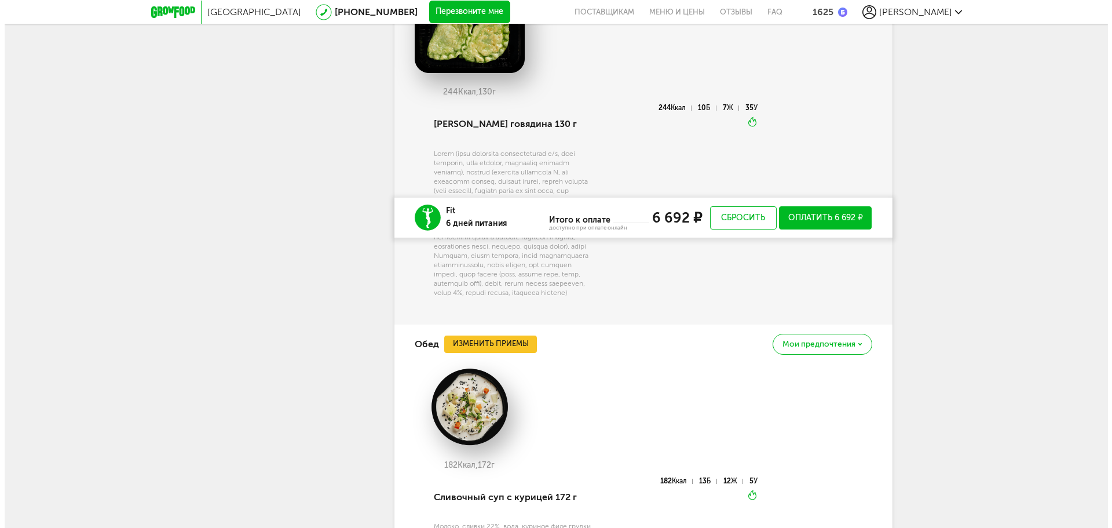
scroll to position [1748, 0]
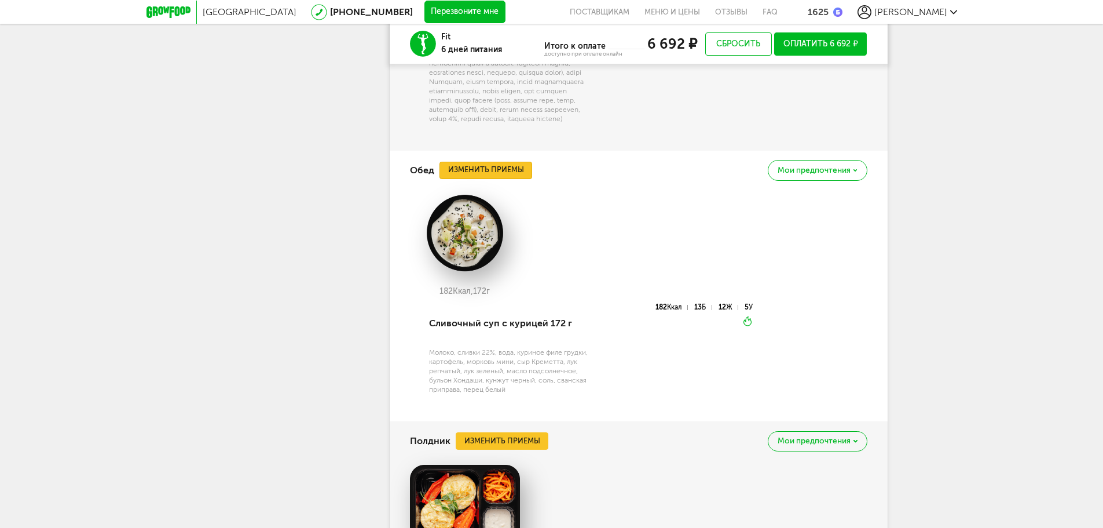
click at [515, 179] on button "Изменить приемы" at bounding box center [486, 170] width 93 height 17
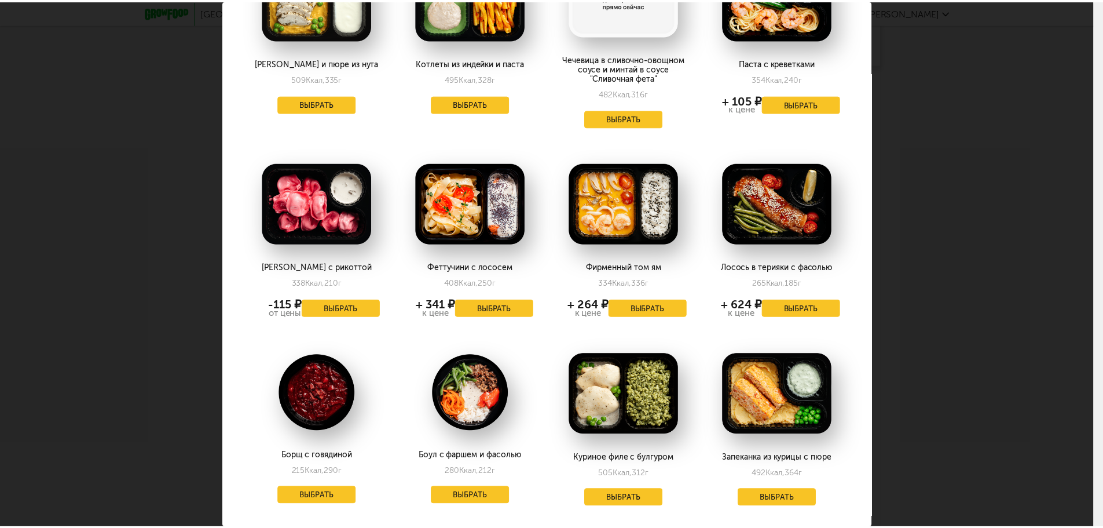
scroll to position [579, 0]
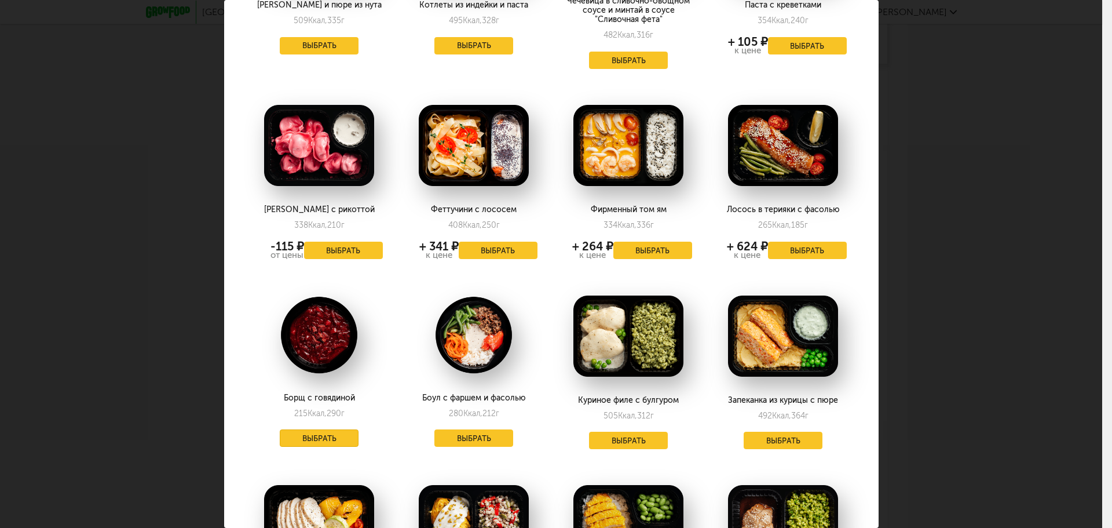
click at [312, 429] on button "Выбрать" at bounding box center [319, 437] width 79 height 17
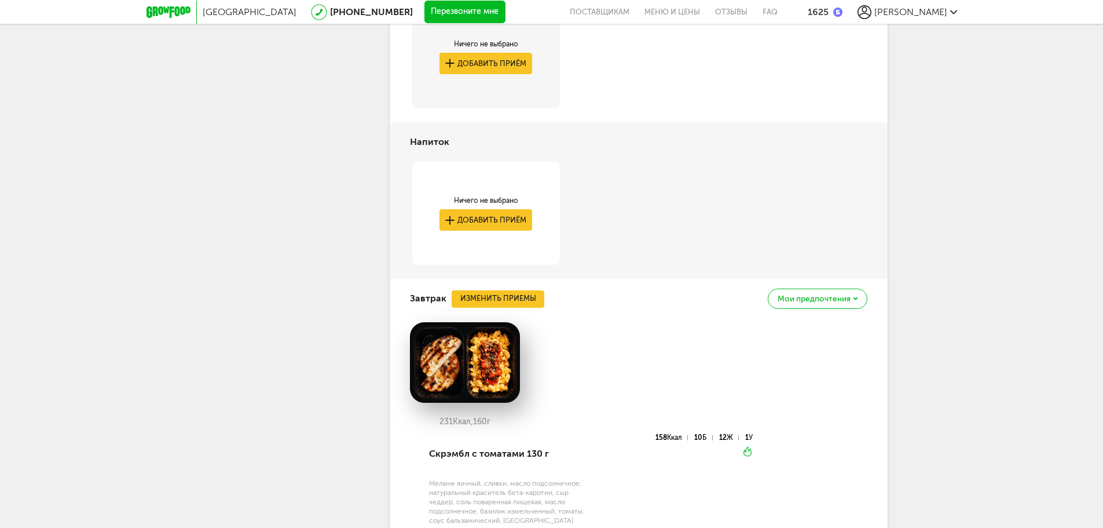
scroll to position [590, 0]
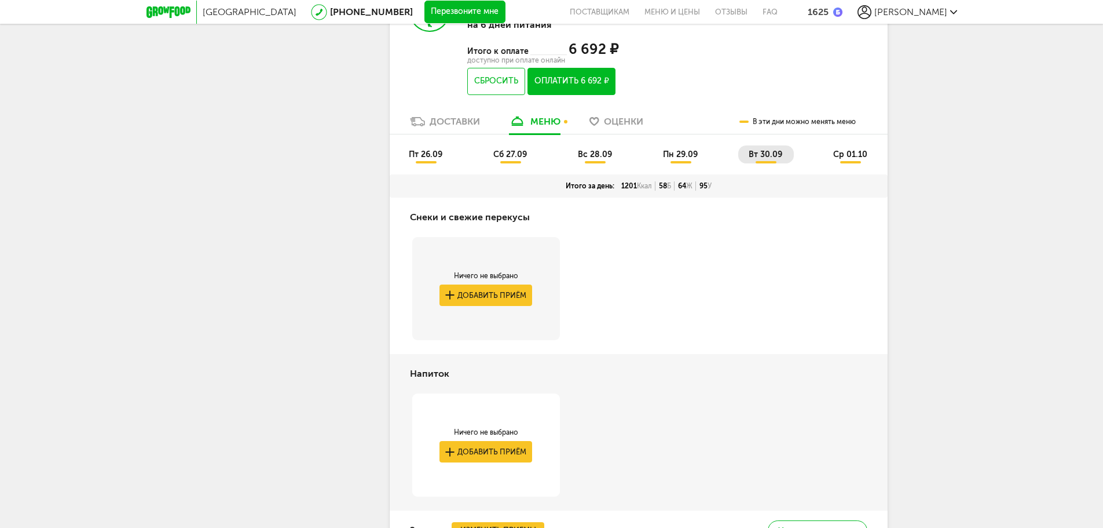
click at [853, 152] on span "ср 01.10" at bounding box center [850, 154] width 34 height 10
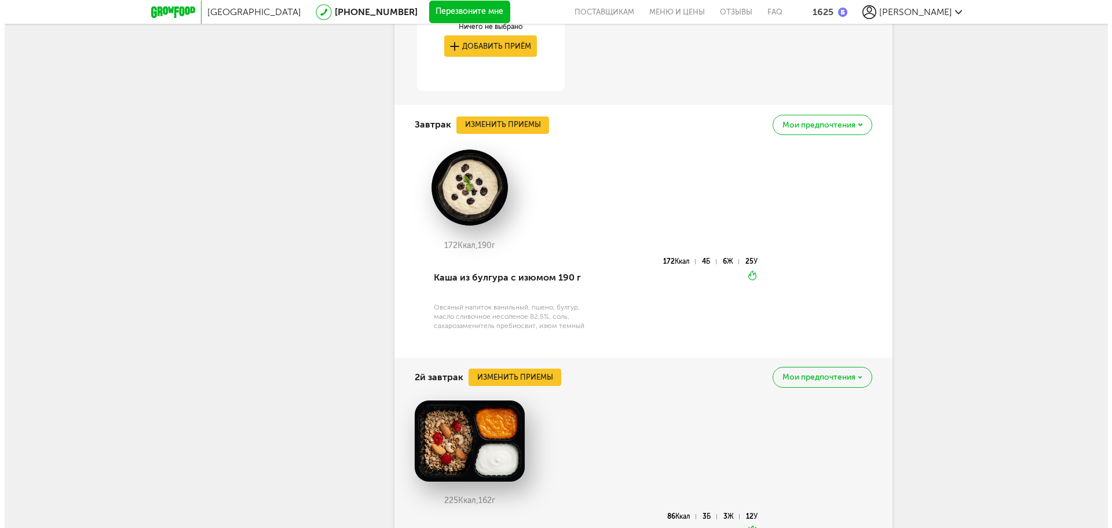
scroll to position [879, 0]
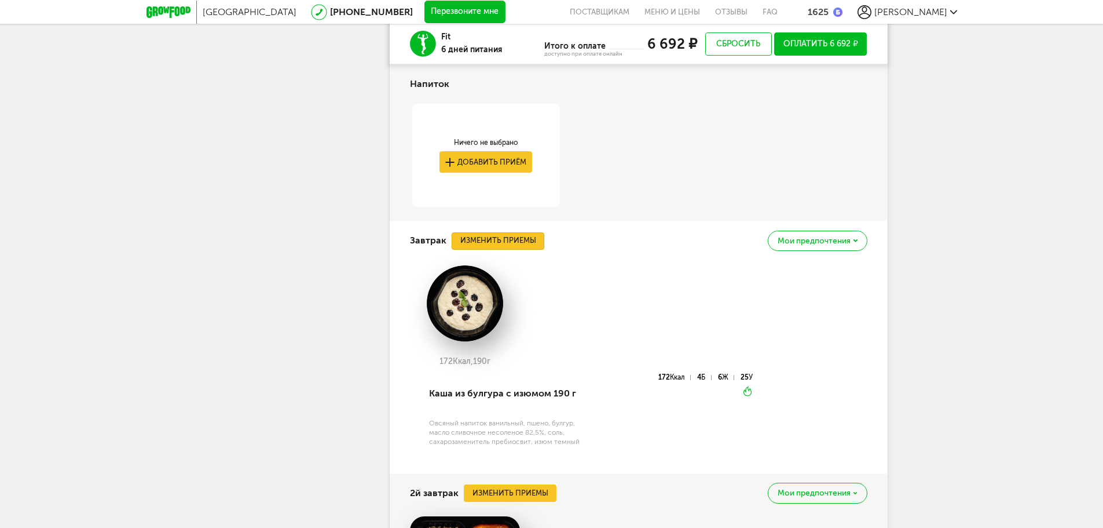
click at [519, 238] on button "Изменить приемы" at bounding box center [498, 240] width 93 height 17
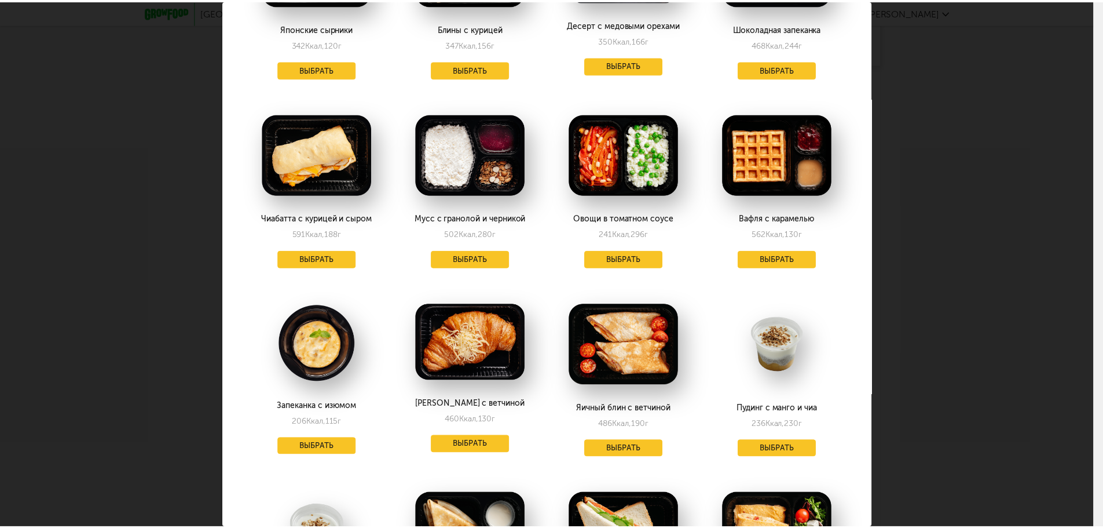
scroll to position [463, 0]
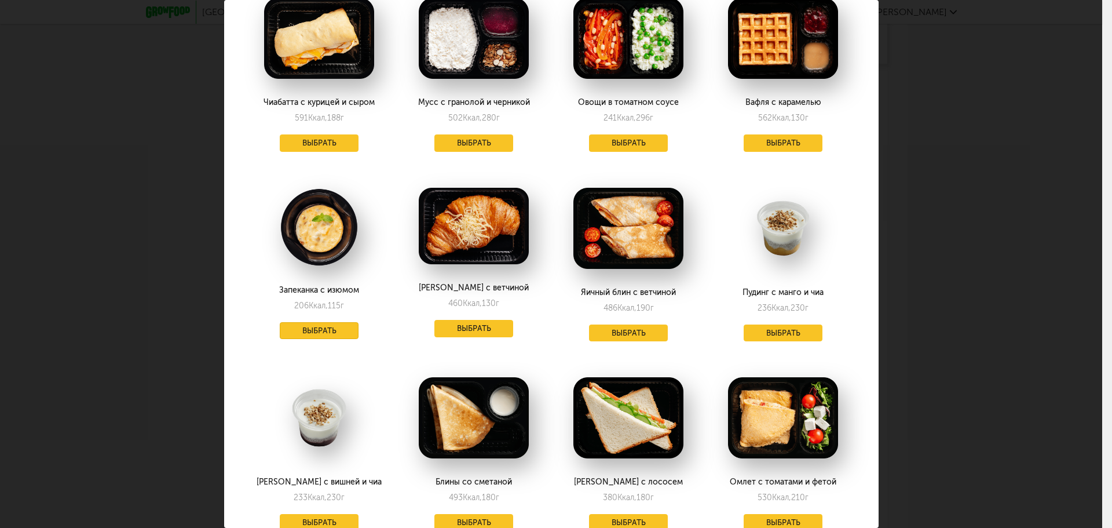
click at [307, 328] on button "Выбрать" at bounding box center [319, 330] width 79 height 17
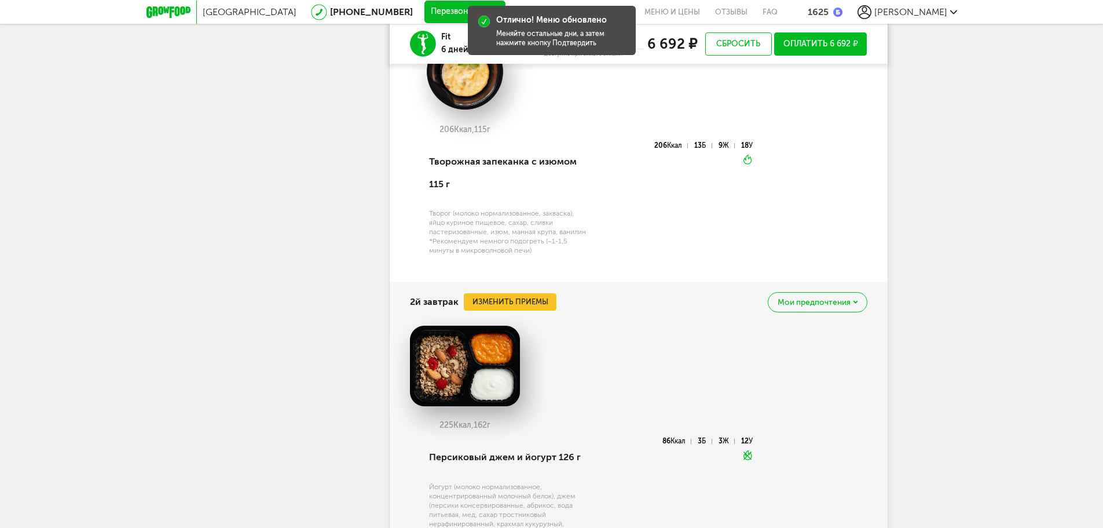
scroll to position [1227, 0]
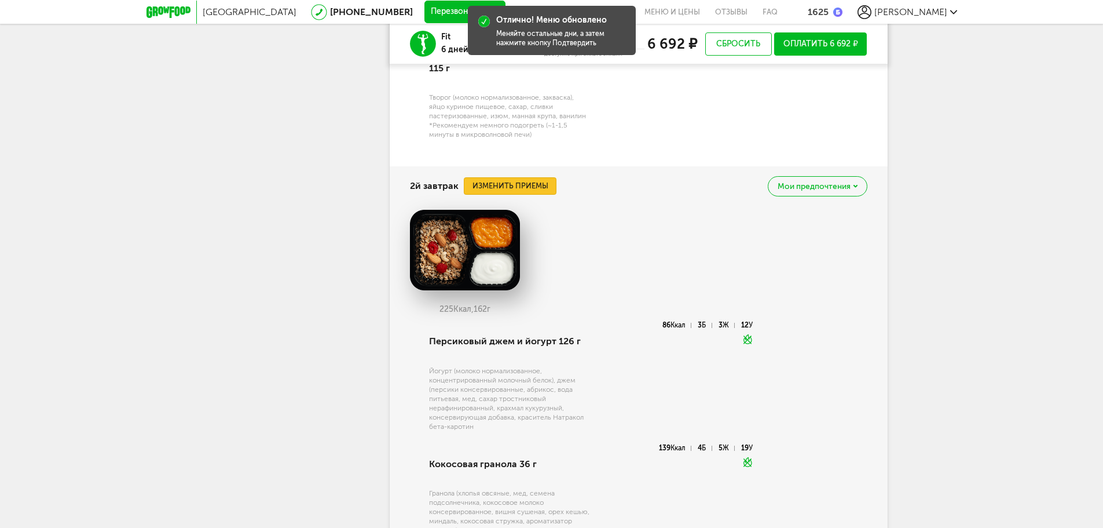
click at [532, 182] on button "Изменить приемы" at bounding box center [510, 185] width 93 height 17
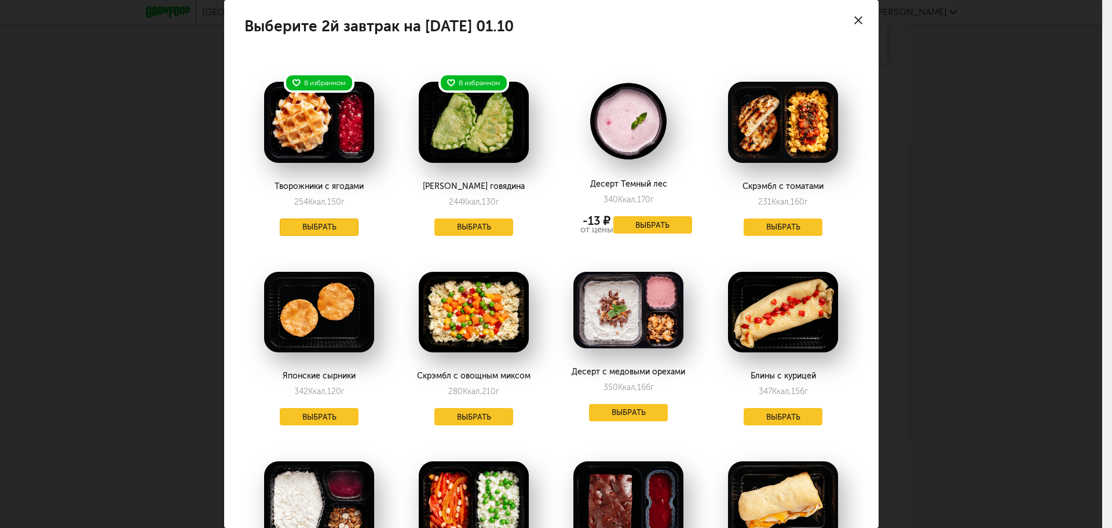
click at [321, 220] on button "Выбрать" at bounding box center [319, 226] width 79 height 17
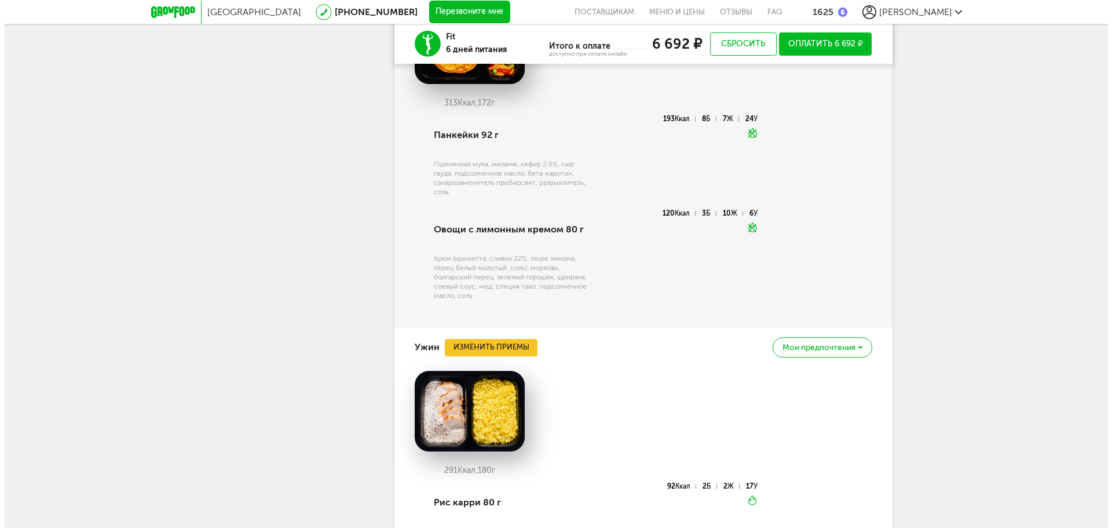
scroll to position [2269, 0]
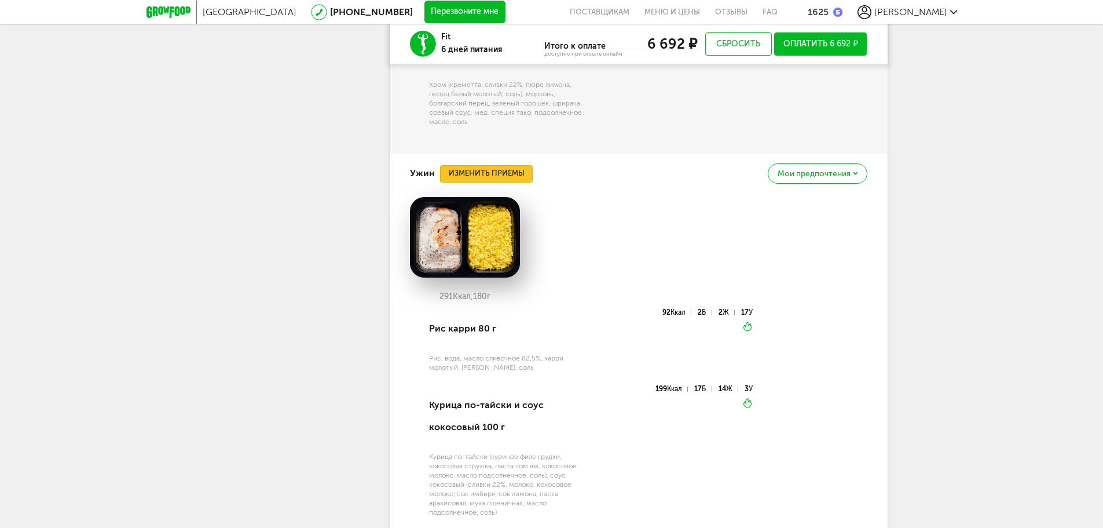
click at [502, 165] on button "Изменить приемы" at bounding box center [486, 173] width 93 height 17
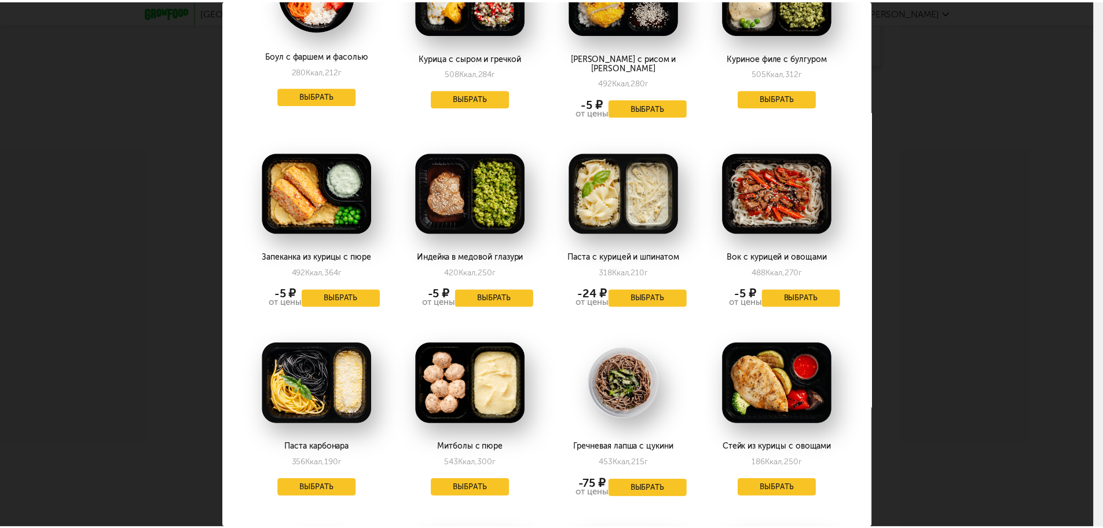
scroll to position [1101, 0]
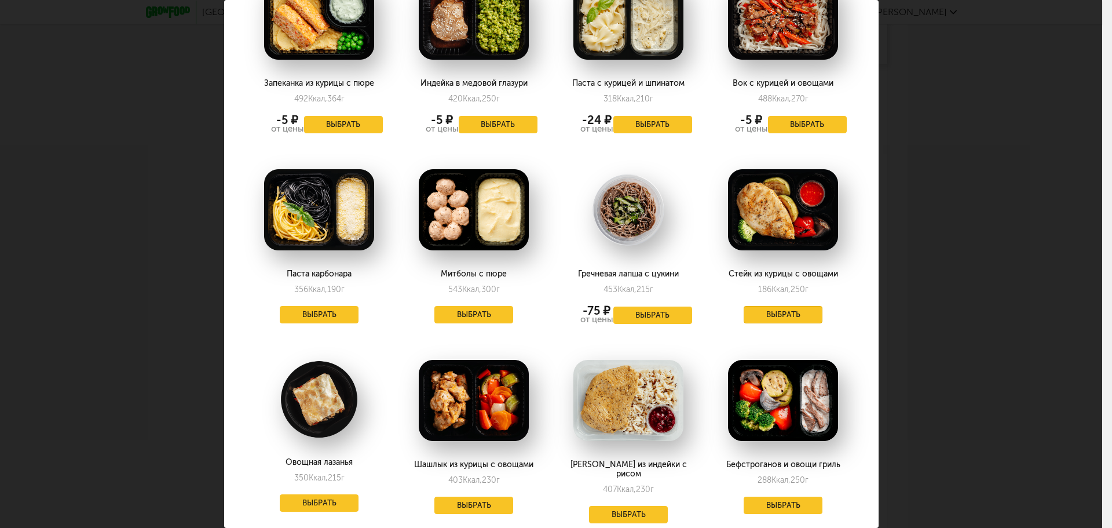
click at [789, 306] on button "Выбрать" at bounding box center [783, 314] width 79 height 17
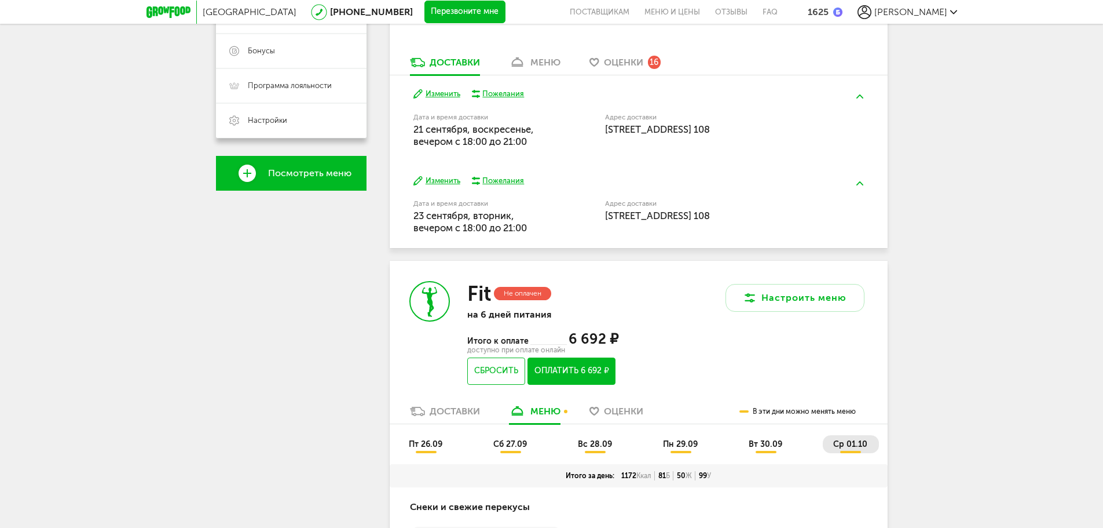
scroll to position [358, 0]
